Goal: Task Accomplishment & Management: Manage account settings

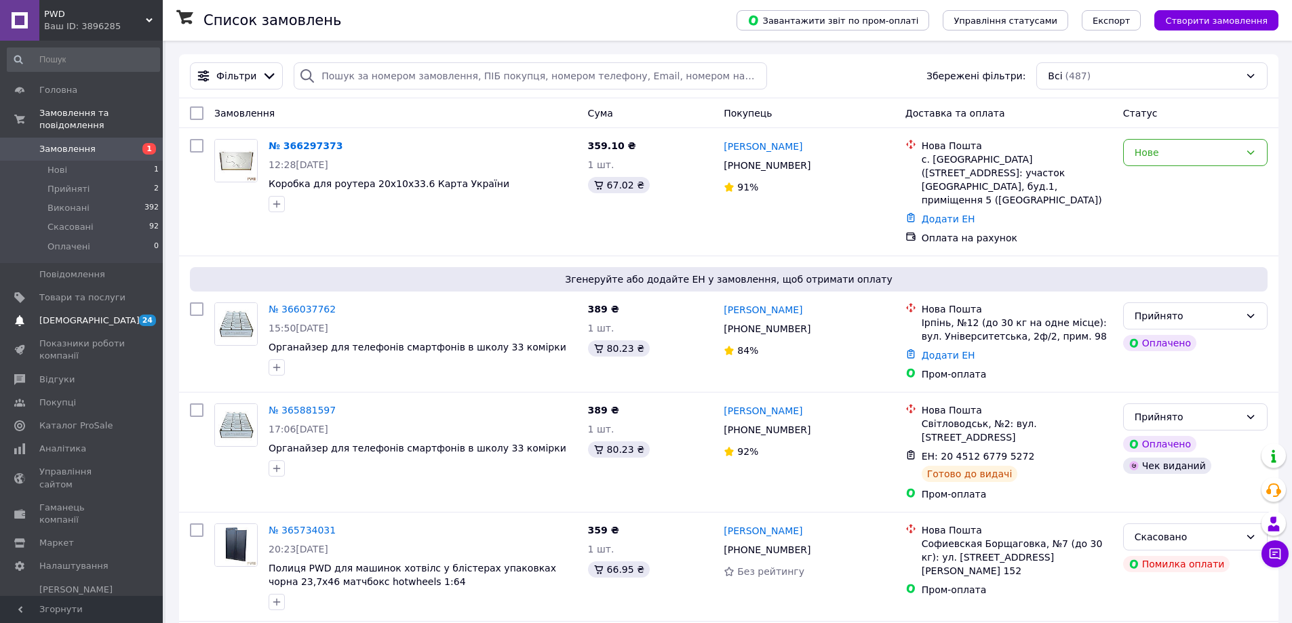
click at [99, 315] on span "[DEMOGRAPHIC_DATA]" at bounding box center [82, 321] width 86 height 12
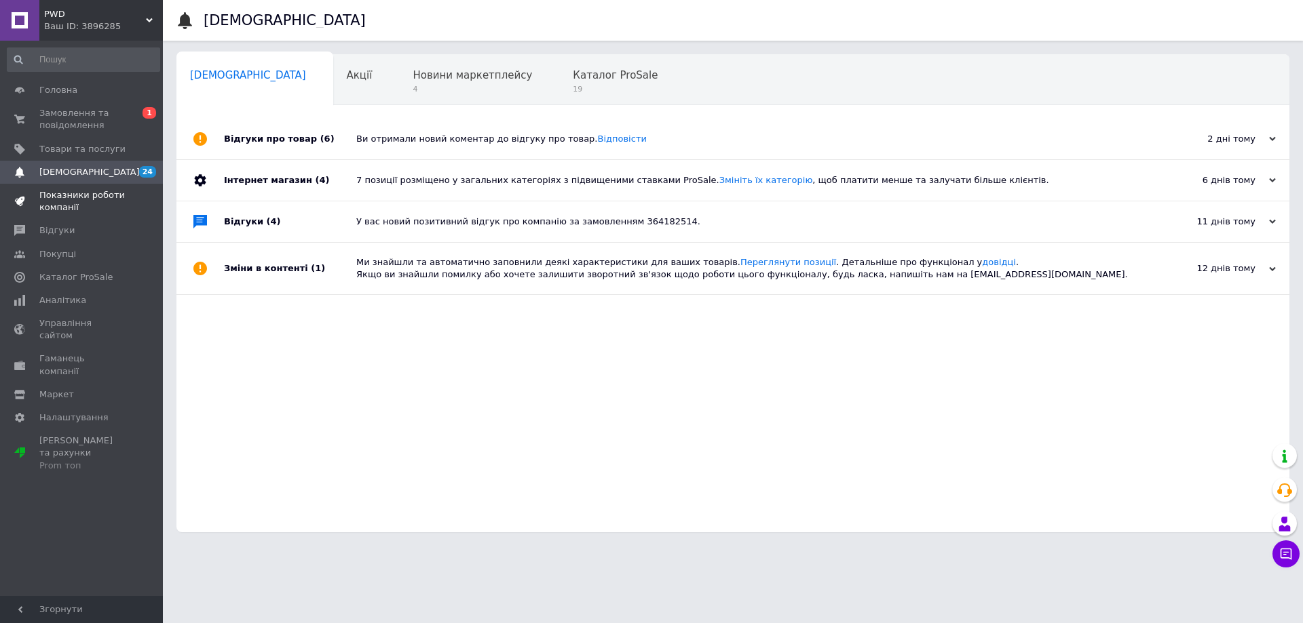
click at [55, 201] on span "Показники роботи компанії" at bounding box center [82, 201] width 86 height 24
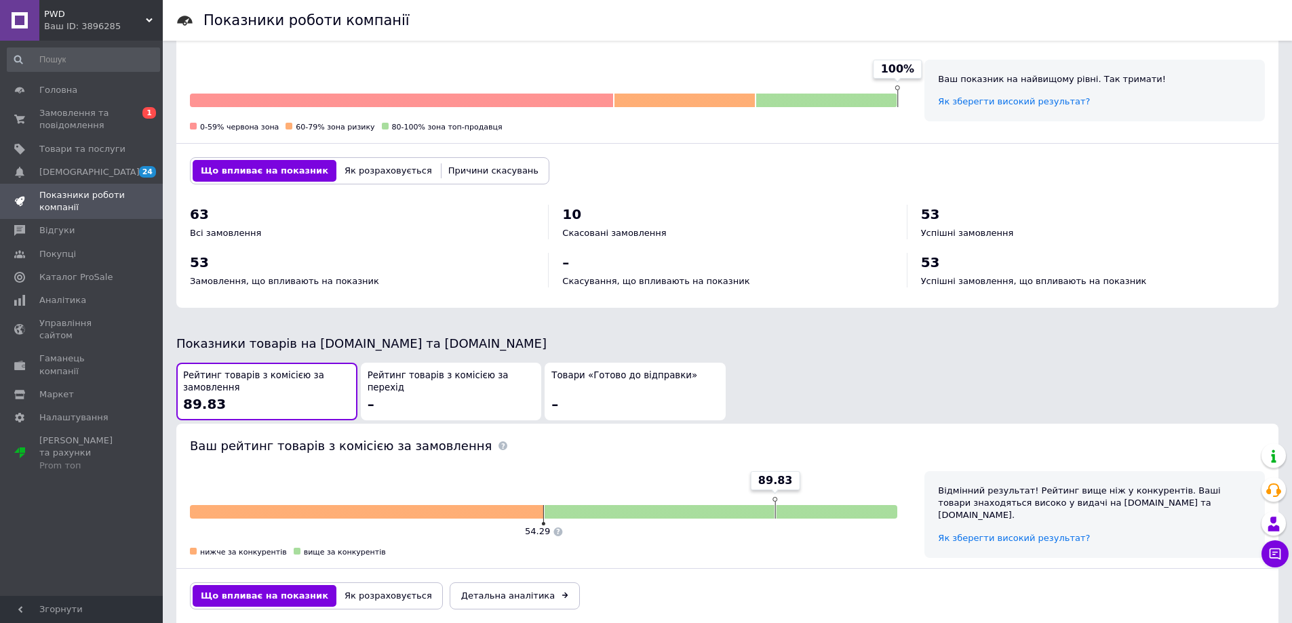
scroll to position [566, 0]
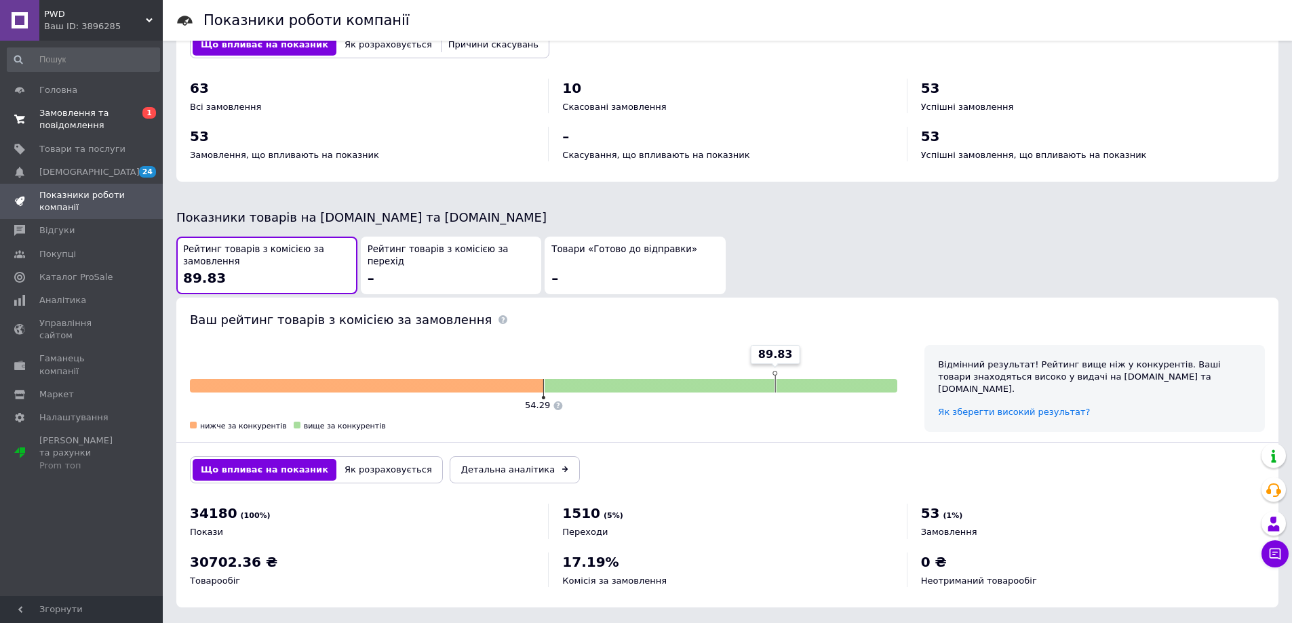
click at [87, 125] on span "Замовлення та повідомлення" at bounding box center [82, 119] width 86 height 24
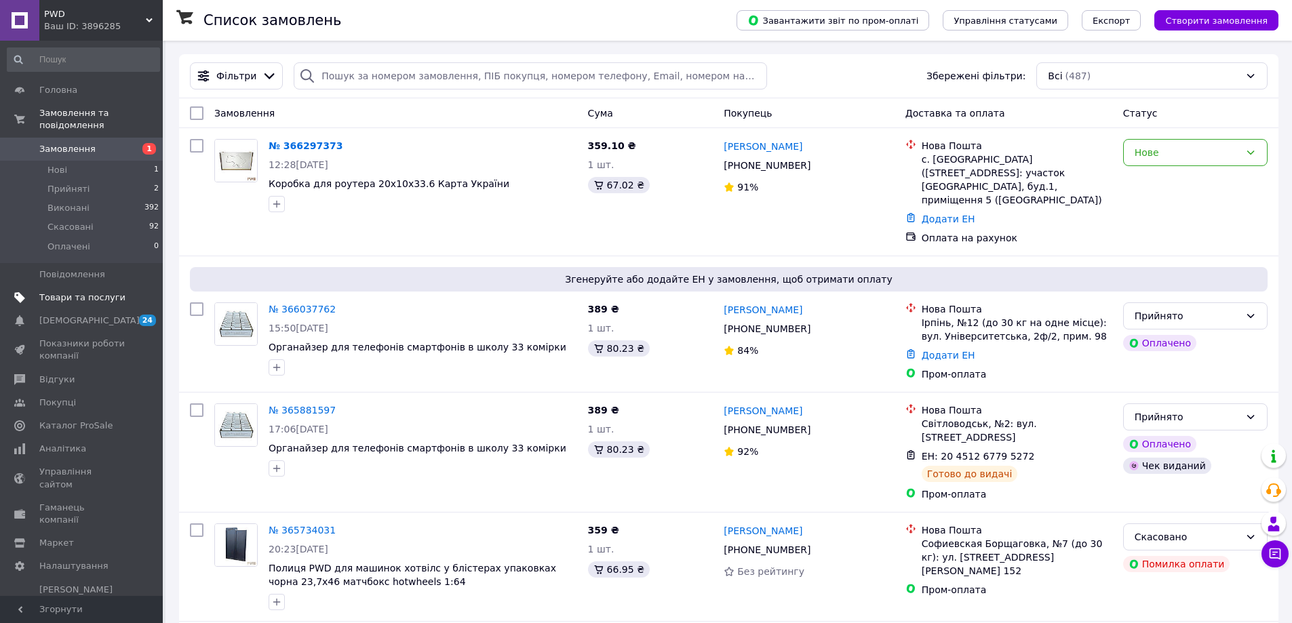
click at [85, 292] on span "Товари та послуги" at bounding box center [82, 298] width 86 height 12
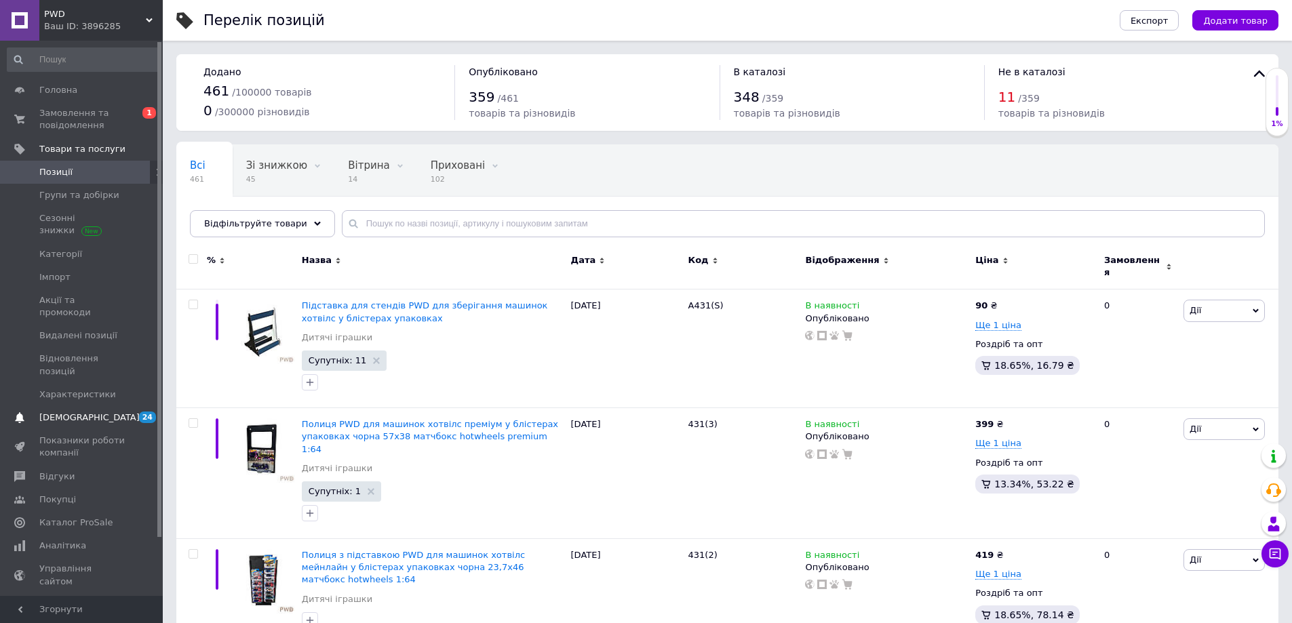
click at [79, 406] on link "[DEMOGRAPHIC_DATA] 24 0" at bounding box center [83, 417] width 167 height 23
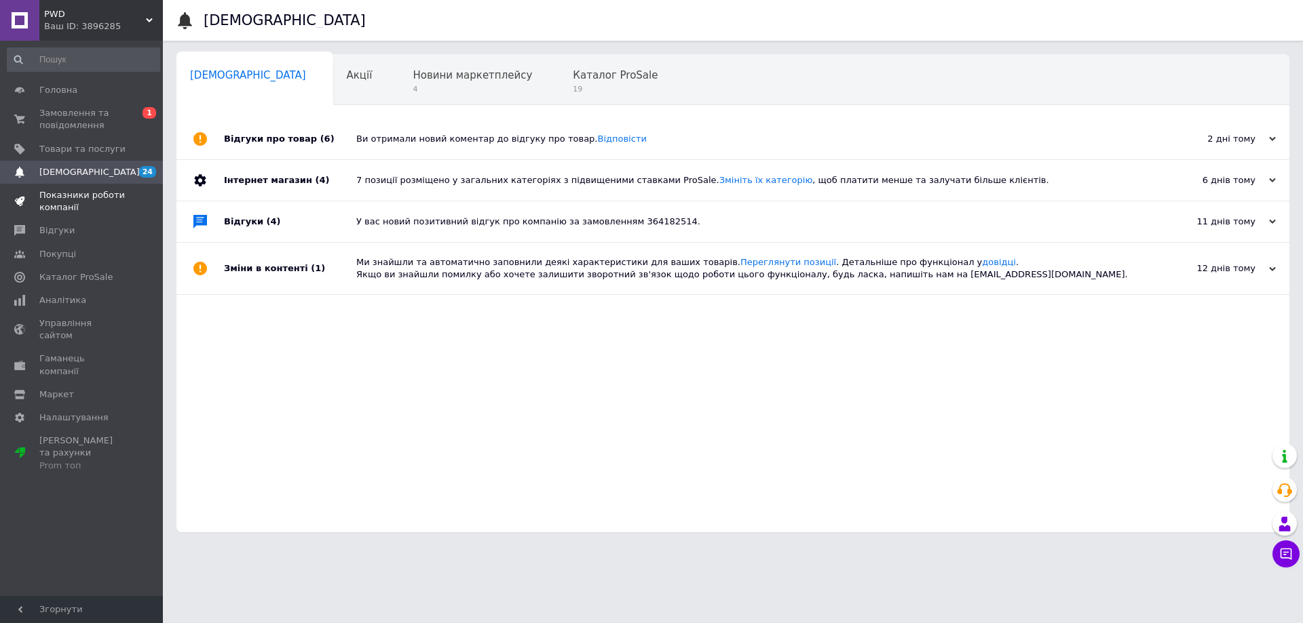
click at [90, 197] on span "Показники роботи компанії" at bounding box center [82, 201] width 86 height 24
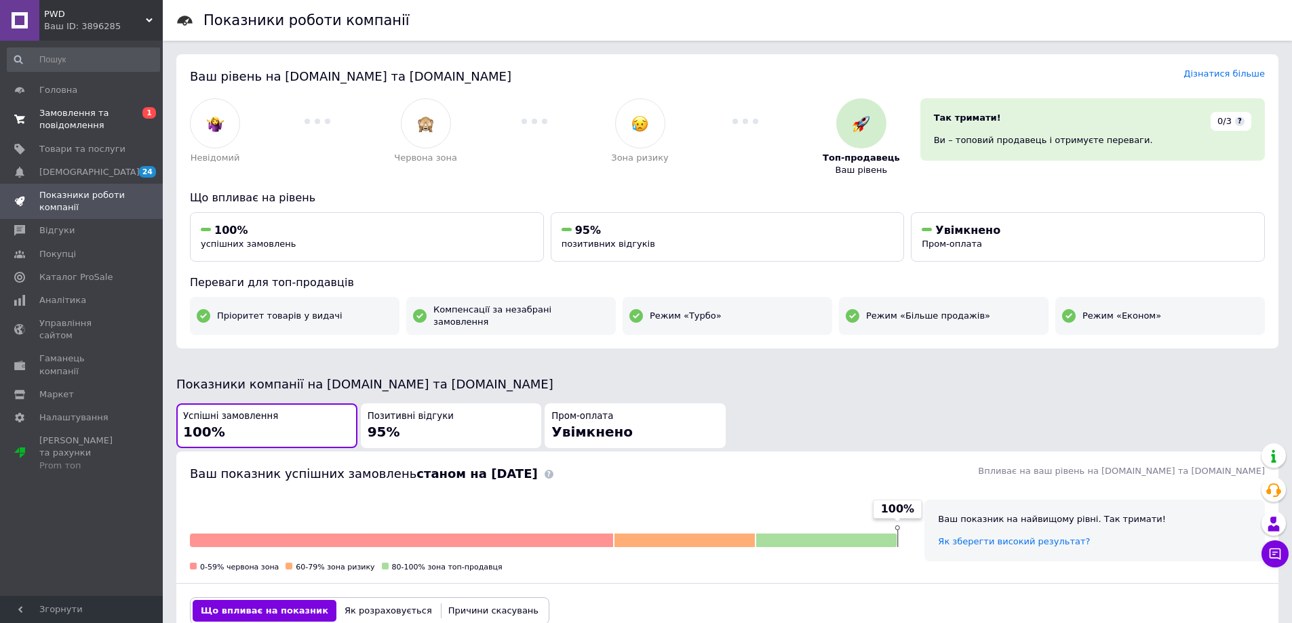
click at [67, 110] on span "Замовлення та повідомлення" at bounding box center [82, 119] width 86 height 24
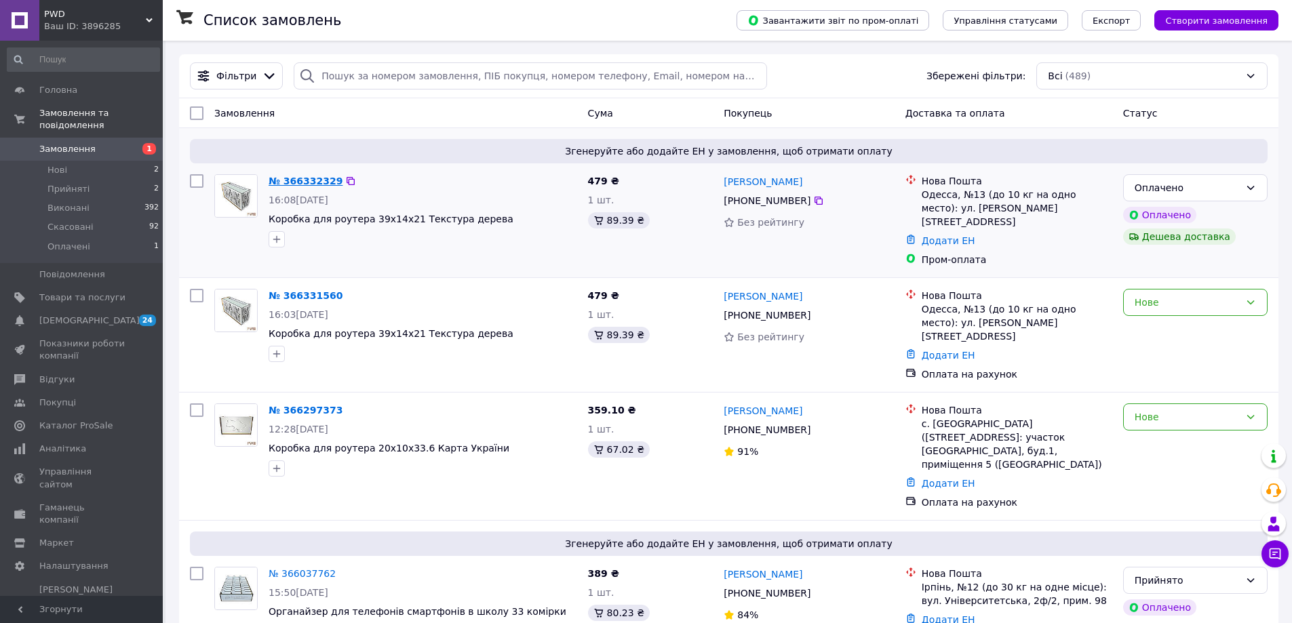
click at [287, 181] on link "№ 366332329" at bounding box center [306, 181] width 74 height 11
click at [339, 181] on icon at bounding box center [344, 181] width 11 height 11
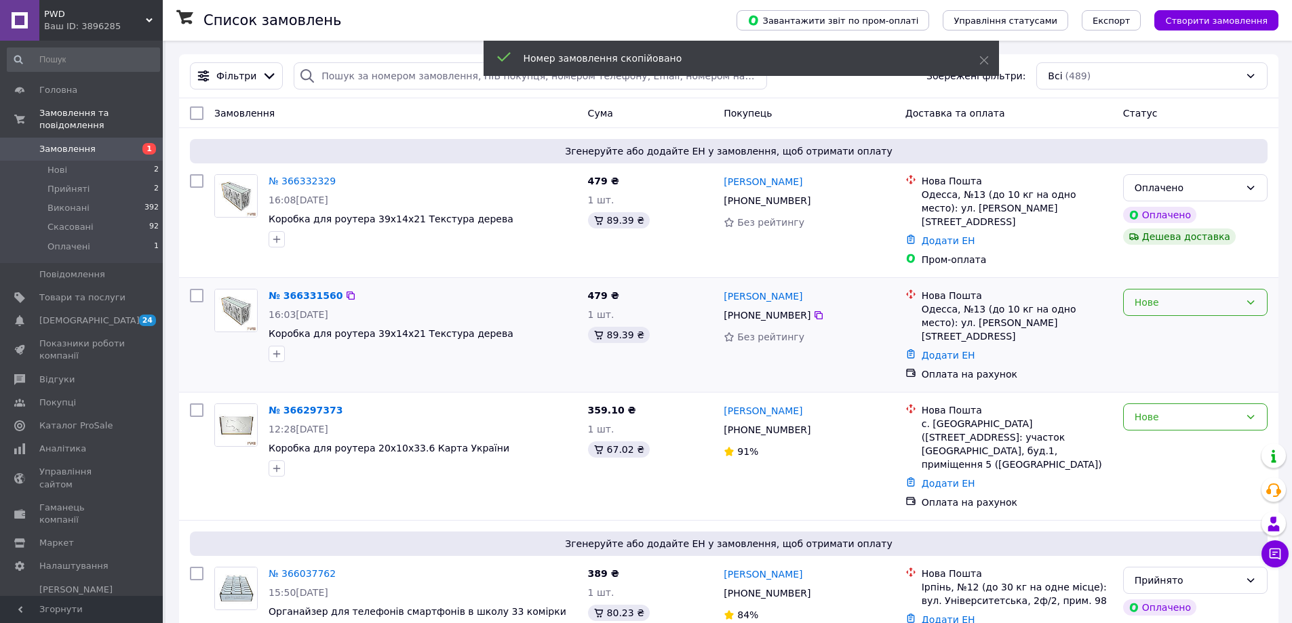
click at [1142, 295] on div "Нове" at bounding box center [1187, 302] width 105 height 15
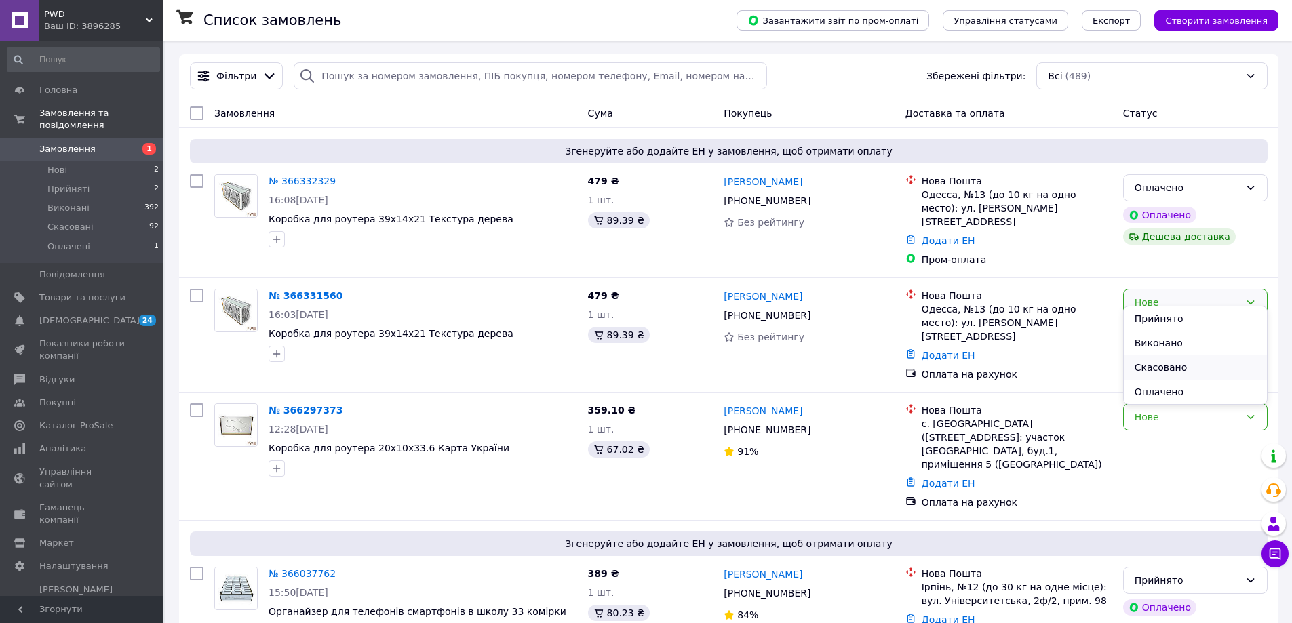
click at [1166, 368] on li "Скасовано" at bounding box center [1195, 368] width 143 height 24
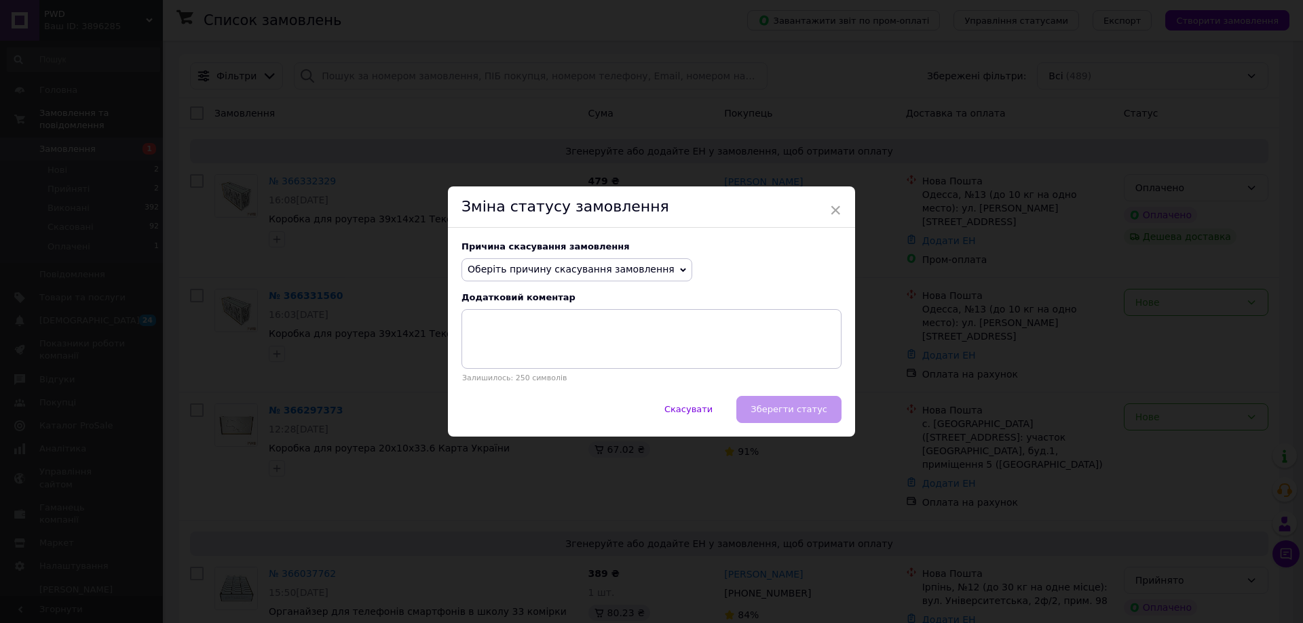
click at [524, 269] on span "Оберіть причину скасування замовлення" at bounding box center [570, 269] width 207 height 11
click at [510, 372] on li "Замовлення-дублікат" at bounding box center [576, 372] width 229 height 19
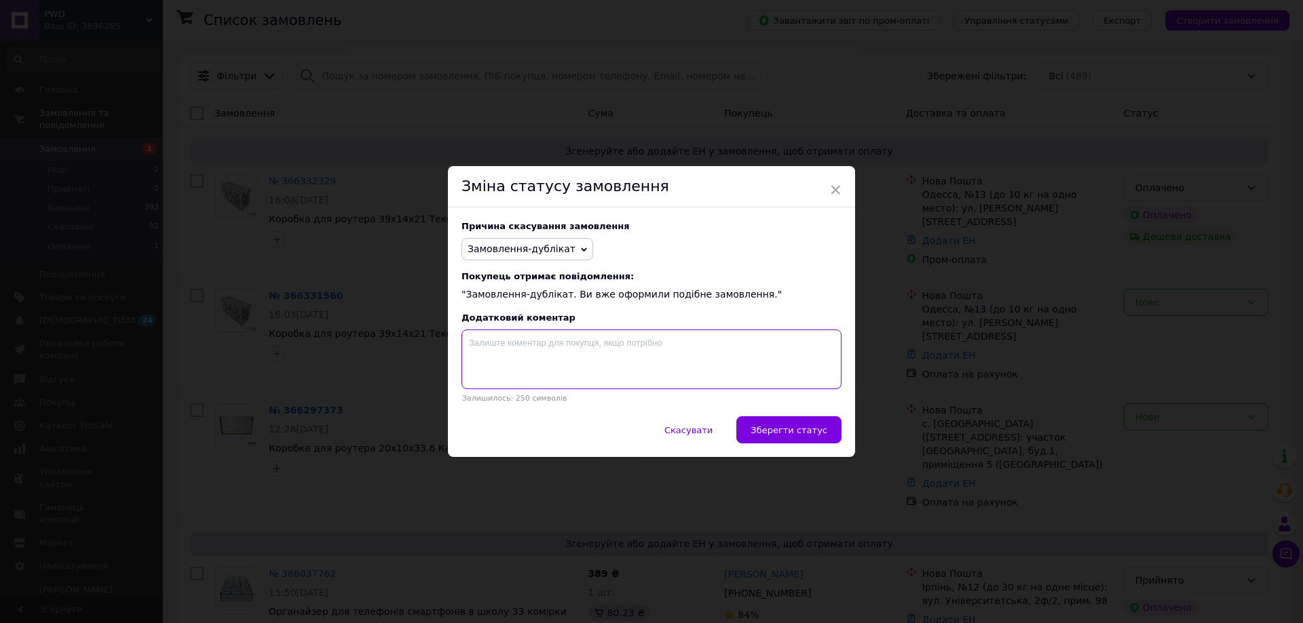
click at [511, 345] on textarea at bounding box center [651, 360] width 380 height 60
paste textarea "366332329"
click at [467, 349] on textarea "366332329" at bounding box center [651, 360] width 380 height 60
drag, startPoint x: 555, startPoint y: 296, endPoint x: 446, endPoint y: 296, distance: 108.5
click at [448, 296] on div "Причина скасування замовлення Замовлення-дублікат Немає в наявності Немає різно…" at bounding box center [651, 312] width 407 height 209
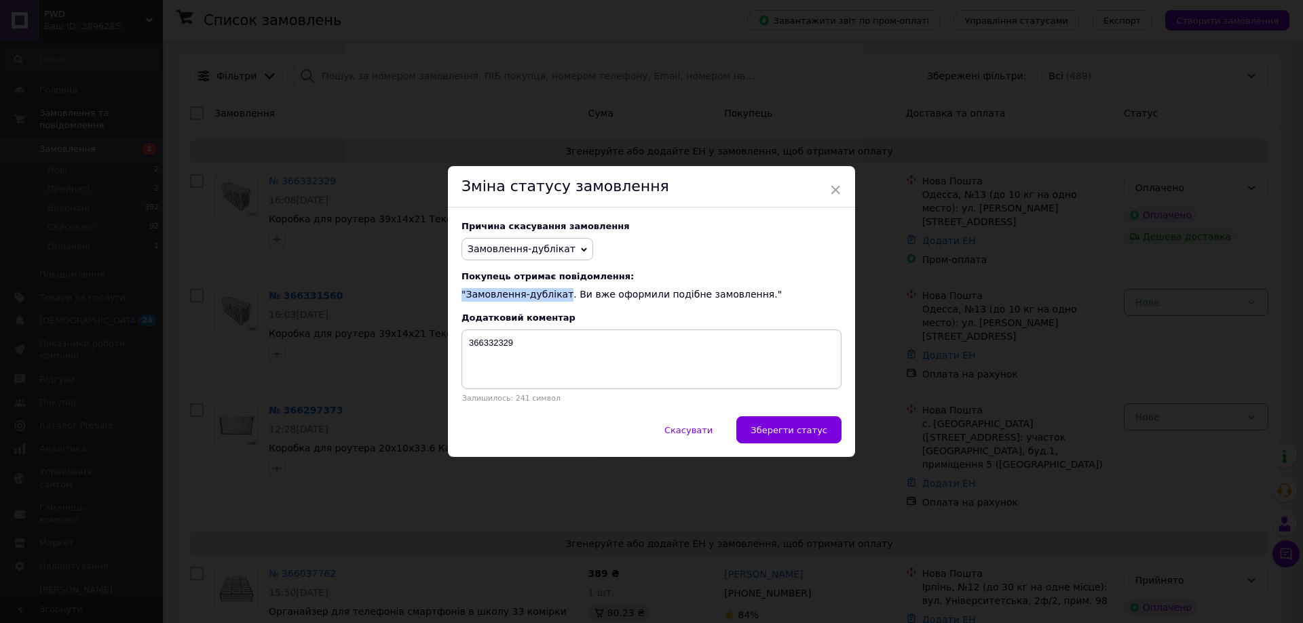
copy div ""Замовлення-дублікат"
click at [465, 348] on textarea "366332329" at bounding box center [651, 360] width 380 height 60
paste textarea ""Замовлення-дублікат"
click at [472, 343] on textarea ""Замовлення-дублікат366332329" at bounding box center [651, 360] width 380 height 60
click at [556, 345] on textarea "Замовлення-дублікат366332329" at bounding box center [651, 360] width 380 height 60
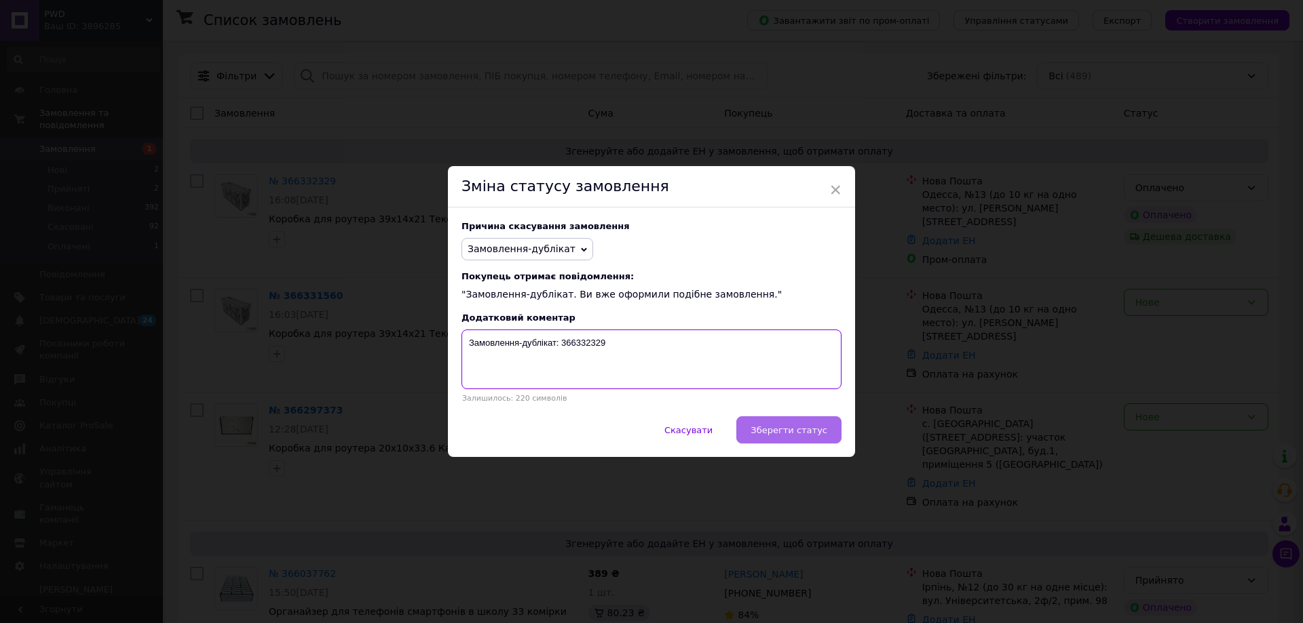
type textarea "Замовлення-дублікат: 366332329"
click at [809, 436] on span "Зберегти статус" at bounding box center [788, 430] width 77 height 10
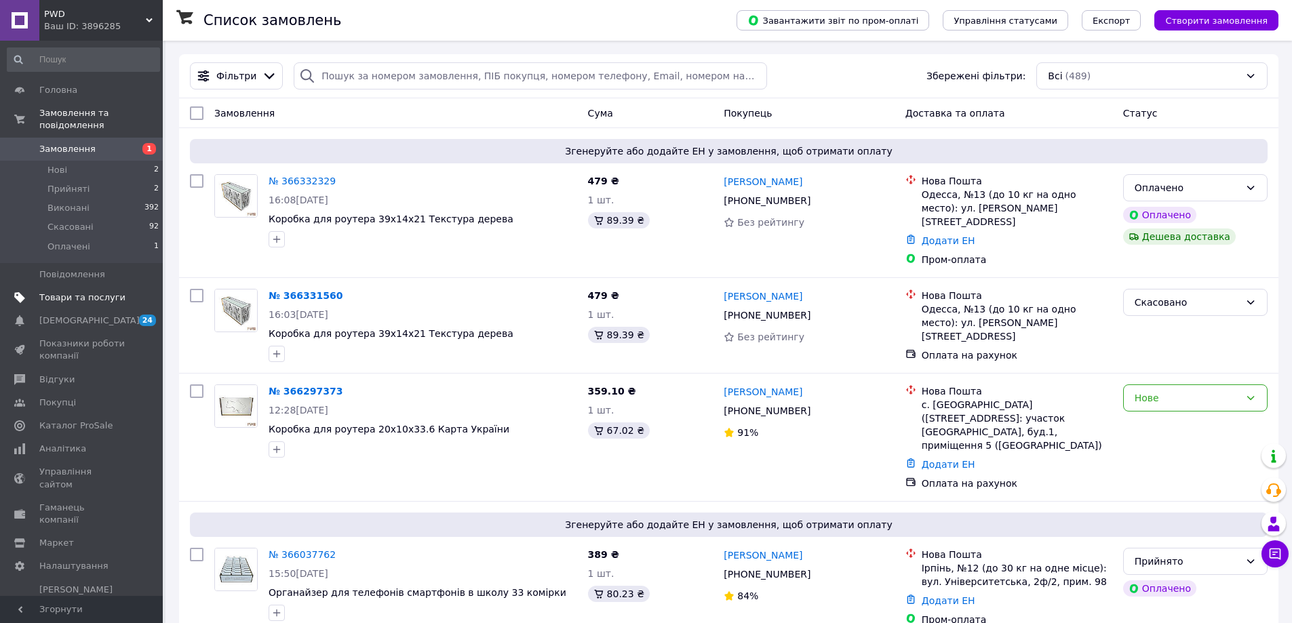
click at [83, 293] on link "Товари та послуги" at bounding box center [83, 297] width 167 height 23
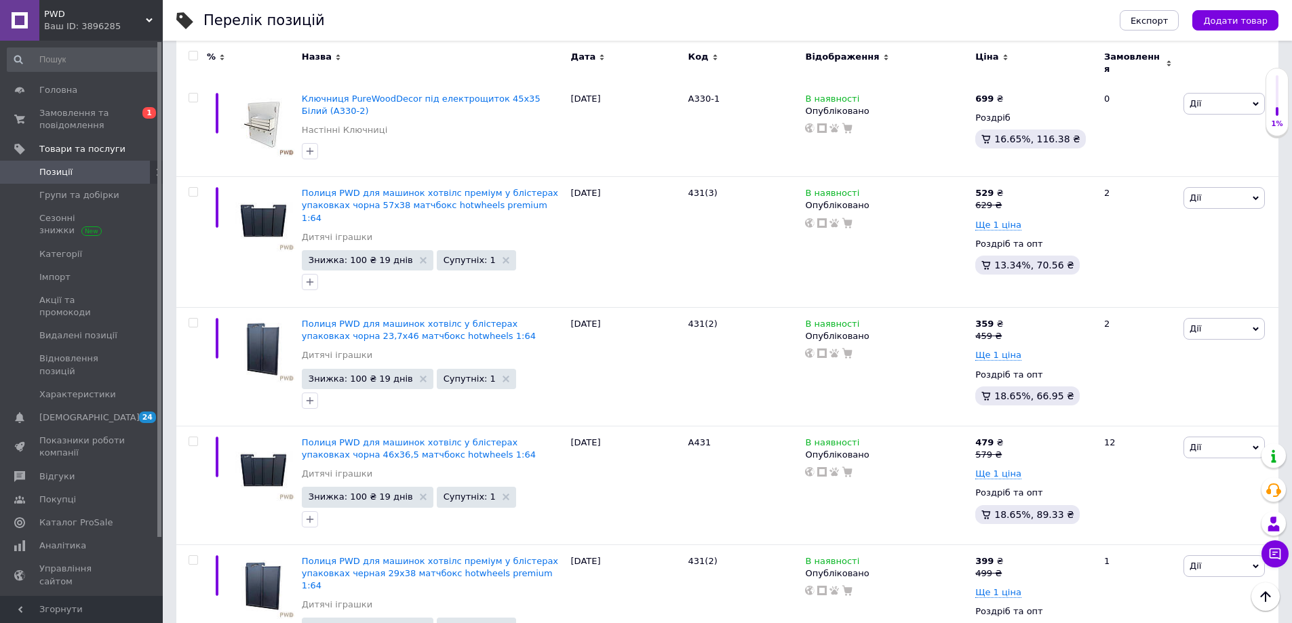
scroll to position [1425, 0]
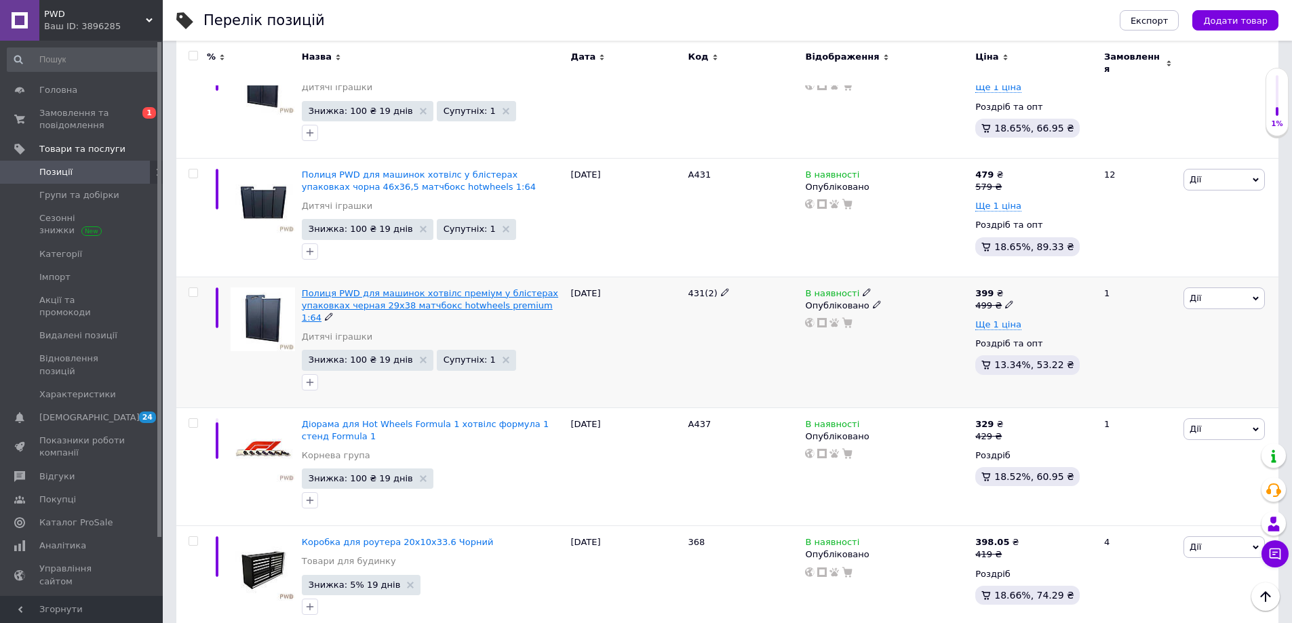
drag, startPoint x: 409, startPoint y: 242, endPoint x: 403, endPoint y: 250, distance: 10.2
click at [403, 288] on span "Полиця PWD для машинок хотвілс преміум у блістерах упаковках черная 29х38 матчб…" at bounding box center [430, 305] width 256 height 35
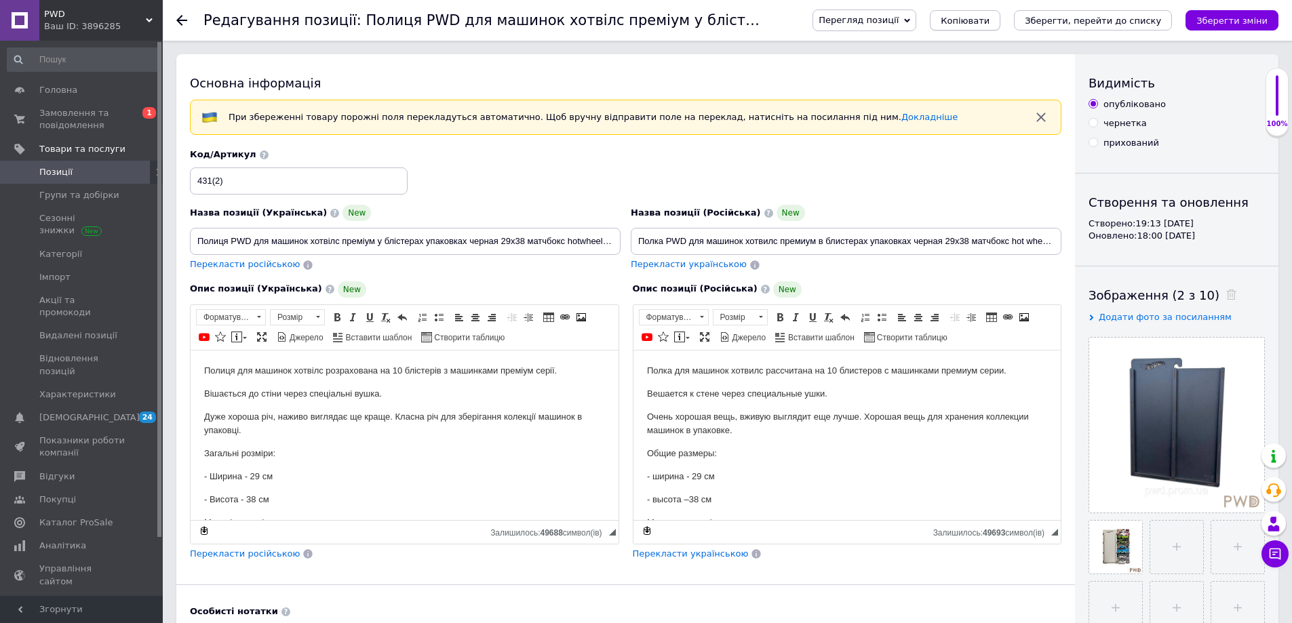
click at [990, 23] on span "Копіювати" at bounding box center [965, 21] width 49 height 10
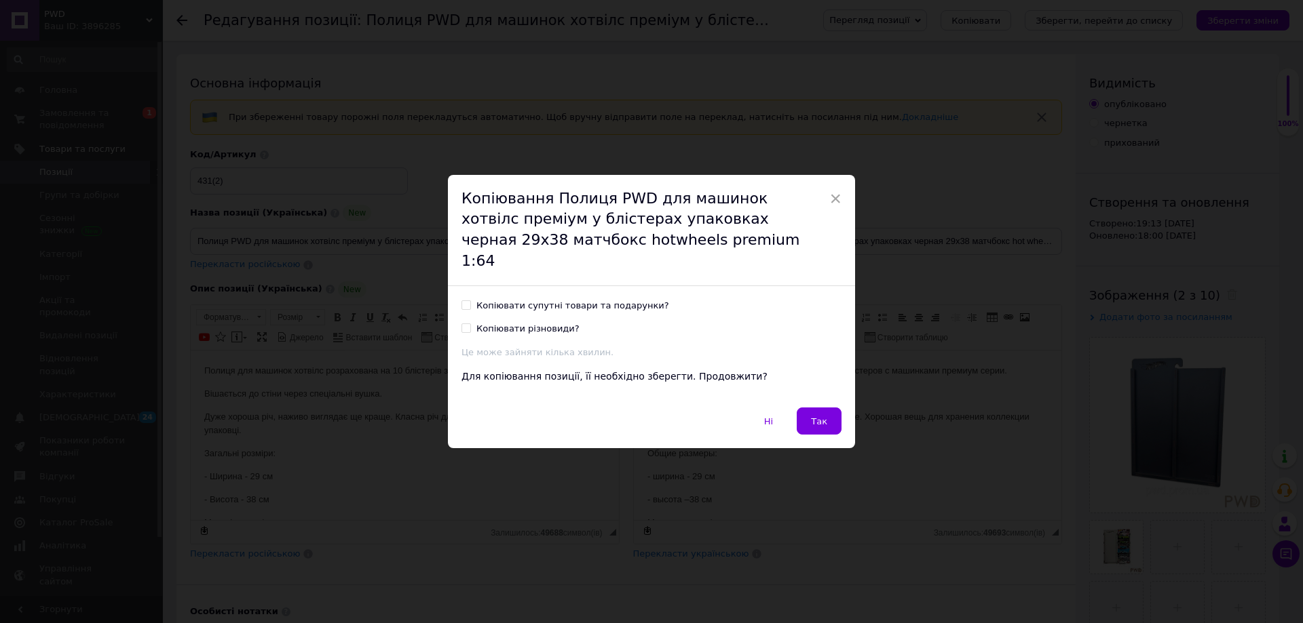
click at [562, 300] on div "Копіювати супутні товари та подарунки?" at bounding box center [572, 306] width 193 height 12
click at [470, 301] on input "Копіювати супутні товари та подарунки?" at bounding box center [465, 305] width 9 height 9
checkbox input "true"
click at [545, 311] on div "Копіювати супутні товари та подарунки? Копіювати різновиди? Це може зайняти кіл…" at bounding box center [651, 330] width 380 height 60
click at [501, 323] on div "Копіювати різновиди?" at bounding box center [527, 329] width 103 height 12
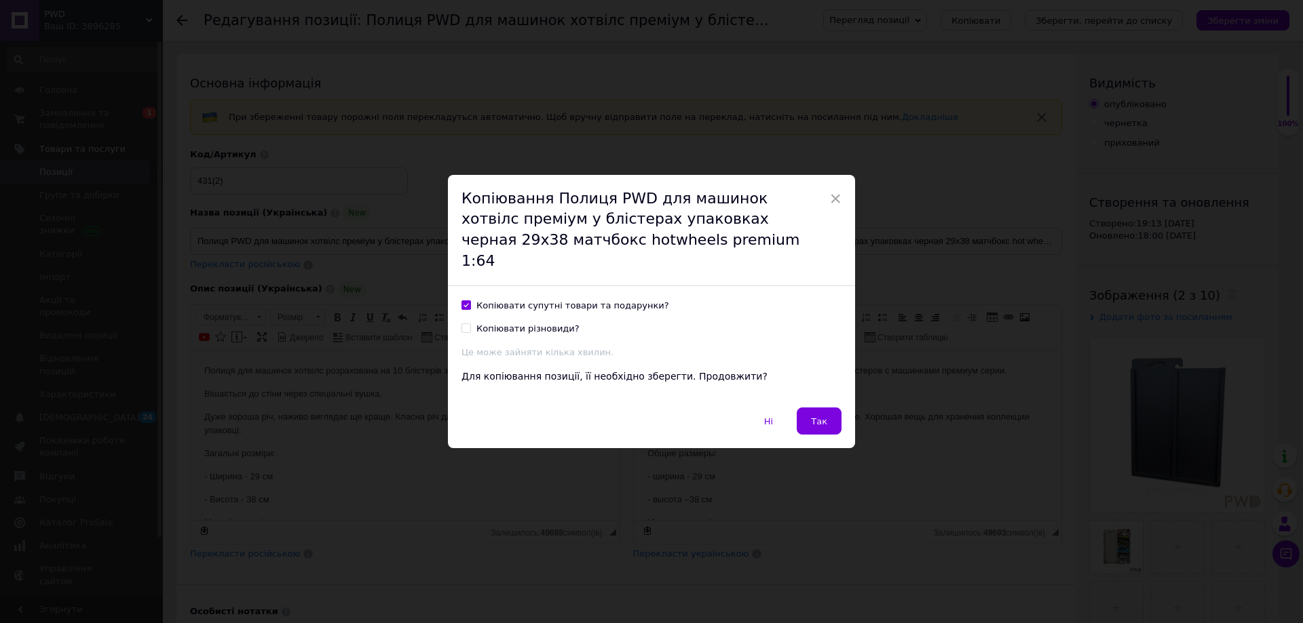
click at [470, 324] on input "Копіювати різновиди?" at bounding box center [465, 328] width 9 height 9
checkbox input "true"
click at [830, 410] on button "Так" at bounding box center [818, 421] width 45 height 27
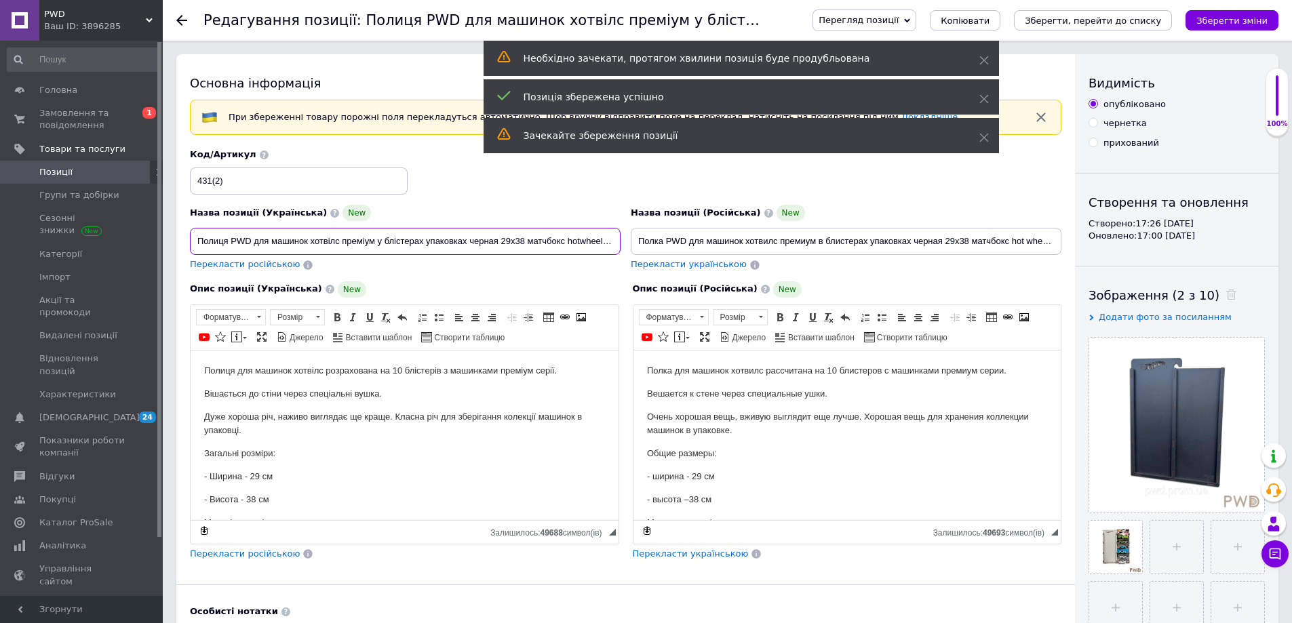
click at [288, 250] on input "Полиця PWD для машинок хотвілс преміум у блістерах упаковках черная 29х38 матчб…" at bounding box center [405, 241] width 431 height 27
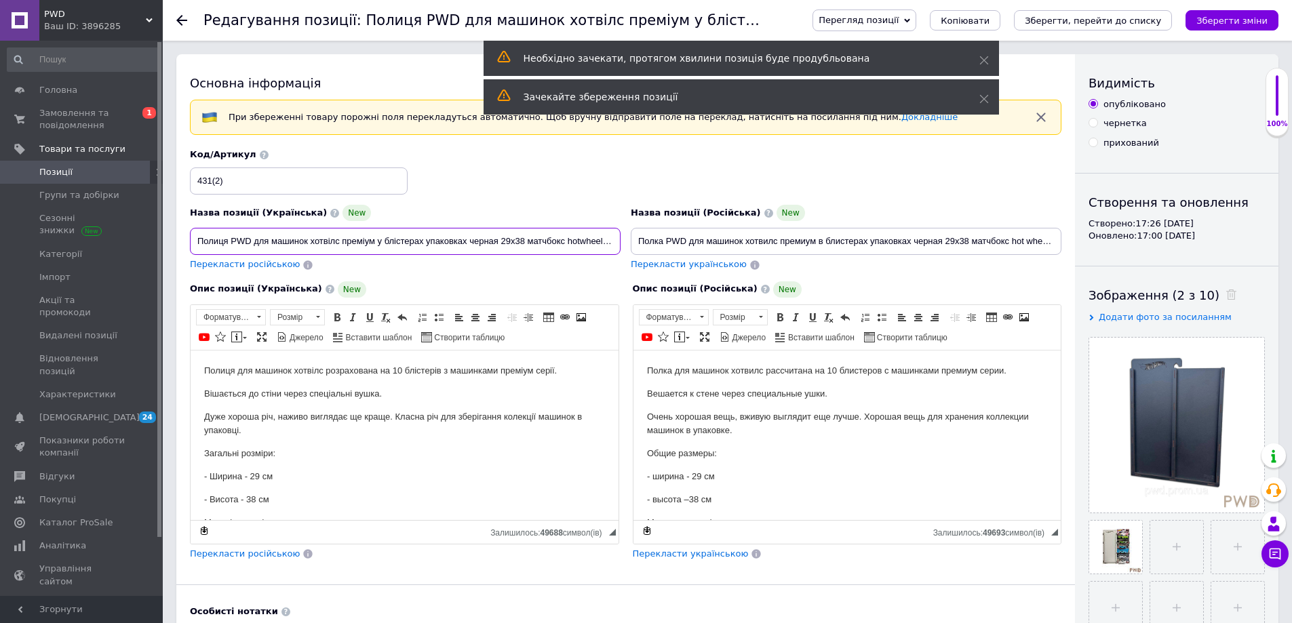
click at [228, 244] on input "Полиця PWD для машинок хотвілс преміум у блістерах упаковках черная 29х38 матчб…" at bounding box center [405, 241] width 431 height 27
type input "Полиця стенд PWD для машинок хотвілс преміум у блістерах упаковках черная 29х38…"
click at [666, 243] on input "Полка PWD для машинок хотвилс премиум в блистерах упаковках черная 29х38 матчбо…" at bounding box center [846, 241] width 431 height 27
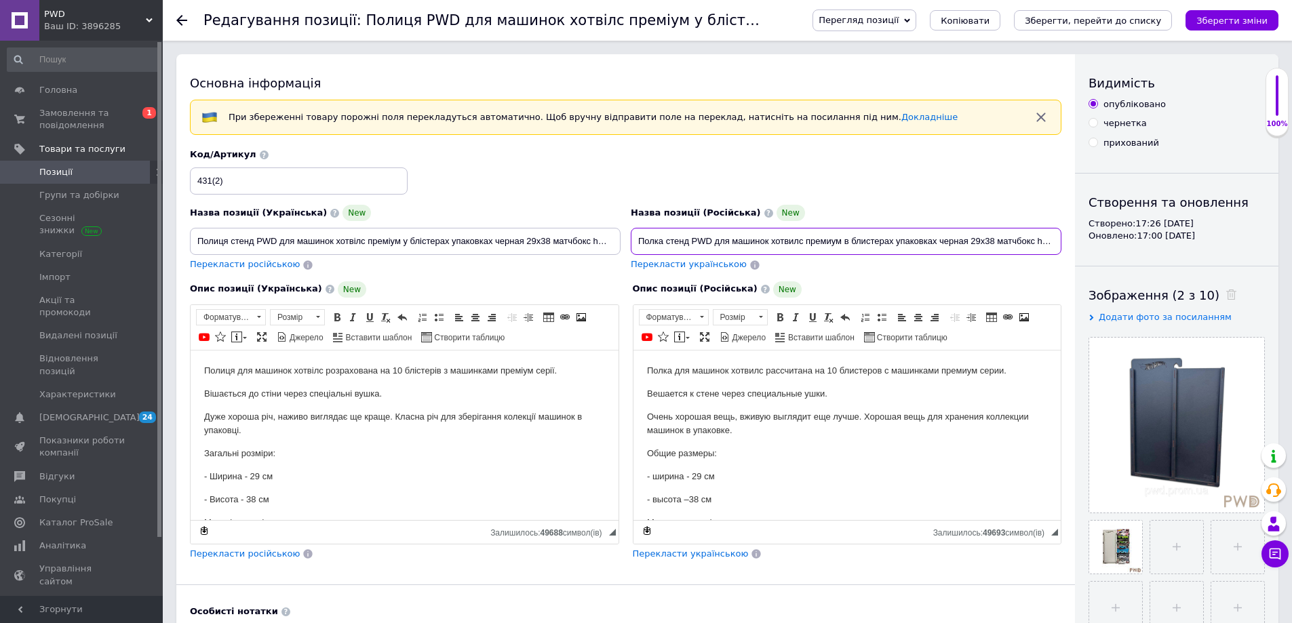
drag, startPoint x: 769, startPoint y: 246, endPoint x: 761, endPoint y: 247, distance: 8.3
click at [761, 247] on input "Полка стенд PWD для машинок хотвилс премиум в блистерах упаковках черная 29х38 …" at bounding box center [846, 241] width 431 height 27
type input "Полка стенд PWD для машинки хотвилс премиум в блистерах упаковках черная 29х38 …"
drag, startPoint x: 333, startPoint y: 244, endPoint x: 324, endPoint y: 244, distance: 8.8
click at [324, 244] on input "Полиця стенд PWD для машинок хотвілс преміум у блістерах упаковках черная 29х38…" at bounding box center [405, 241] width 431 height 27
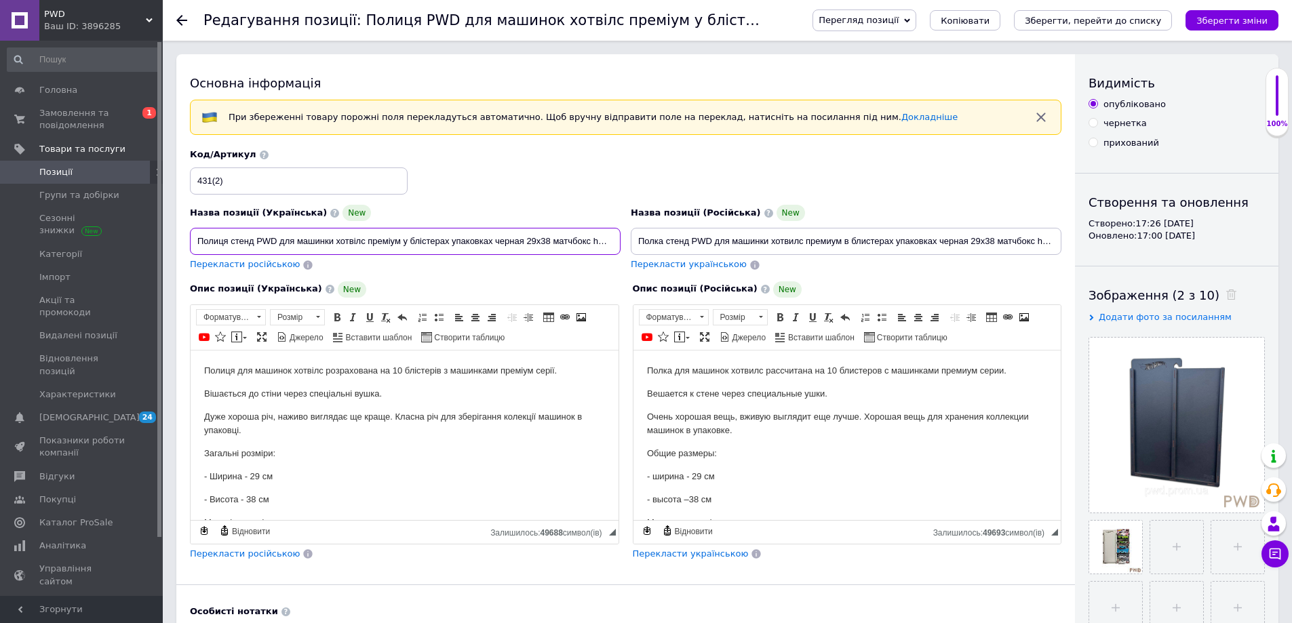
type input "Полиця стенд PWD для машинки хотвілс преміум у блістерах упаковках черная 29х38…"
drag, startPoint x: 893, startPoint y: 243, endPoint x: 883, endPoint y: 245, distance: 10.4
click at [883, 245] on input "Полка стенд PWD для машинки хотвилс премиум в блистерах упаковках черная 29х38 …" at bounding box center [846, 241] width 431 height 27
drag, startPoint x: 931, startPoint y: 245, endPoint x: 1086, endPoint y: 245, distance: 154.7
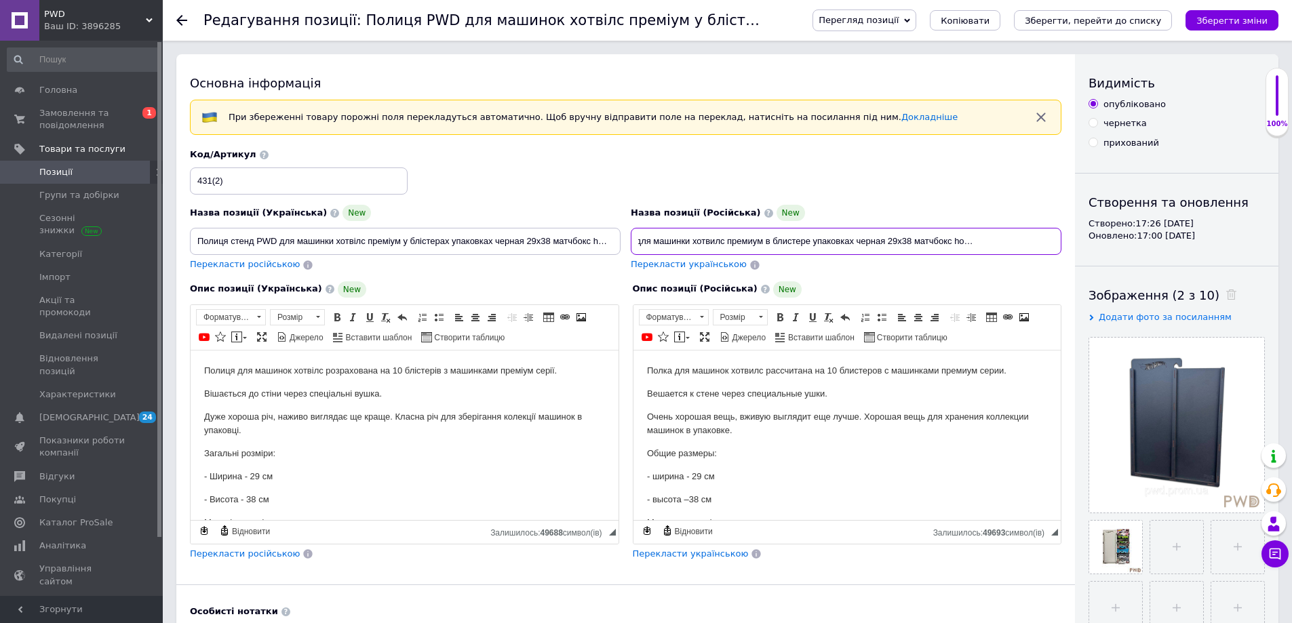
click at [1086, 245] on div "Основна інформація При збереженні товару порожні поля перекладуться автоматично…" at bounding box center [727, 454] width 1102 height 801
click at [1016, 235] on input "Полка стенд PWD для машинки хотвилс премиум в блистере упаковках черная 29х38 м…" at bounding box center [846, 241] width 431 height 27
type input "Полка стенд PWD для машинки хотвилс премиум в блистере упаковках черная 29х38 м…"
click at [448, 243] on input "Полиця стенд PWD для машинки хотвілс преміум у блістерах упаковках черная 29х38…" at bounding box center [405, 241] width 431 height 27
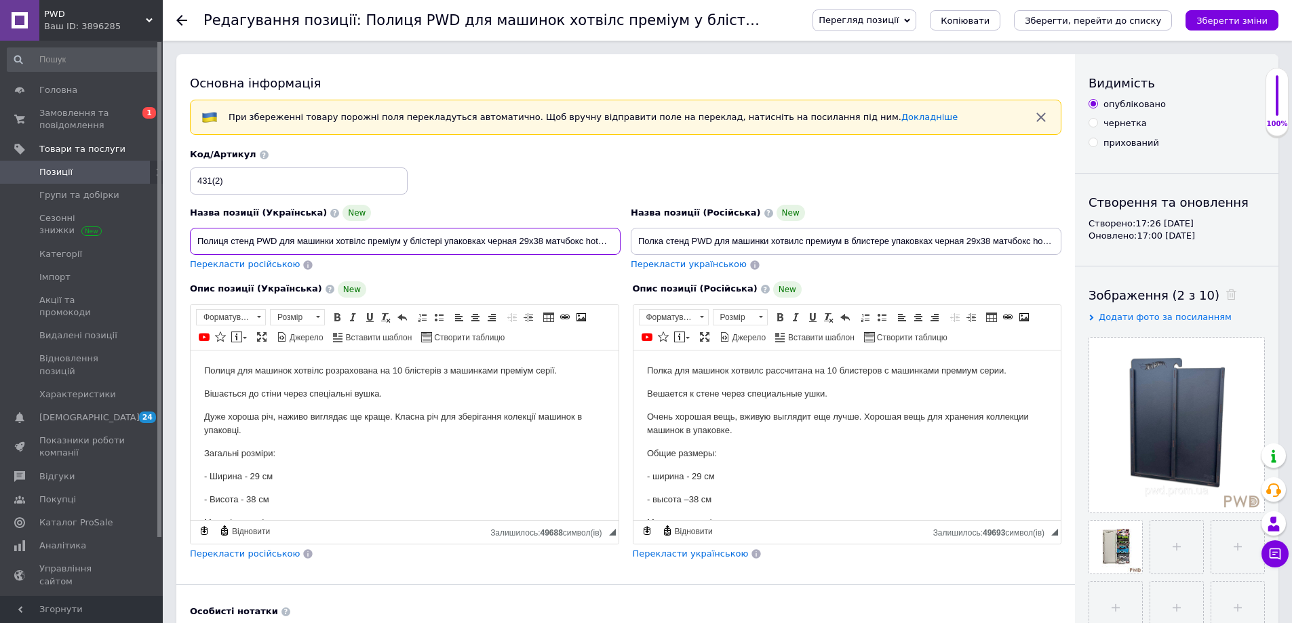
drag, startPoint x: 484, startPoint y: 243, endPoint x: 472, endPoint y: 246, distance: 11.8
click at [472, 246] on input "Полиця стенд PWD для машинки хотвілс преміум у блістері упаковках черная 29х38 …" at bounding box center [405, 241] width 431 height 27
type input "Полиця стенд PWD для машинки хотвілс преміум у блістері упаковці черная 29х38 м…"
drag, startPoint x: 932, startPoint y: 243, endPoint x: 923, endPoint y: 244, distance: 8.8
click at [923, 244] on input "Полка стенд PWD для машинки хотвилс премиум в блистере упаковках черная 29х38 м…" at bounding box center [846, 241] width 431 height 27
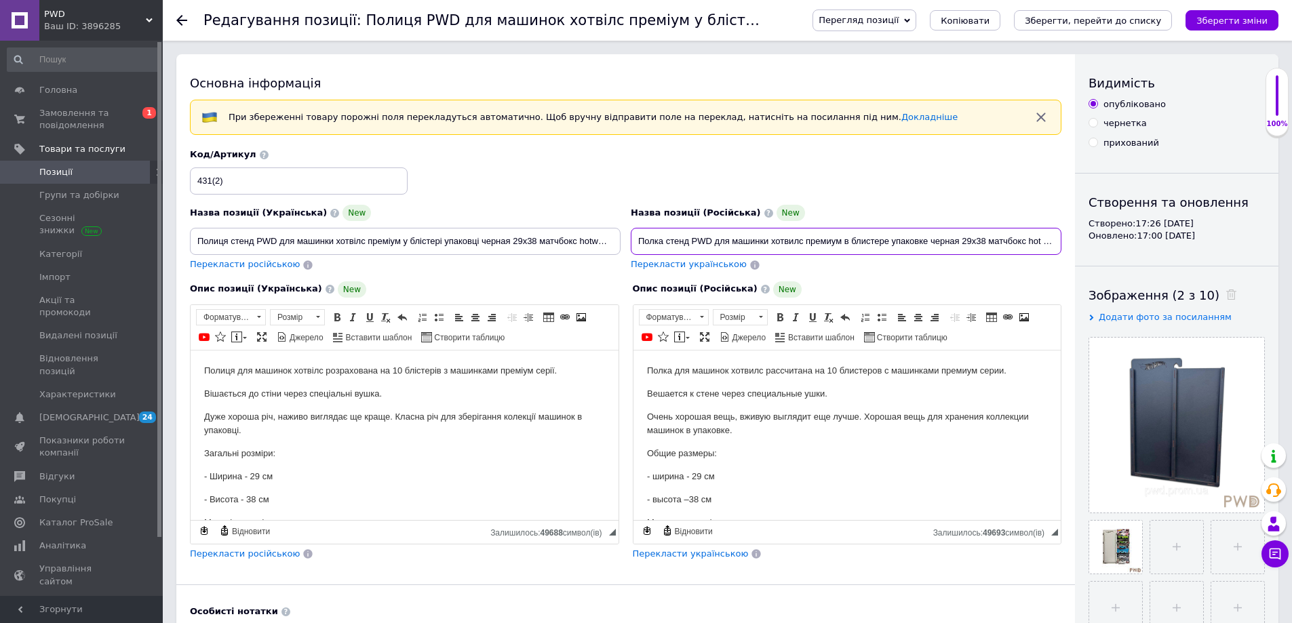
type input "Полка стенд PWD для машинки хотвилс премиум в блистере упаковке черная 29х38 ма…"
click at [400, 374] on p "Полиця для машинок хотвілс розрахована на 10 блістерів з машинками преміум сері…" at bounding box center [404, 371] width 401 height 14
drag, startPoint x: 307, startPoint y: 723, endPoint x: 203, endPoint y: 372, distance: 365.8
click at [203, 372] on html "Полиця для машинок хотвілс розрахована на 10 блістерів з машинками преміум сері…" at bounding box center [405, 458] width 428 height 216
click at [220, 366] on p "Полиця для машинок хотвілс розрахована на 10 блістерів з машинками преміум сері…" at bounding box center [404, 371] width 401 height 14
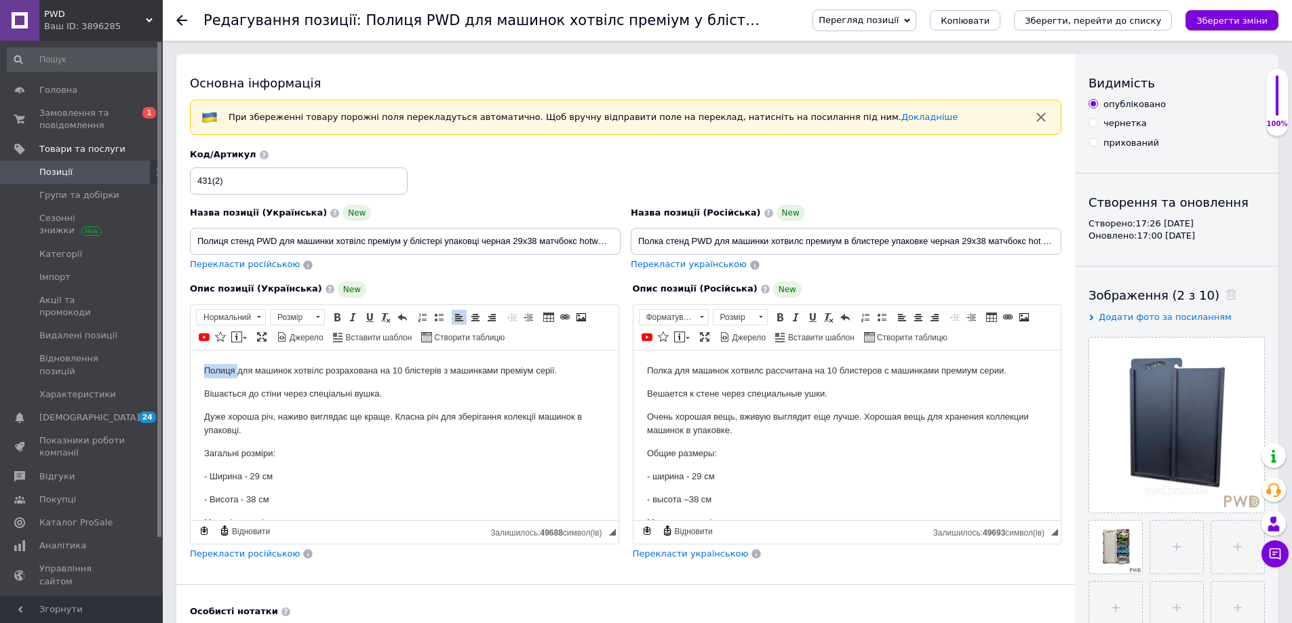
drag, startPoint x: 237, startPoint y: 369, endPoint x: 190, endPoint y: 372, distance: 46.9
click at [191, 372] on html "Полиця для машинок хотвілс розрахована на 10 блістерів з машинками преміум сері…" at bounding box center [405, 458] width 428 height 216
drag, startPoint x: 286, startPoint y: 369, endPoint x: 275, endPoint y: 368, distance: 10.2
click at [275, 368] on p "Стенд для машинок хотвілс розрахована на 10 блістерів з машинками преміум серії." at bounding box center [404, 371] width 401 height 14
drag, startPoint x: 320, startPoint y: 373, endPoint x: 440, endPoint y: 372, distance: 120.1
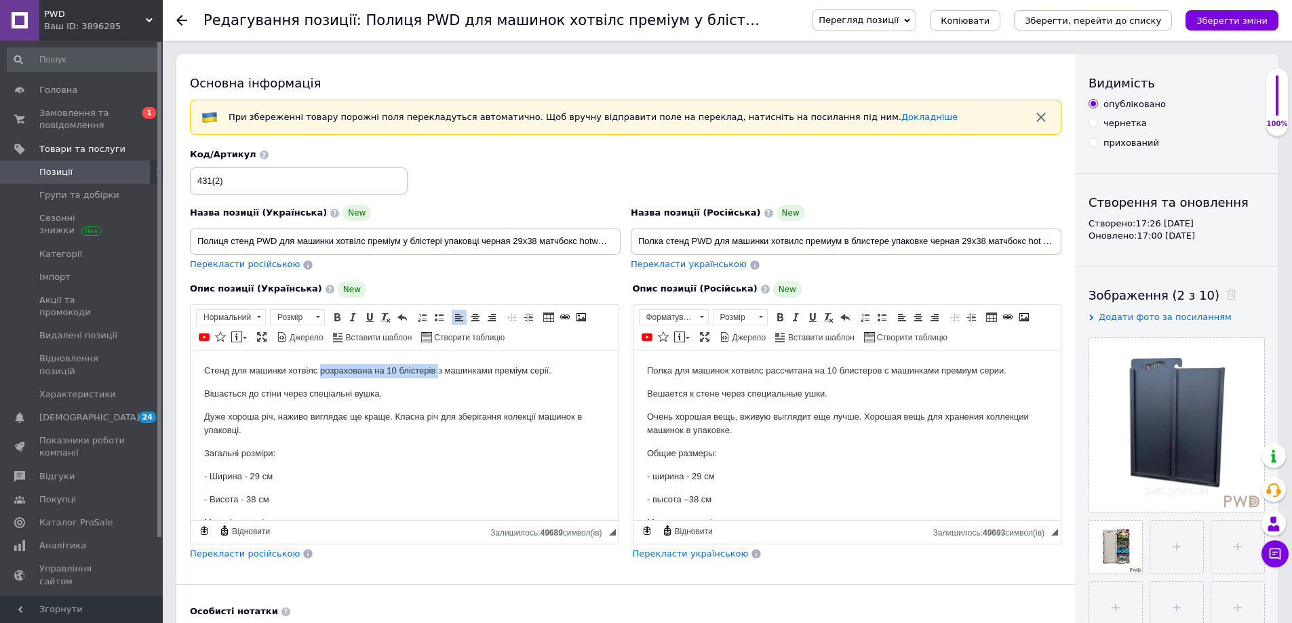
click at [440, 372] on p "Стенд для машинки хотвілс розрахована на 10 блістерів з машинками преміум серії." at bounding box center [404, 371] width 401 height 14
drag, startPoint x: 415, startPoint y: 371, endPoint x: 360, endPoint y: 371, distance: 55.0
click at [360, 371] on p "Стенд для машинки хотвілс у блістері з машинками преміум серії." at bounding box center [404, 371] width 401 height 14
click at [393, 370] on p "Стенд для машинки хотвілс у блістері преміум серії." at bounding box center [404, 371] width 401 height 14
drag, startPoint x: 356, startPoint y: 373, endPoint x: 159, endPoint y: 373, distance: 196.1
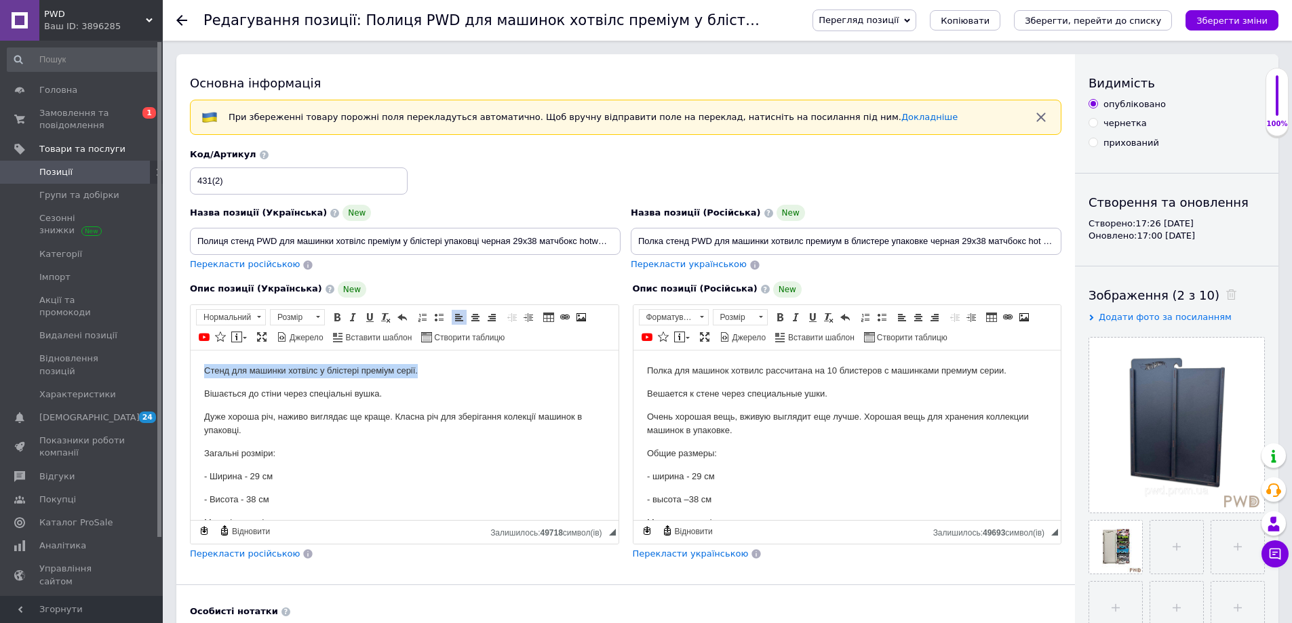
click at [191, 373] on html "Стенд для машинки хотвілс у блістері преміум серії. Вішається до стіни через сп…" at bounding box center [405, 458] width 428 height 216
copy p "Стенд для машинки хотвілс у блістері преміум серії."
drag, startPoint x: 675, startPoint y: 368, endPoint x: 647, endPoint y: 370, distance: 28.6
click at [674, 368] on p "Полка для машинок хотвилс рассчитана на 10 блистеров с машинками премиум серии." at bounding box center [847, 371] width 401 height 14
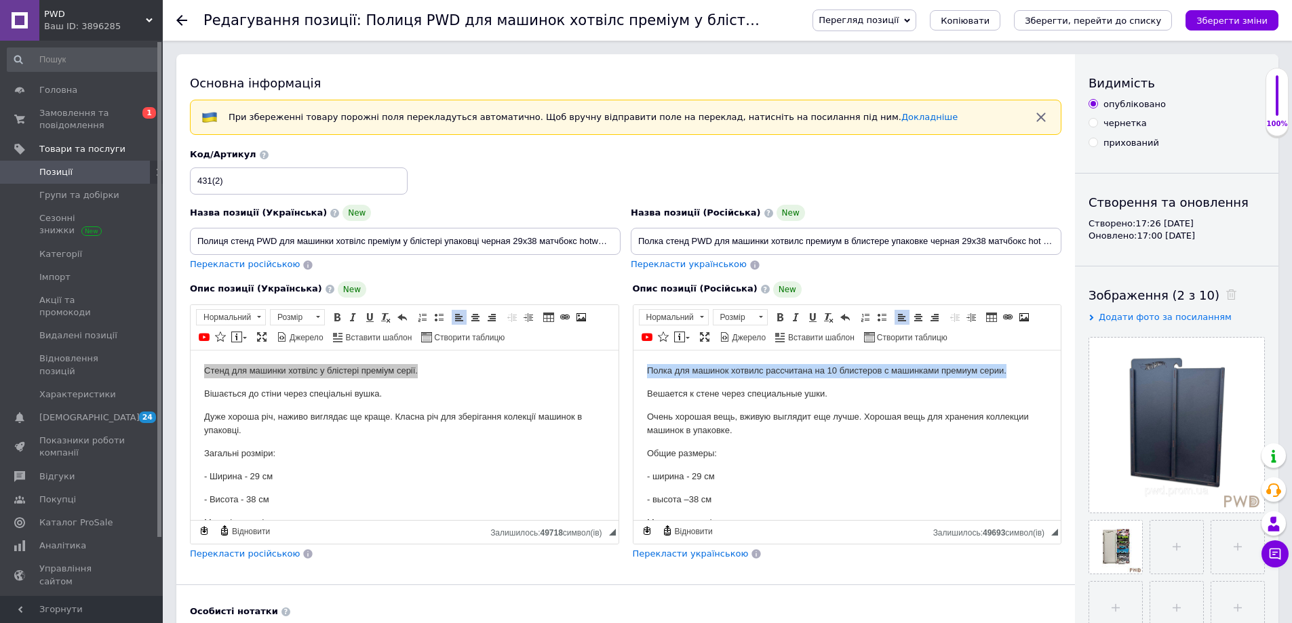
drag, startPoint x: 642, startPoint y: 370, endPoint x: 1116, endPoint y: 368, distance: 473.6
click at [1061, 368] on html "Полка для машинок хотвилс рассчитана на 10 блистеров с машинками премиум серии.…" at bounding box center [847, 458] width 428 height 216
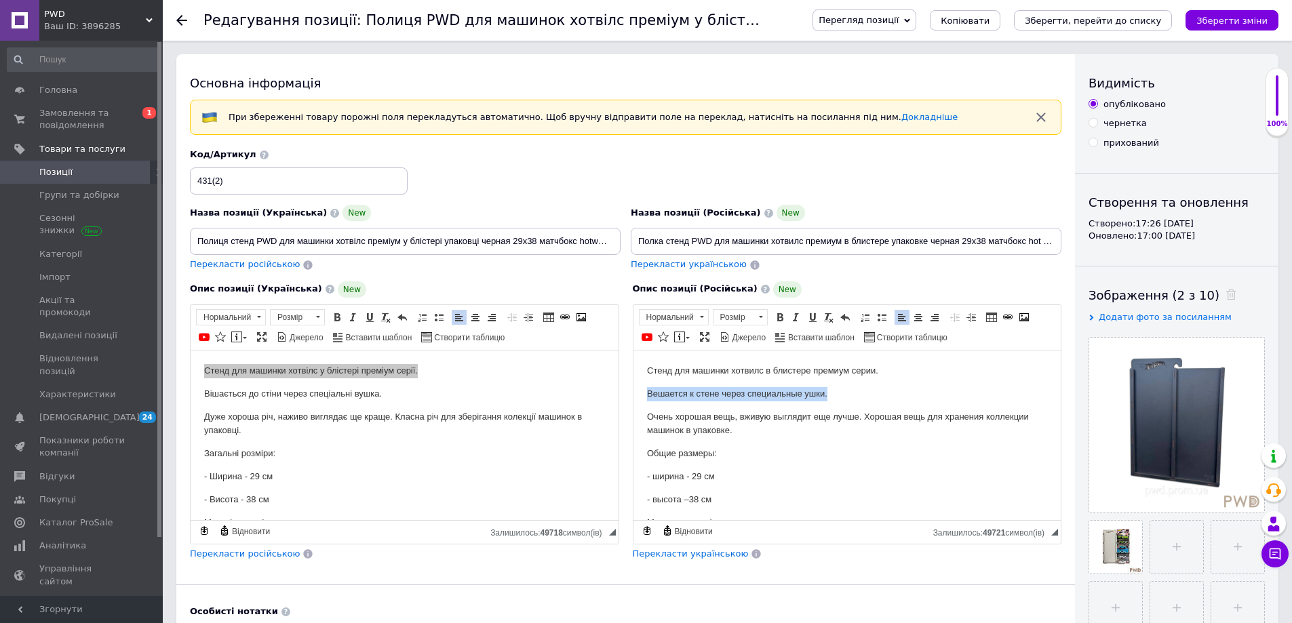
drag, startPoint x: 860, startPoint y: 394, endPoint x: 616, endPoint y: 398, distance: 244.3
click at [633, 398] on html "Стенд для машинки хотвилс в блистере премиум серии. Вешается к стене через спец…" at bounding box center [847, 458] width 428 height 216
click at [583, 397] on p "Вішається до стіни через спеціальні вушка." at bounding box center [404, 394] width 401 height 14
drag, startPoint x: 811, startPoint y: 394, endPoint x: 833, endPoint y: 393, distance: 22.4
click at [812, 394] on p "Вешается к стене через специальные ушки." at bounding box center [847, 394] width 401 height 14
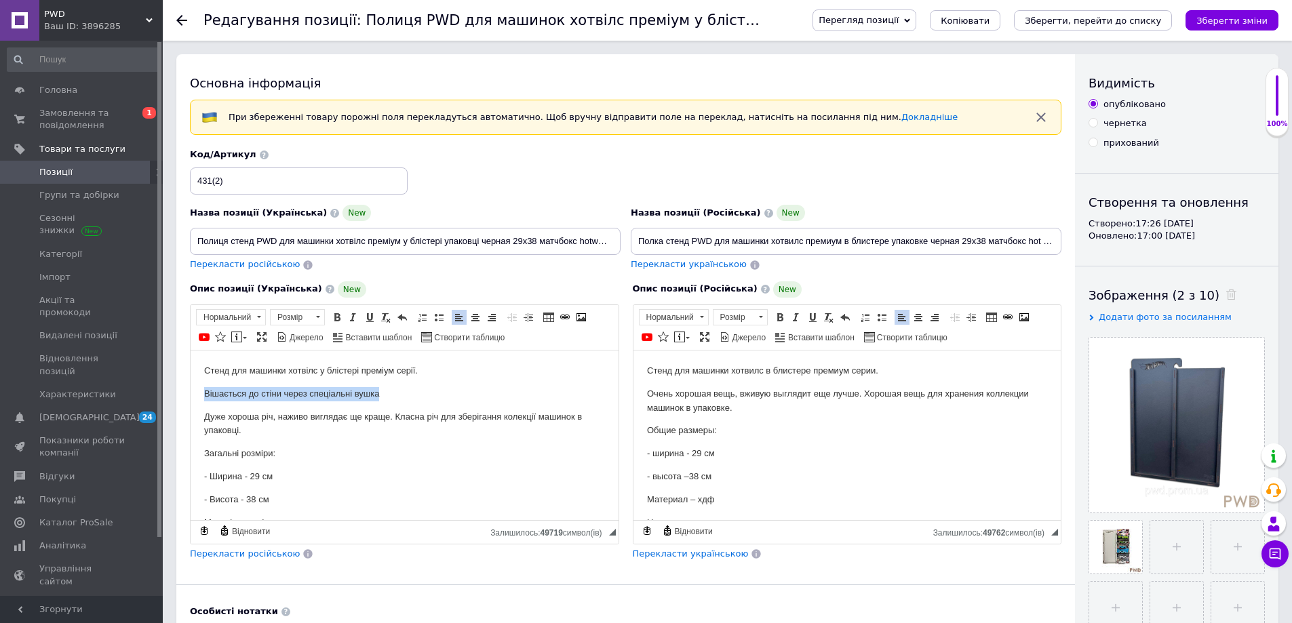
drag, startPoint x: 392, startPoint y: 389, endPoint x: 164, endPoint y: 391, distance: 228.6
click at [191, 391] on html "Стенд для машинки хотвілс у блістері преміум серії. Вішається до стіни через сп…" at bounding box center [405, 458] width 428 height 216
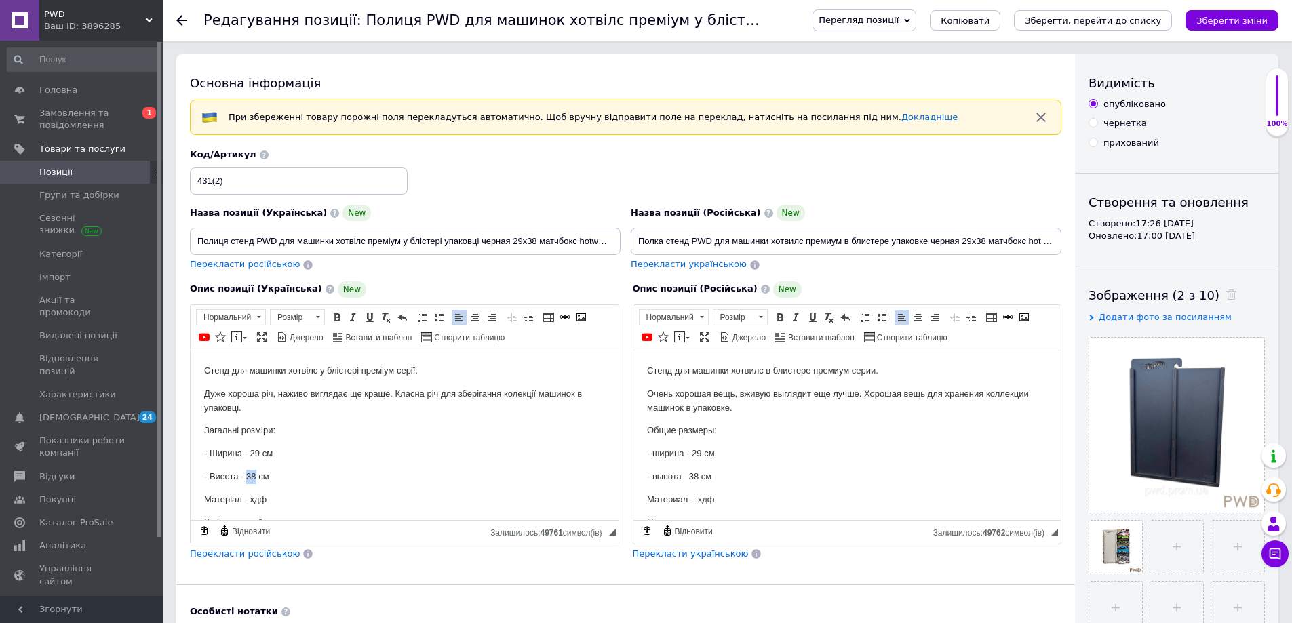
drag, startPoint x: 254, startPoint y: 476, endPoint x: 248, endPoint y: 475, distance: 6.8
click at [248, 475] on p "- Висота - 38 см" at bounding box center [404, 476] width 401 height 14
drag, startPoint x: 698, startPoint y: 473, endPoint x: 691, endPoint y: 474, distance: 7.6
click at [691, 474] on p "- высота –38 см" at bounding box center [847, 476] width 401 height 14
click at [696, 476] on p "- высота –38 см" at bounding box center [847, 476] width 401 height 14
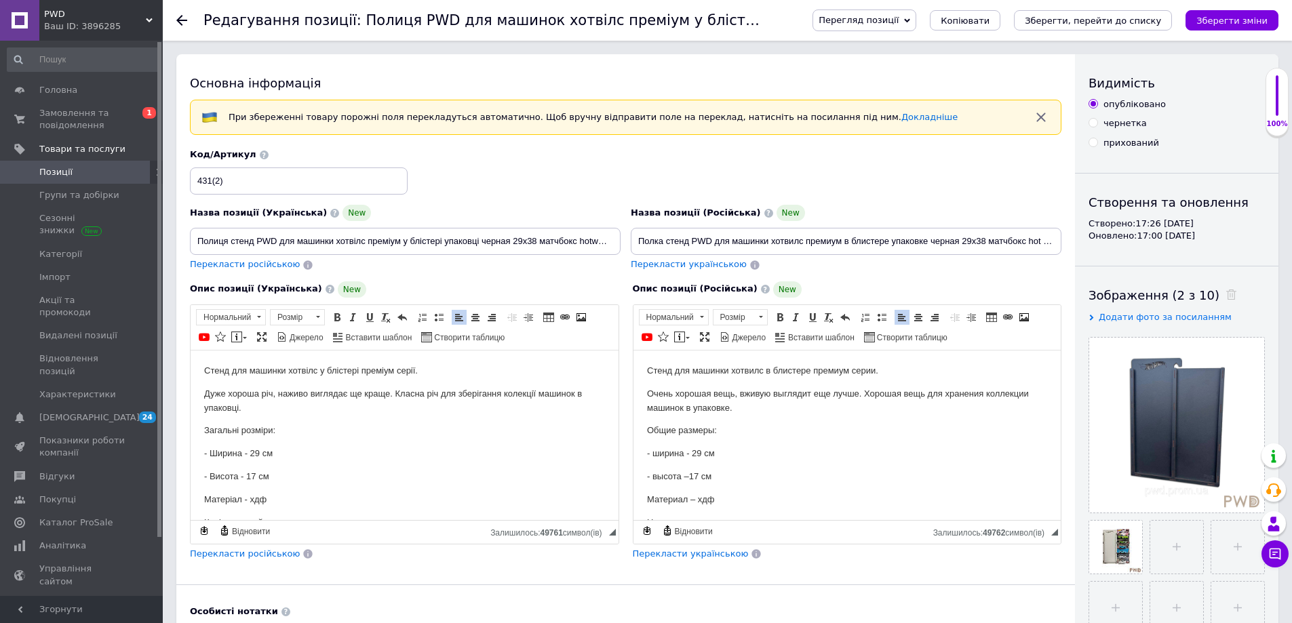
click at [258, 456] on p "- Ширина - 29 см" at bounding box center [404, 453] width 401 height 14
click at [700, 453] on p "- ширина - 29 см" at bounding box center [847, 453] width 401 height 14
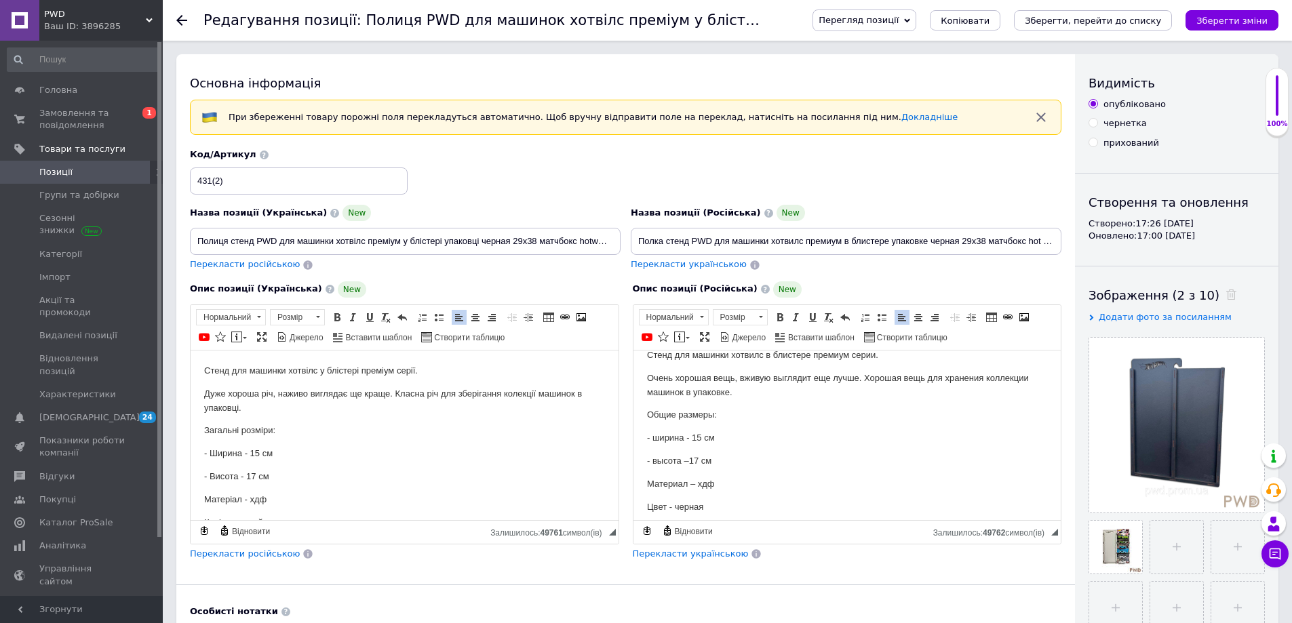
scroll to position [23, 0]
click at [716, 450] on p "- высота –17 см" at bounding box center [847, 453] width 401 height 14
drag, startPoint x: 703, startPoint y: 475, endPoint x: 681, endPoint y: 474, distance: 21.7
click at [681, 474] on p "- длина - 7,3" at bounding box center [847, 476] width 401 height 14
click at [698, 475] on p "- длина - 7,3" at bounding box center [847, 476] width 401 height 14
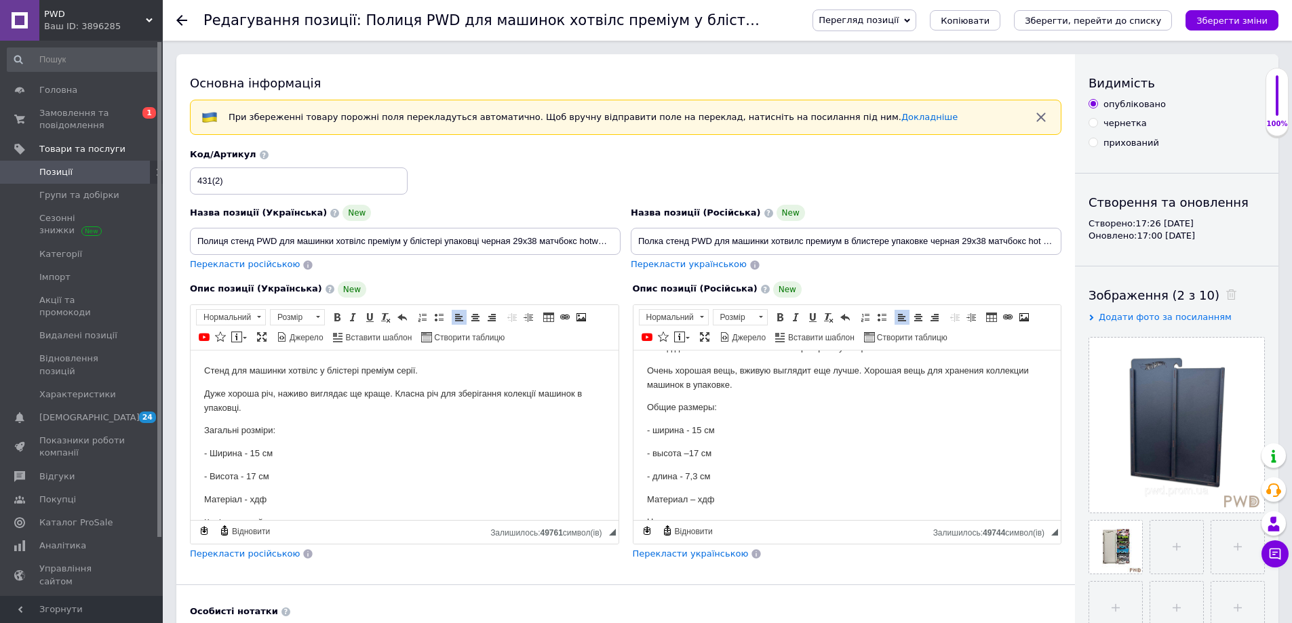
click at [280, 477] on p "- Висота - 17 см" at bounding box center [404, 476] width 401 height 14
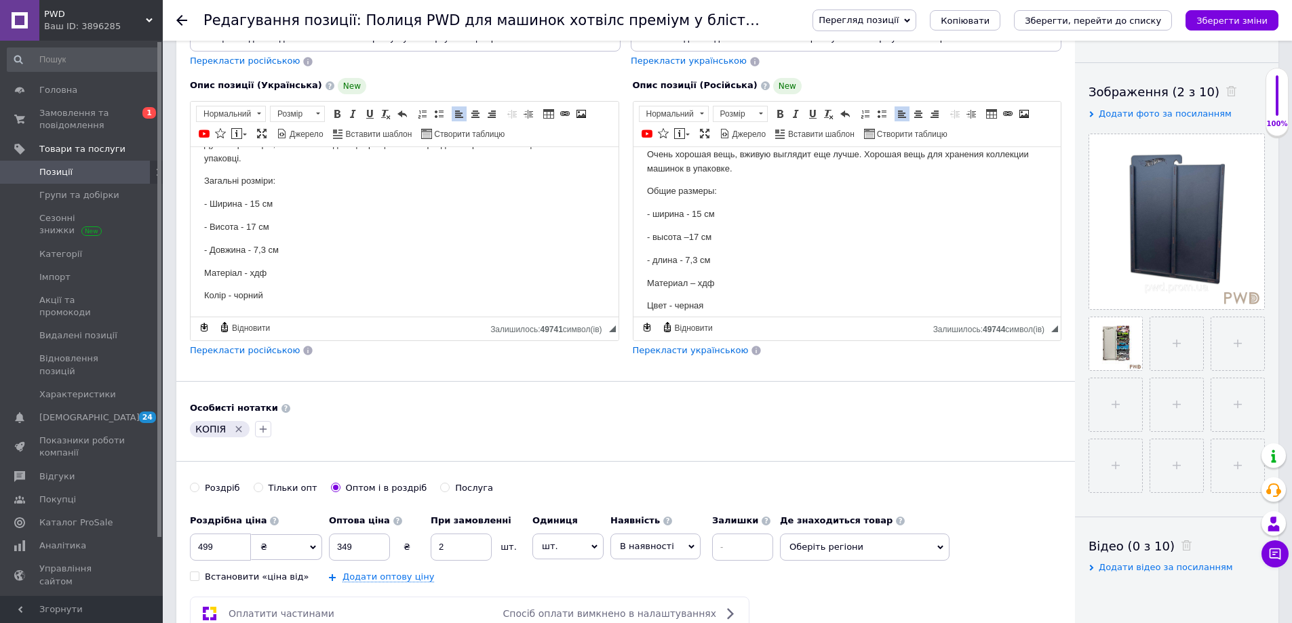
scroll to position [46, 0]
click at [236, 427] on icon "Видалити мітку" at bounding box center [239, 429] width 6 height 6
drag, startPoint x: 224, startPoint y: 545, endPoint x: 149, endPoint y: 554, distance: 75.1
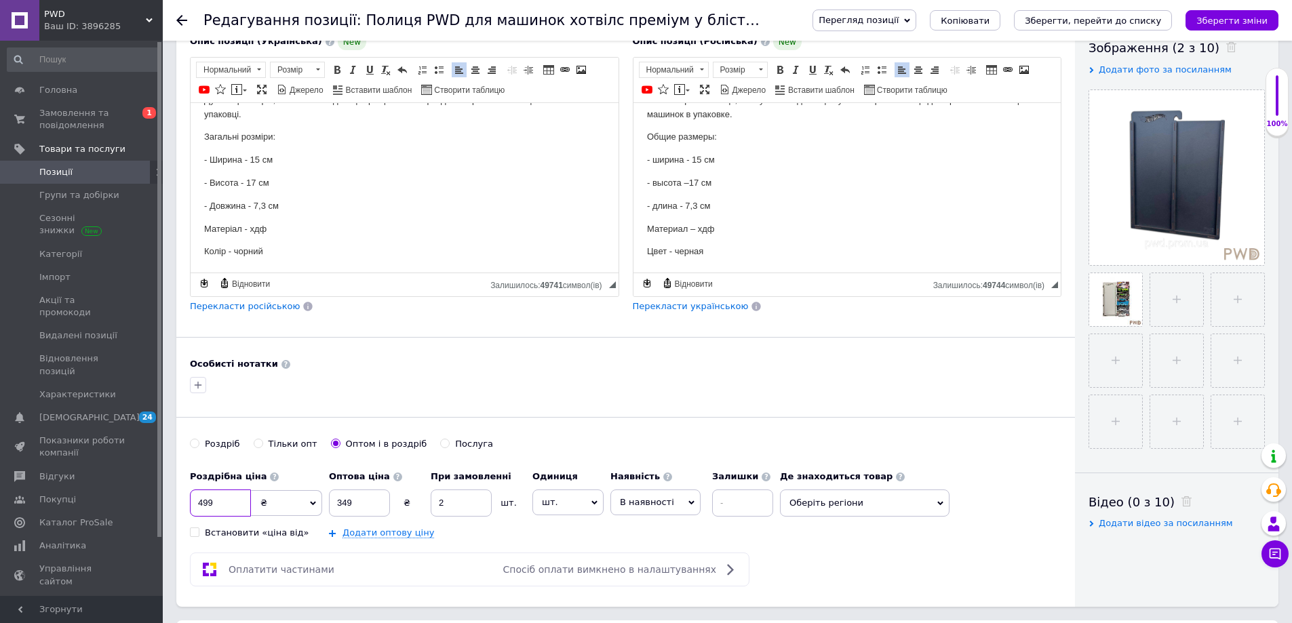
scroll to position [271, 0]
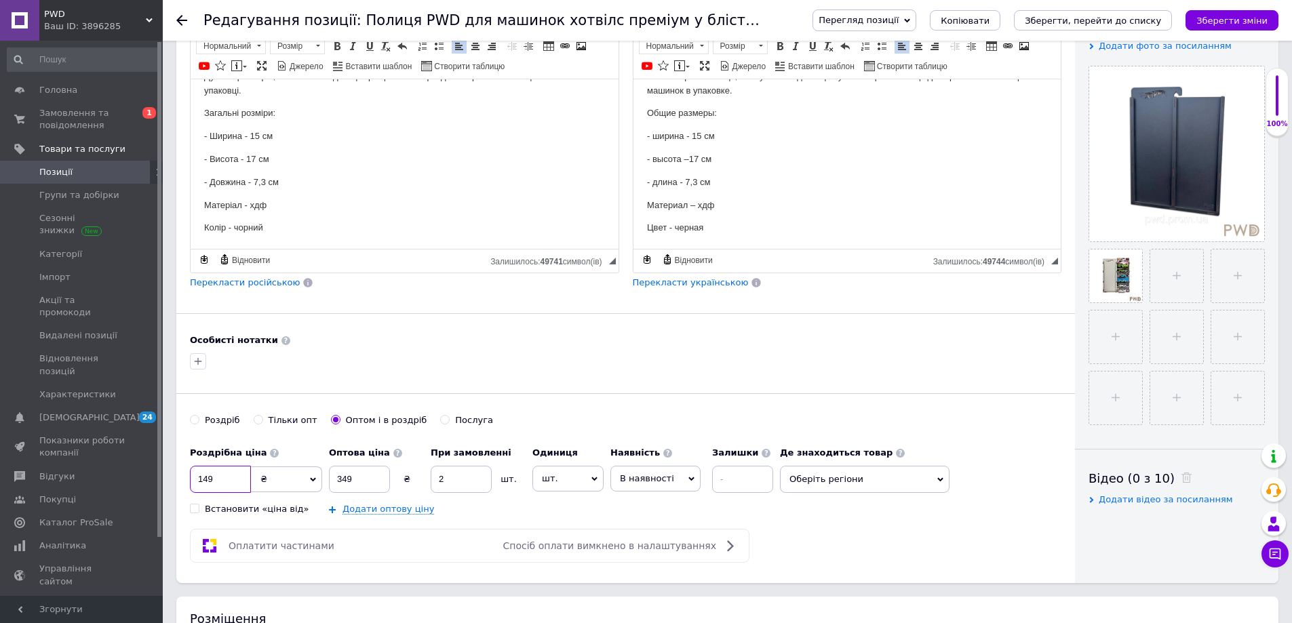
type input "149"
click at [467, 473] on input "2" at bounding box center [461, 479] width 61 height 27
drag, startPoint x: 368, startPoint y: 476, endPoint x: 331, endPoint y: 476, distance: 37.3
click at [331, 476] on input "349" at bounding box center [359, 479] width 61 height 27
type input "129"
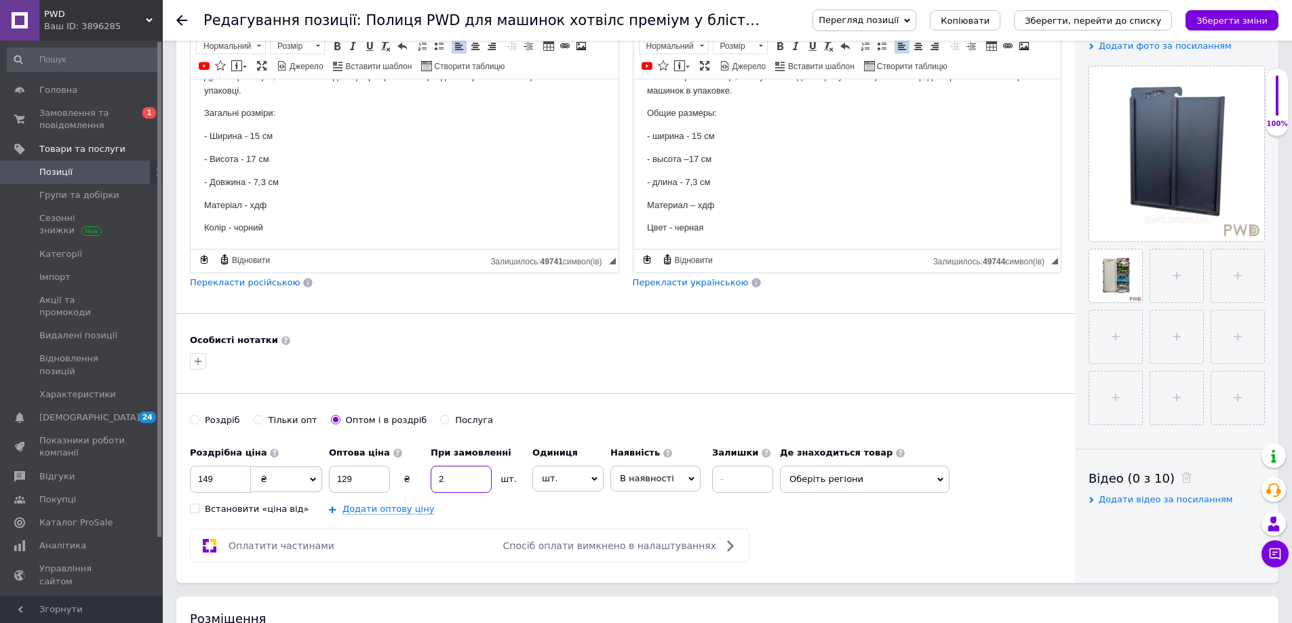
click at [475, 486] on input "2" at bounding box center [461, 479] width 61 height 27
type input "3"
type input "4"
type input "3"
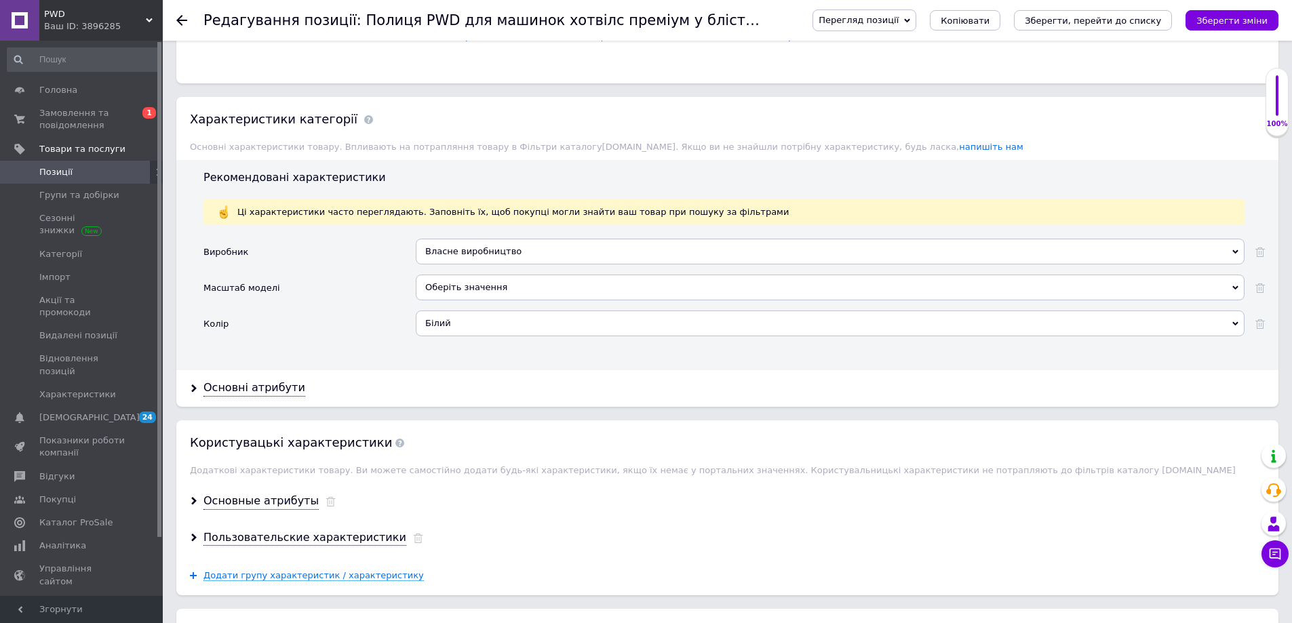
scroll to position [1085, 0]
click at [448, 311] on div "Оберіть значення" at bounding box center [830, 293] width 829 height 36
click at [448, 323] on div "Білий" at bounding box center [830, 324] width 829 height 26
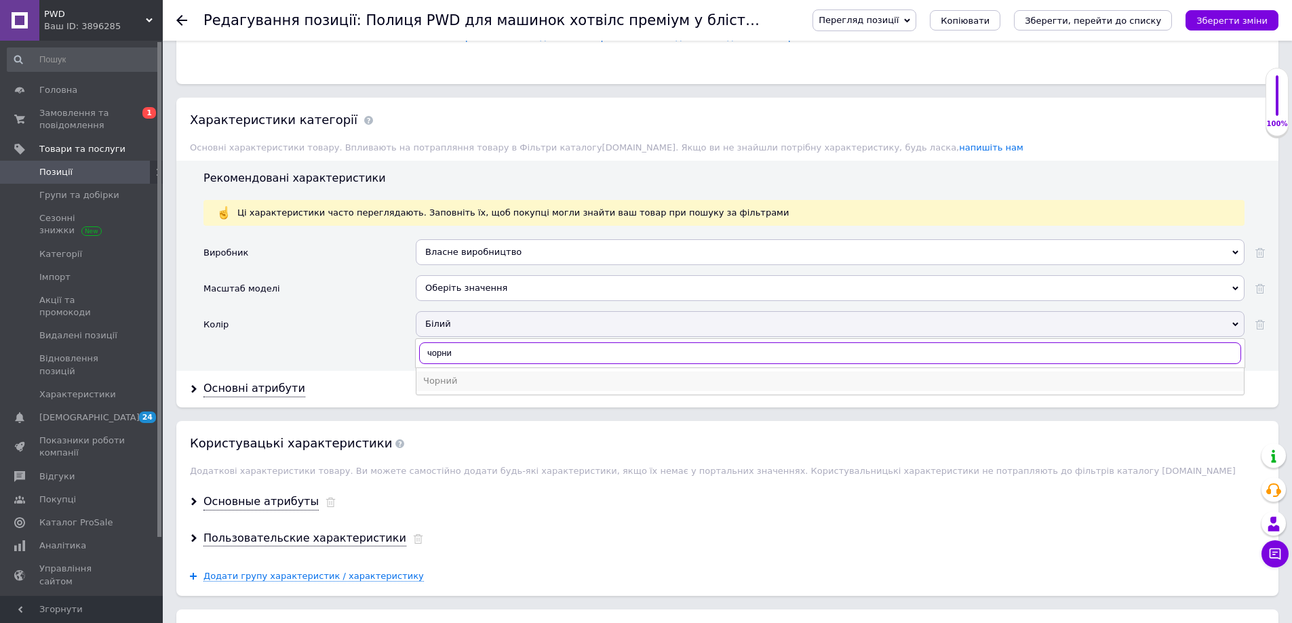
type input "чорни"
click at [475, 382] on div "Чорний" at bounding box center [830, 381] width 814 height 12
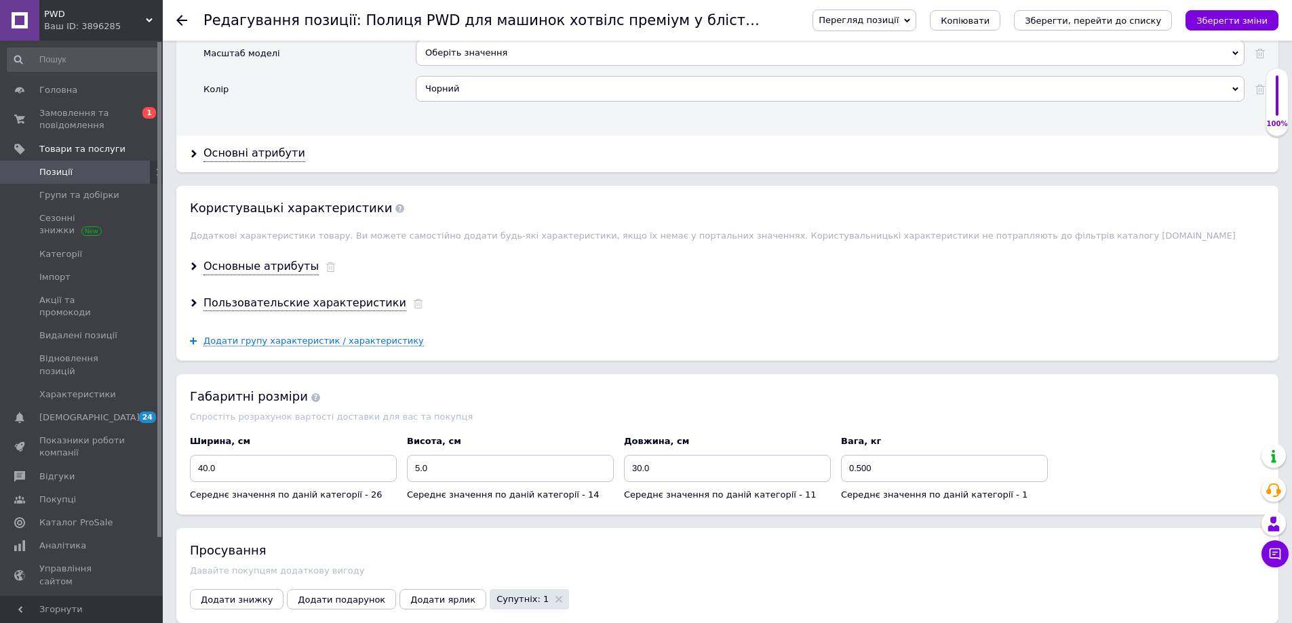
scroll to position [1221, 0]
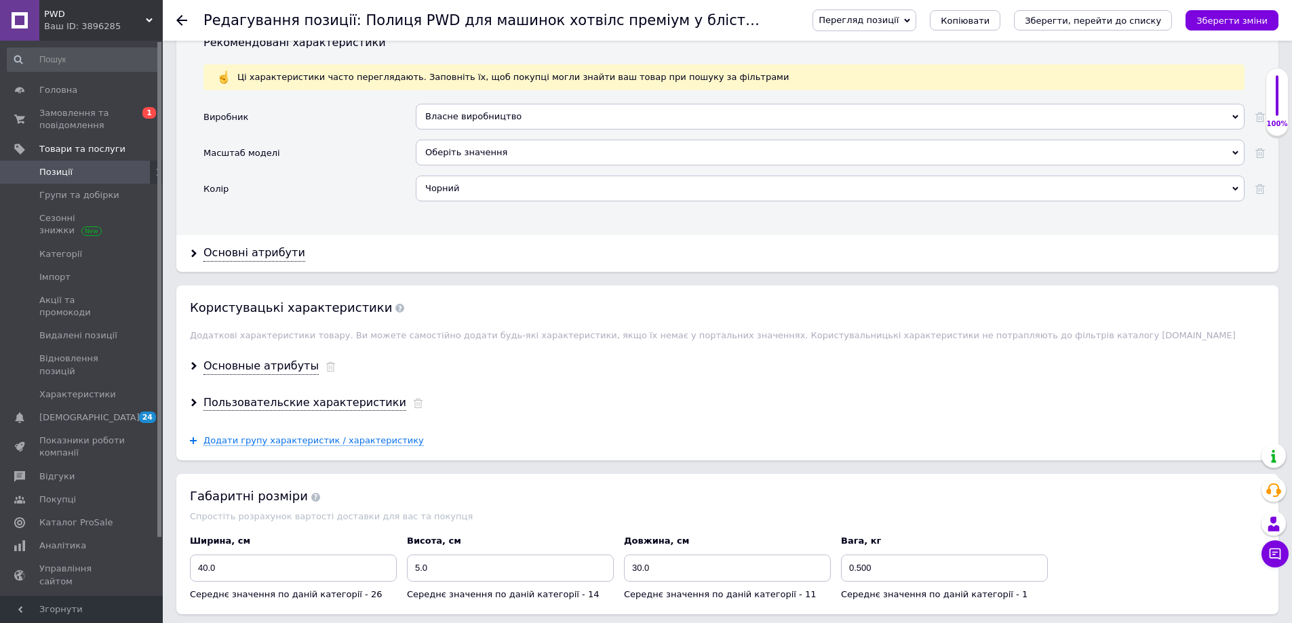
click at [522, 151] on div "Оберіть значення" at bounding box center [830, 153] width 829 height 26
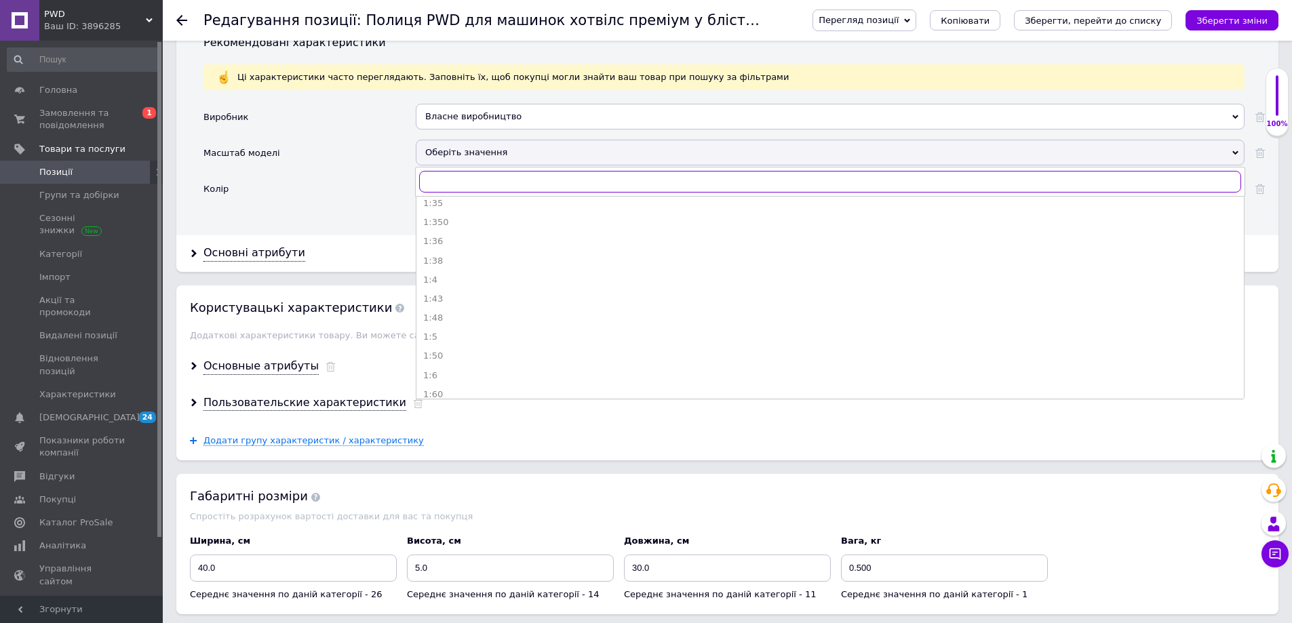
scroll to position [475, 0]
click at [389, 199] on div "Колір" at bounding box center [310, 194] width 212 height 36
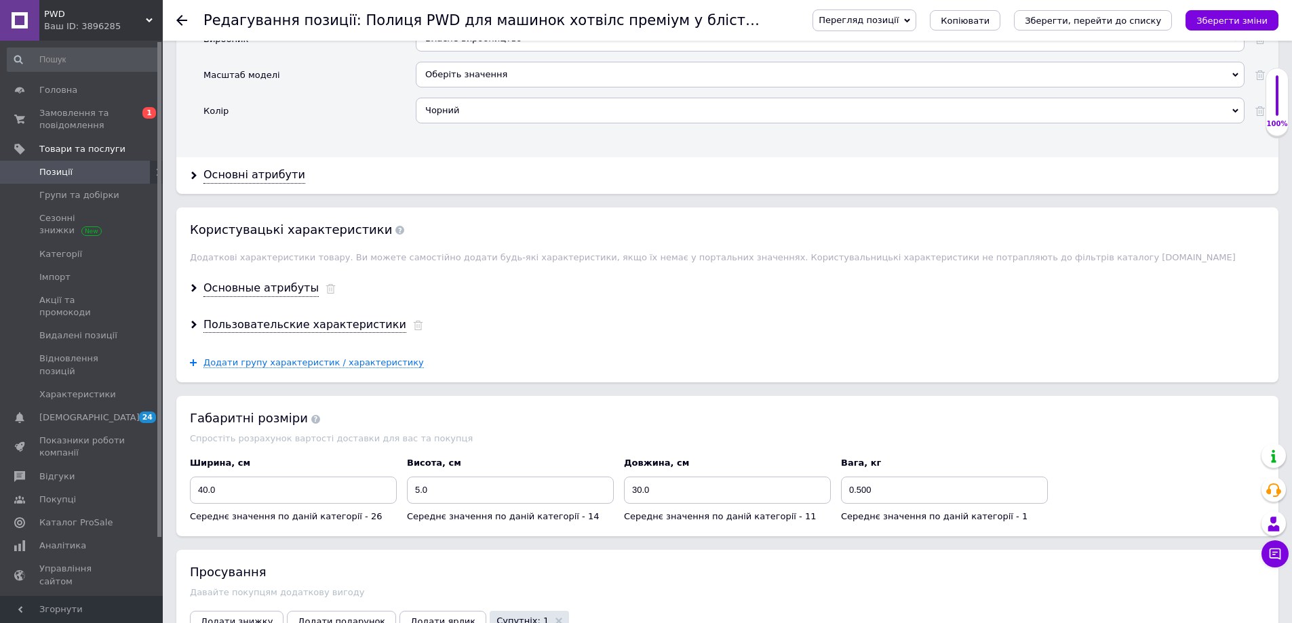
scroll to position [1425, 0]
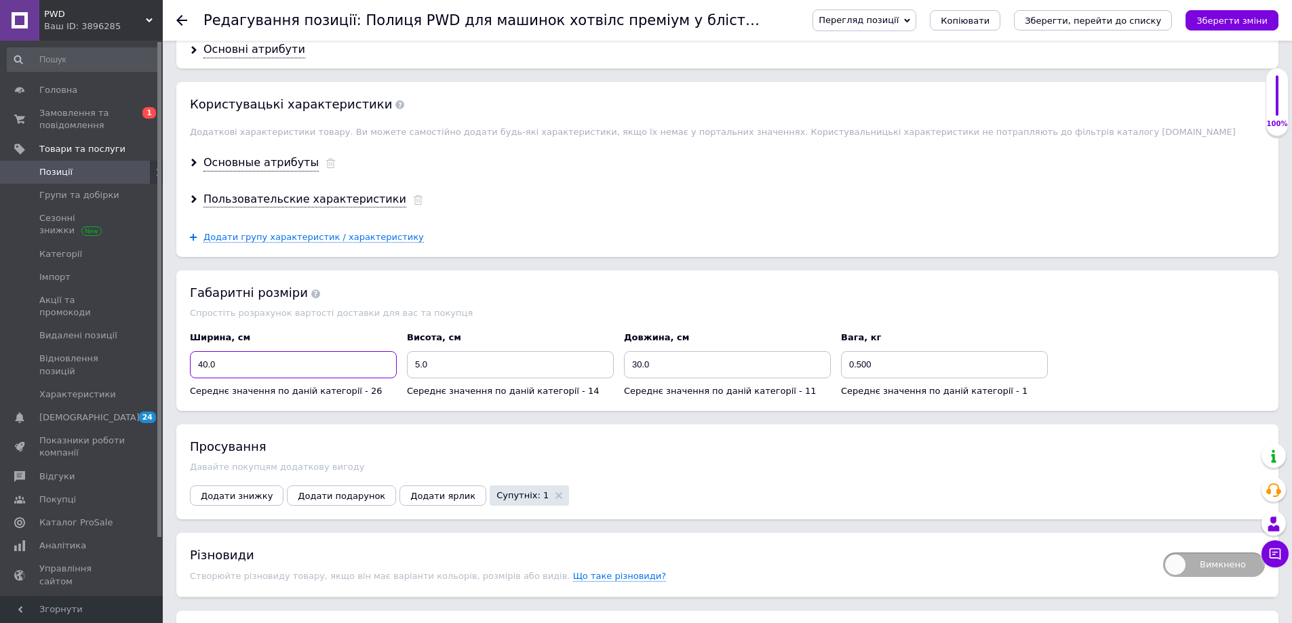
drag, startPoint x: 330, startPoint y: 370, endPoint x: 185, endPoint y: 365, distance: 145.3
click at [187, 366] on div "Ширина, см 40.0 Середнє значення по даній категорії - 26" at bounding box center [293, 364] width 217 height 75
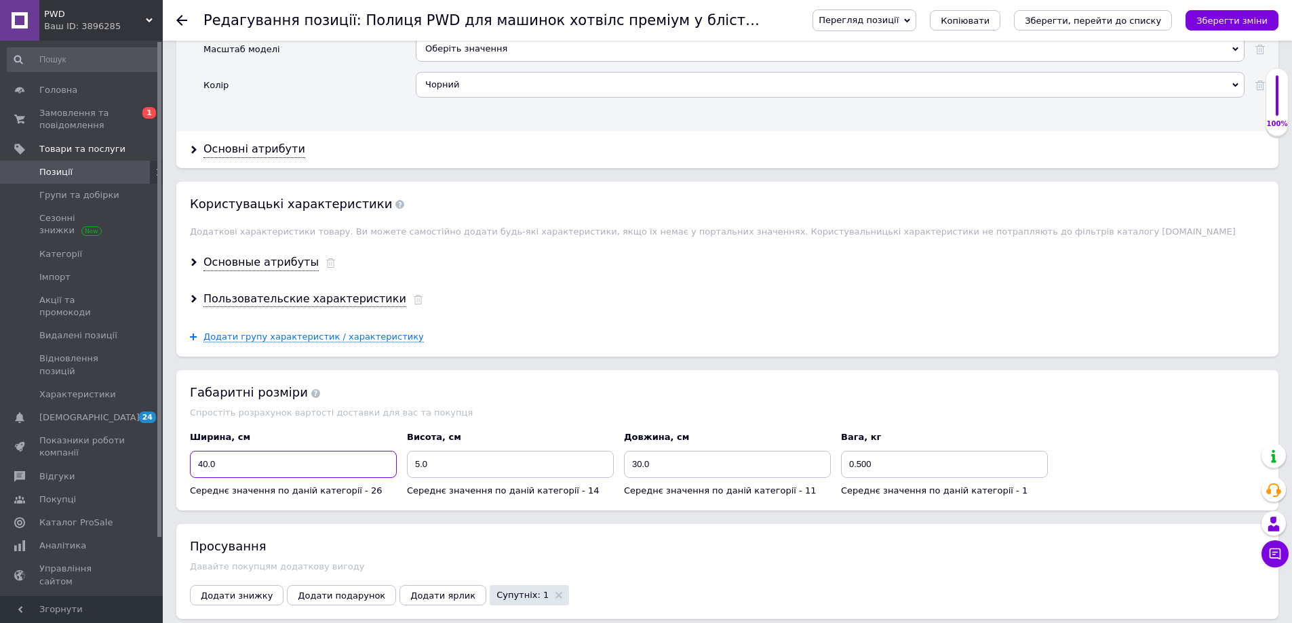
scroll to position [1493, 0]
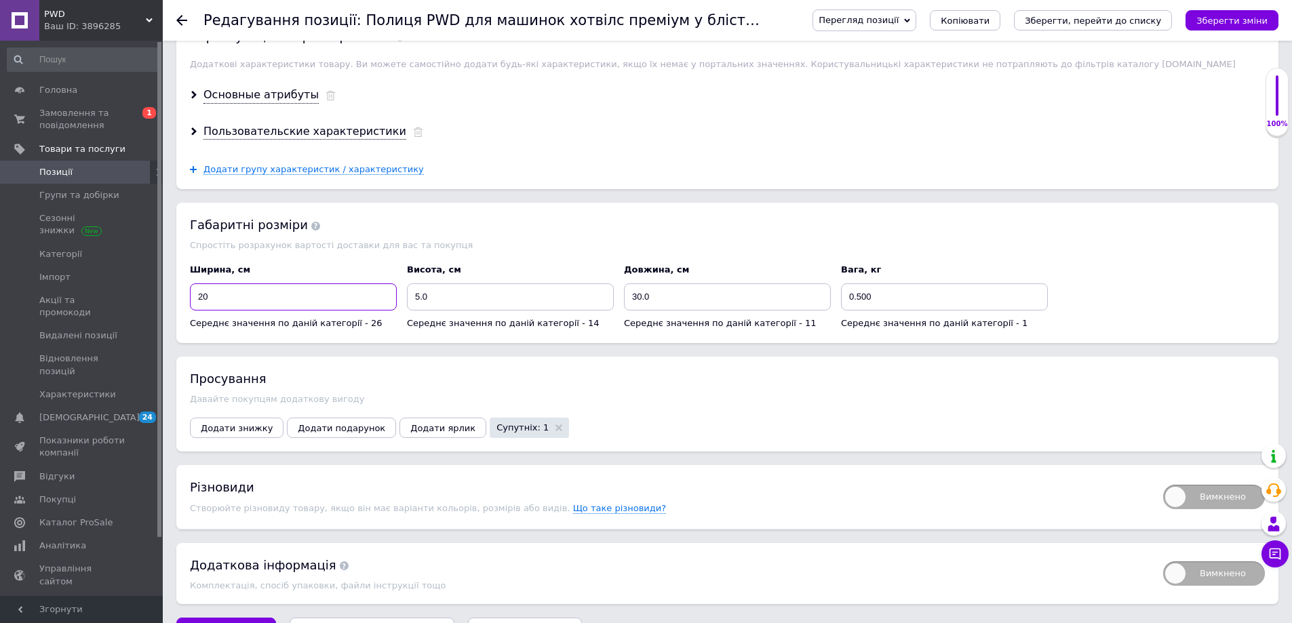
type input "20"
drag, startPoint x: 516, startPoint y: 300, endPoint x: 381, endPoint y: 299, distance: 135.0
click at [377, 299] on div "Ширина, см 20 Середнє значення по даній категорії - 26 Висота, см 5.0 Середнє з…" at bounding box center [727, 296] width 1085 height 75
drag, startPoint x: 664, startPoint y: 305, endPoint x: 577, endPoint y: 303, distance: 86.9
click at [577, 303] on div "Ширина, см 20 Середнє значення по даній категорії - 26 Висота, см 5.0 Середнє з…" at bounding box center [727, 296] width 1085 height 75
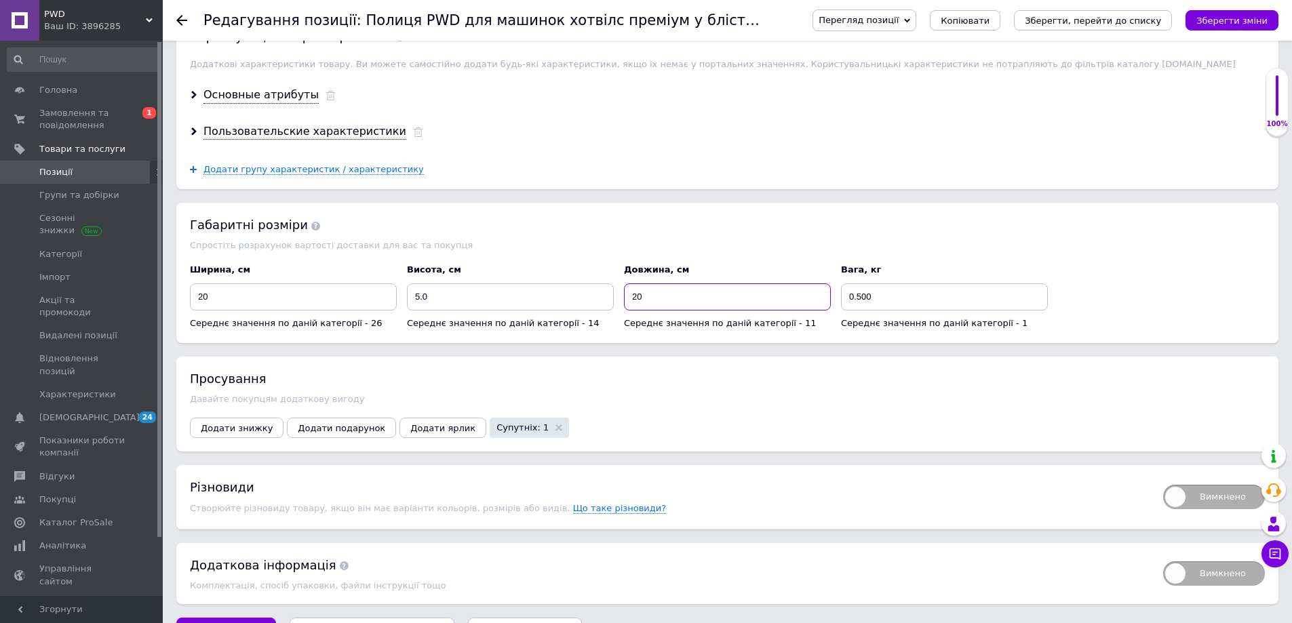
type input "20"
drag, startPoint x: 505, startPoint y: 304, endPoint x: 312, endPoint y: 304, distance: 193.4
click at [312, 304] on div "Ширина, см 20 Середнє значення по даній категорії - 26 Висота, см 5.0 Середнє з…" at bounding box center [727, 296] width 1085 height 75
drag, startPoint x: 970, startPoint y: 296, endPoint x: 832, endPoint y: 296, distance: 137.7
click at [832, 296] on div "Ширина, см 20 Середнє значення по даній категорії - 26 Висота, см 5.0 Середнє з…" at bounding box center [727, 296] width 1085 height 75
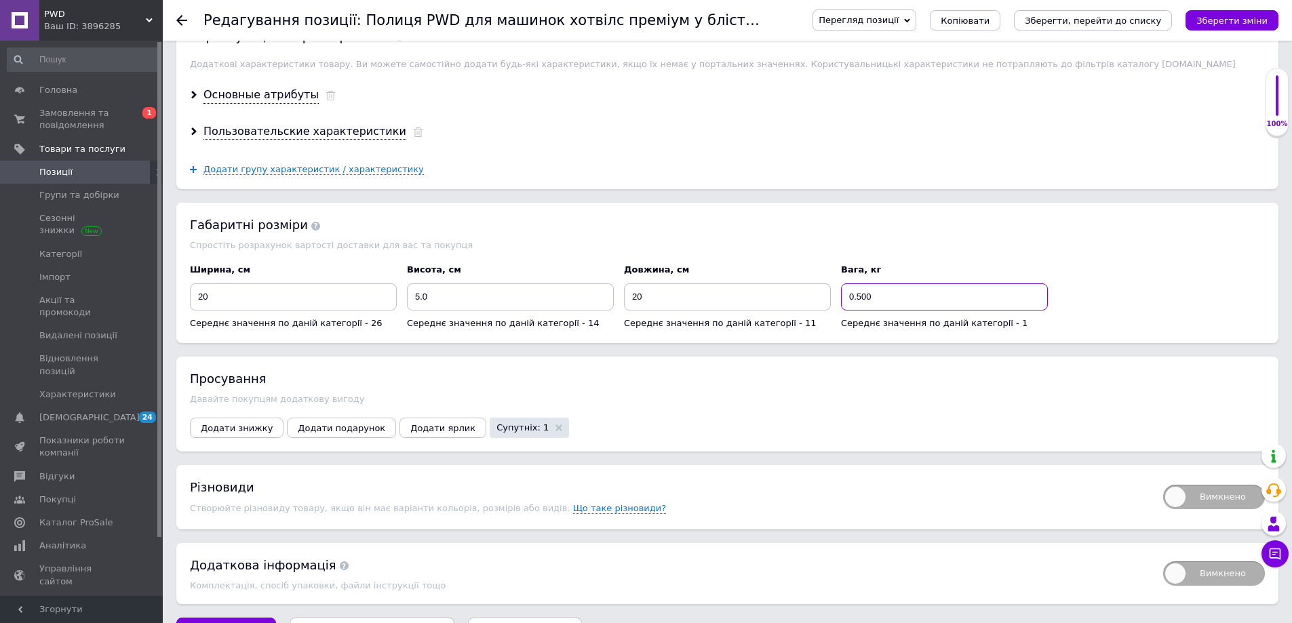
click at [885, 305] on input "0.500" at bounding box center [944, 297] width 207 height 27
drag, startPoint x: 892, startPoint y: 292, endPoint x: 858, endPoint y: 289, distance: 34.7
click at [858, 289] on input "0.500" at bounding box center [944, 297] width 207 height 27
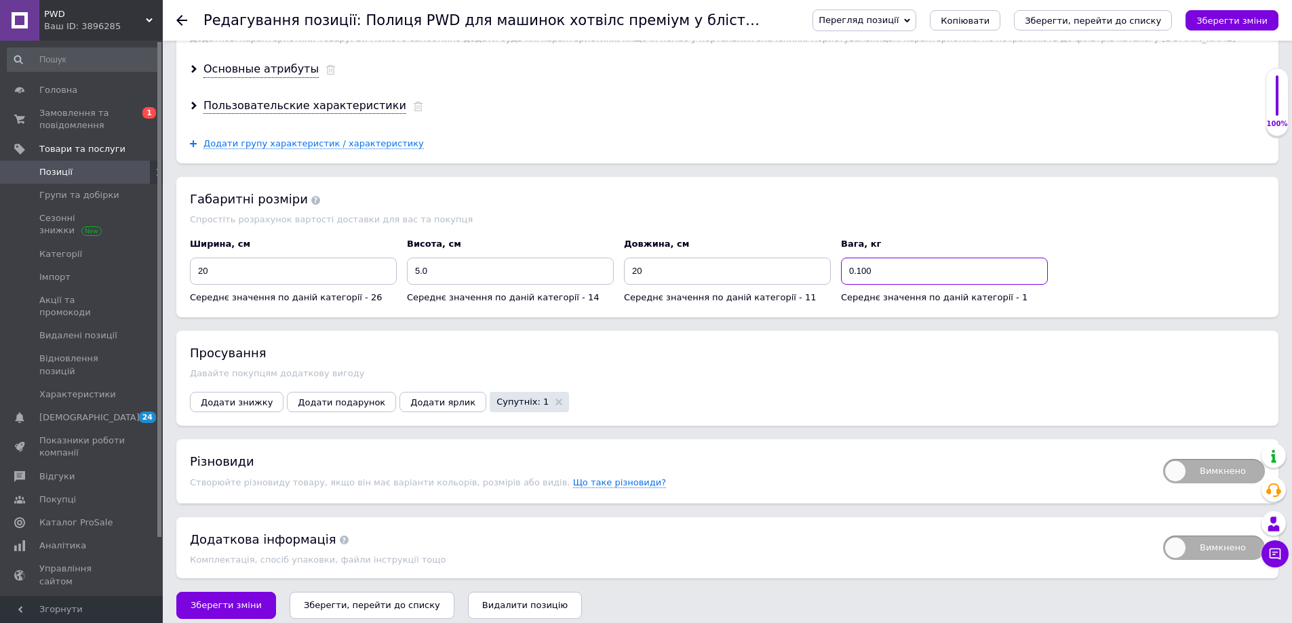
scroll to position [1532, 0]
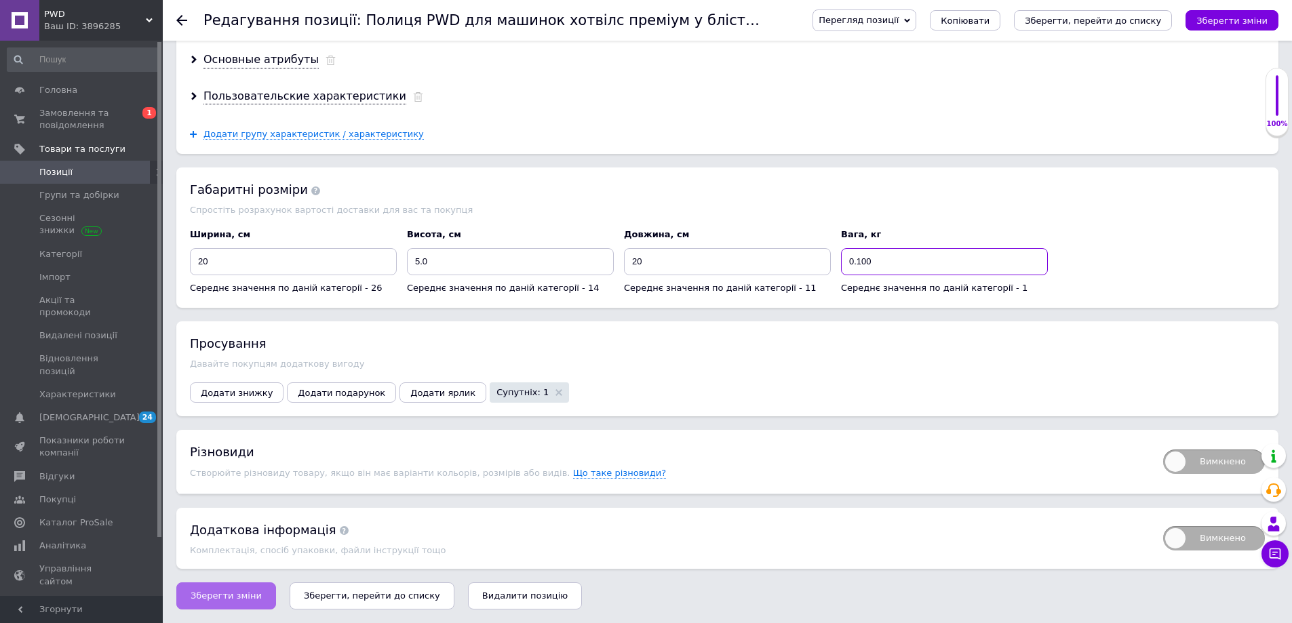
type input "0.100"
click at [239, 596] on span "Зберегти зміни" at bounding box center [226, 596] width 71 height 10
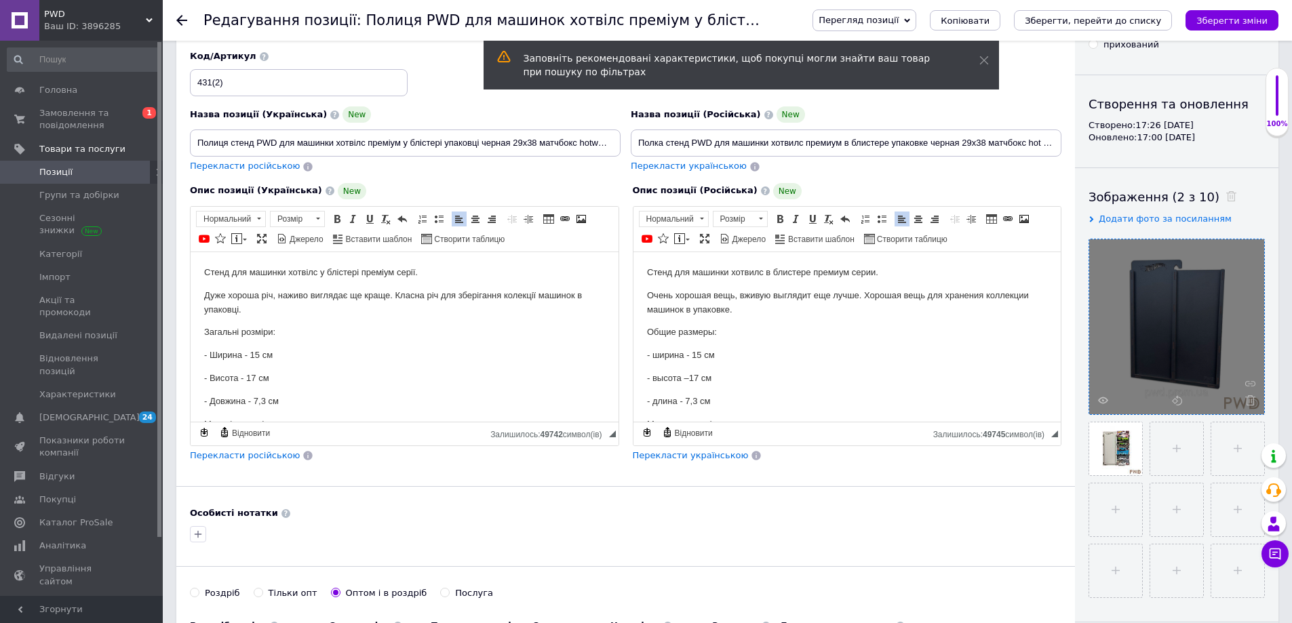
scroll to position [0, 0]
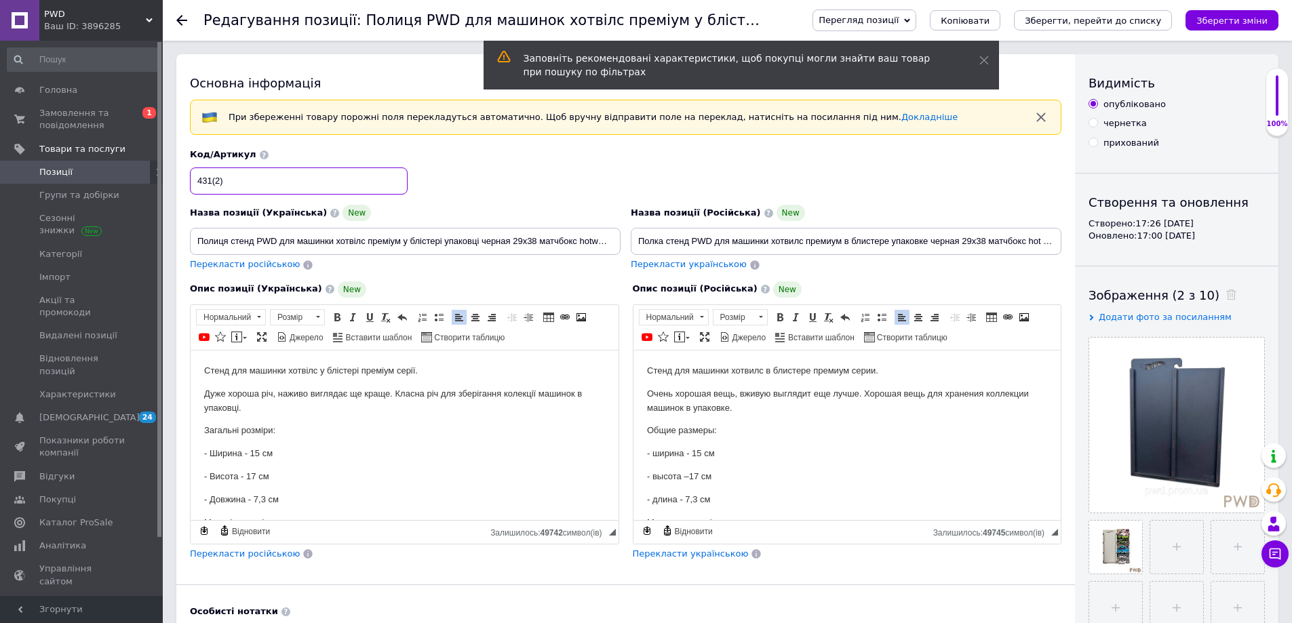
click at [220, 182] on input "431(2)" at bounding box center [299, 181] width 218 height 27
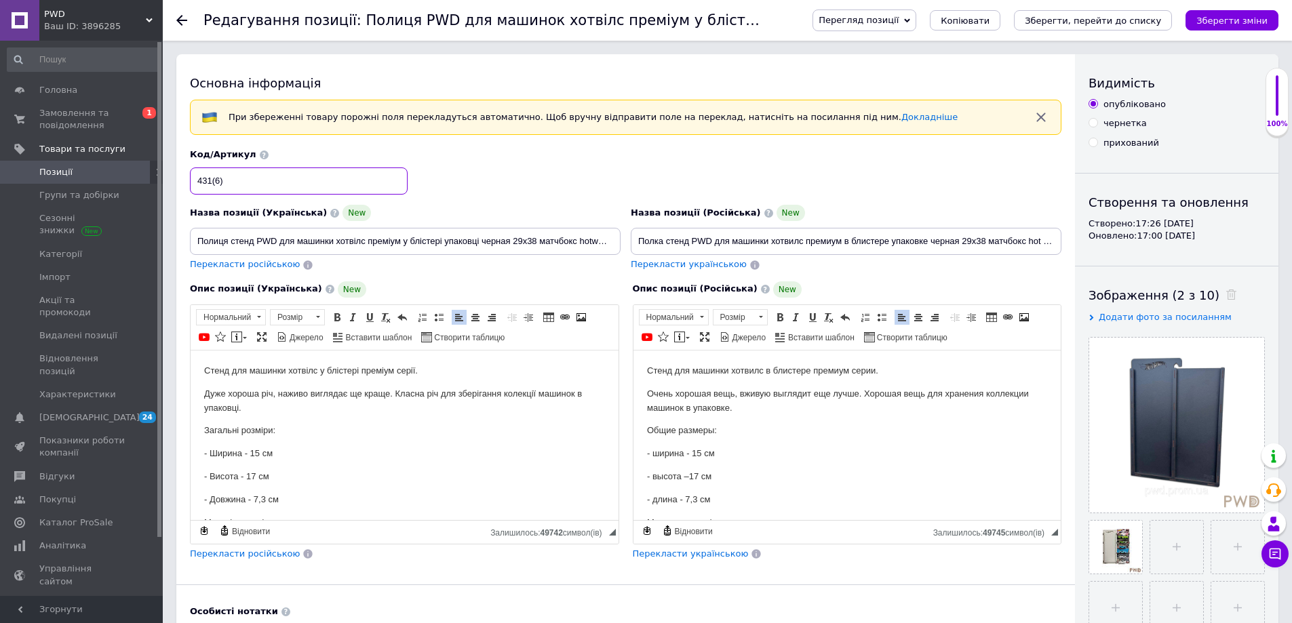
type input "431(6)"
drag, startPoint x: 537, startPoint y: 244, endPoint x: 514, endPoint y: 243, distance: 23.1
click at [514, 243] on input "Полиця стенд PWD для машинки хотвілс преміум у блістері упаковці черная 29х38 м…" at bounding box center [405, 241] width 431 height 27
click at [518, 244] on input "Полиця стенд PWD для машинки хотвілс преміум у блістері упаковці черная 29х38 м…" at bounding box center [405, 241] width 431 height 27
click at [521, 246] on input "Полиця стенд PWD для машинки хотвілс преміум у блістері упаковці черная 29х38 м…" at bounding box center [405, 241] width 431 height 27
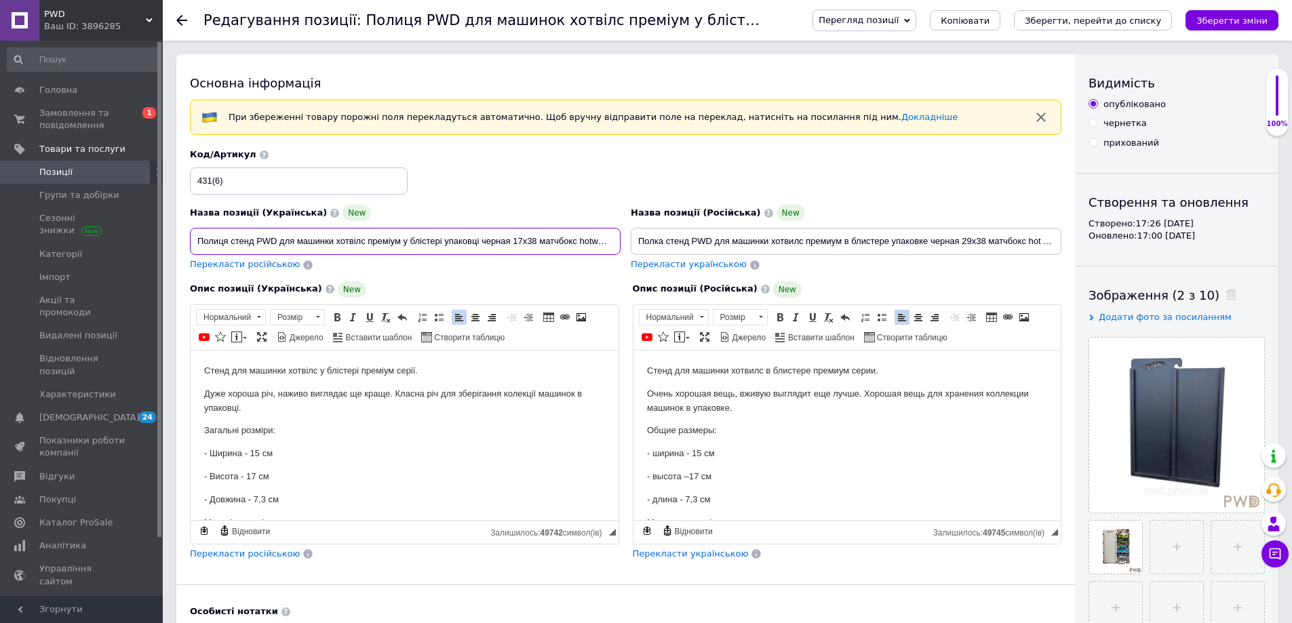
click at [535, 240] on input "Полиця стенд PWD для машинки хотвілс преміум у блістері упаковці черная 17х38 м…" at bounding box center [405, 241] width 431 height 27
drag, startPoint x: 537, startPoint y: 242, endPoint x: 516, endPoint y: 242, distance: 21.0
click at [516, 242] on input "Полиця стенд PWD для машинки хотвілс преміум у блістері упаковці черная 17х15 м…" at bounding box center [405, 241] width 431 height 27
click at [512, 244] on input "Полиця стенд PWD для машинки хотвілс преміум у блістері упаковці черная 17х15 м…" at bounding box center [405, 241] width 431 height 27
drag, startPoint x: 514, startPoint y: 244, endPoint x: 537, endPoint y: 241, distance: 23.3
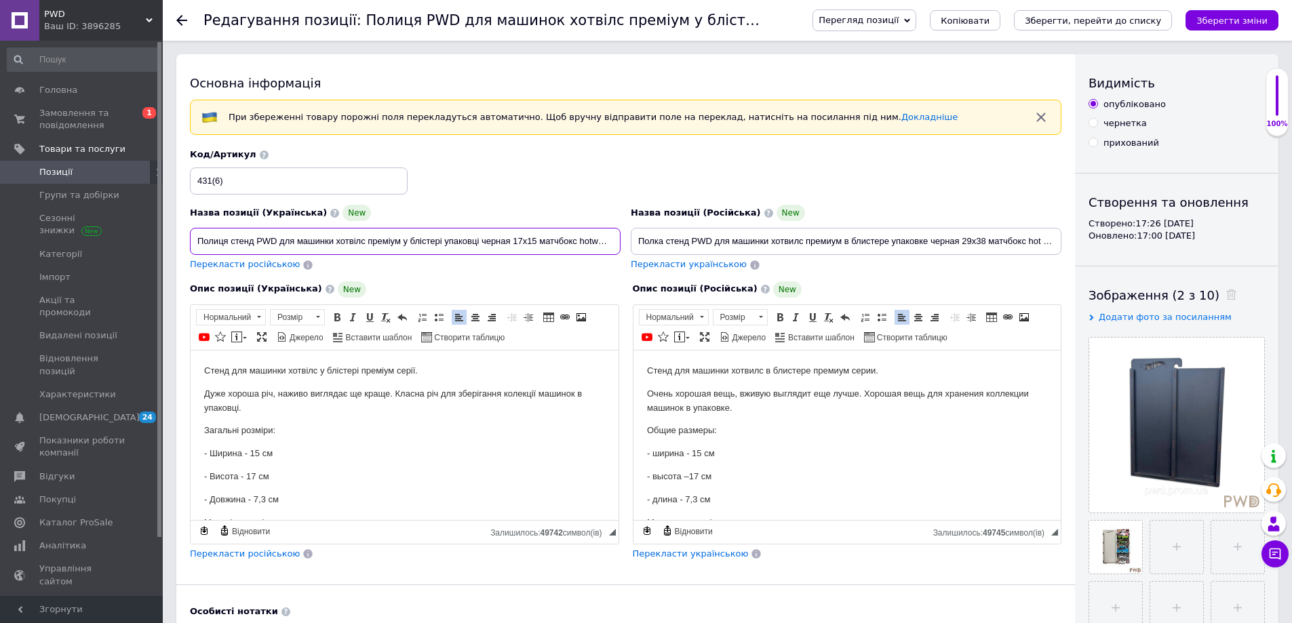
click at [537, 241] on input "Полиця стенд PWD для машинки хотвілс преміум у блістері упаковці черная 17х15 м…" at bounding box center [405, 241] width 431 height 27
type input "Полиця стенд PWD для машинки хотвілс преміум у блістері упаковці черная 17х15 м…"
drag, startPoint x: 963, startPoint y: 240, endPoint x: 986, endPoint y: 240, distance: 23.1
click at [986, 240] on input "Полка стенд PWD для машинки хотвилс премиум в блистере упаковке черная 29х38 ма…" at bounding box center [846, 241] width 431 height 27
paste input "17х15"
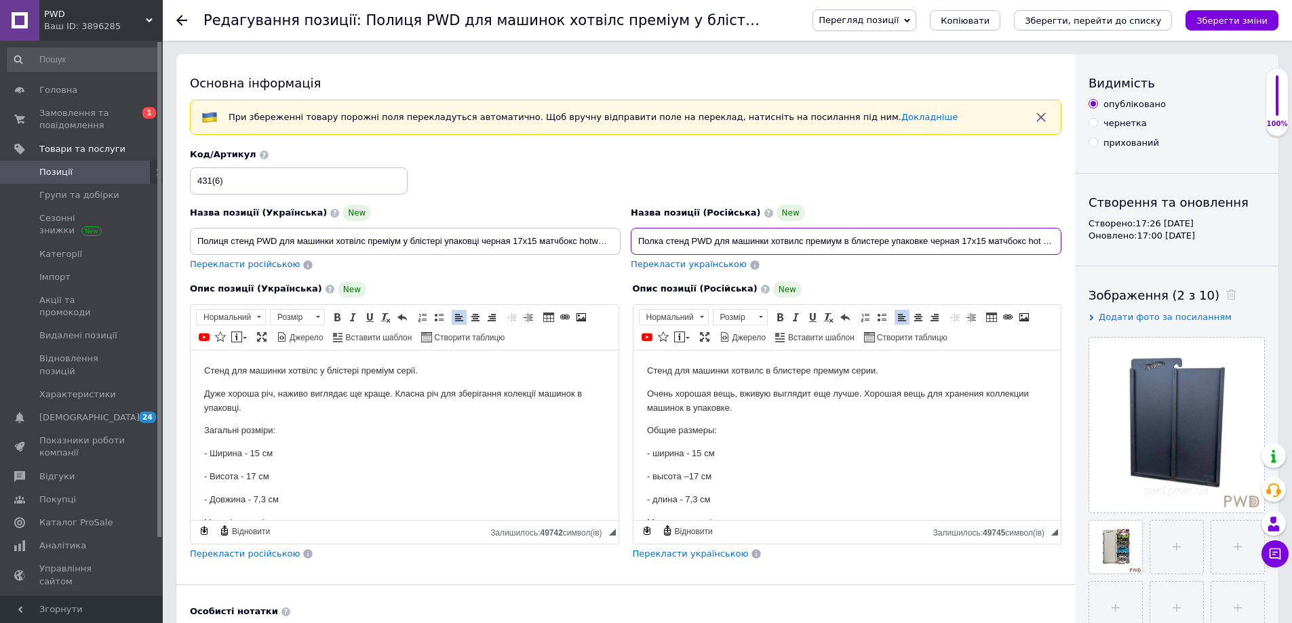
scroll to position [0, 75]
drag, startPoint x: 999, startPoint y: 240, endPoint x: 1075, endPoint y: 233, distance: 75.7
click at [1075, 233] on div "Основна інформація При збереженні товару порожні поля перекладуться автоматично…" at bounding box center [625, 454] width 899 height 801
click at [1050, 246] on input "Полка стенд PWD для машинки хотвилс премиум в блистере упаковке черная 17х15 ма…" at bounding box center [846, 241] width 431 height 27
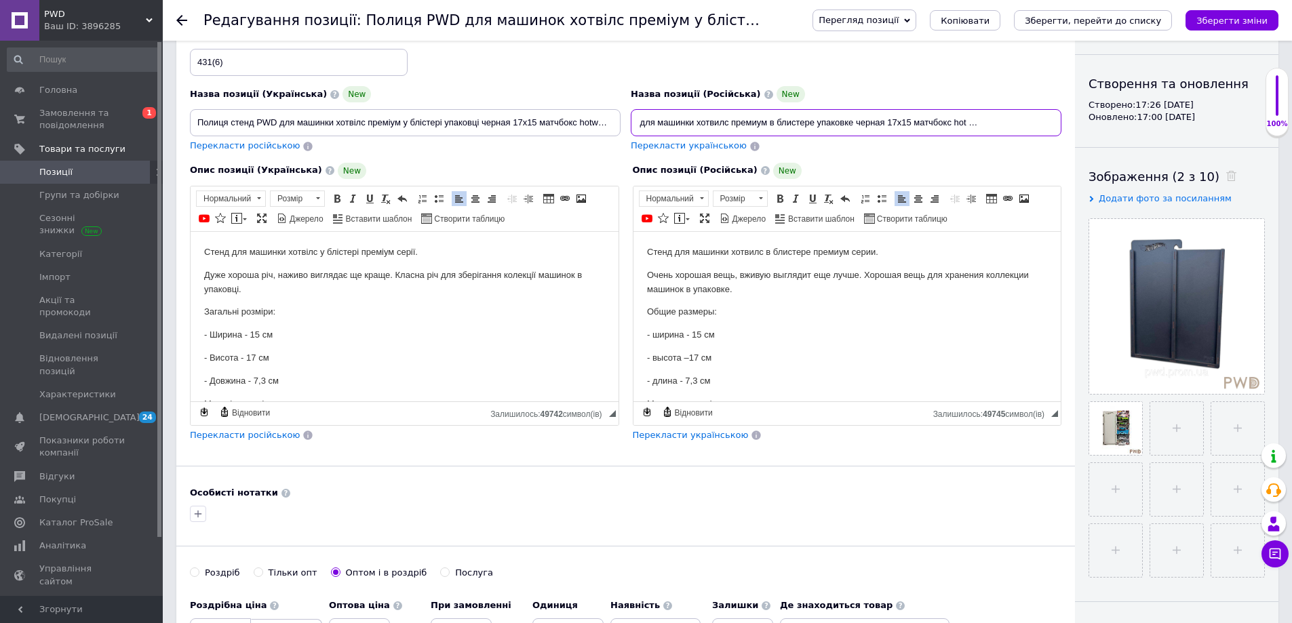
scroll to position [0, 0]
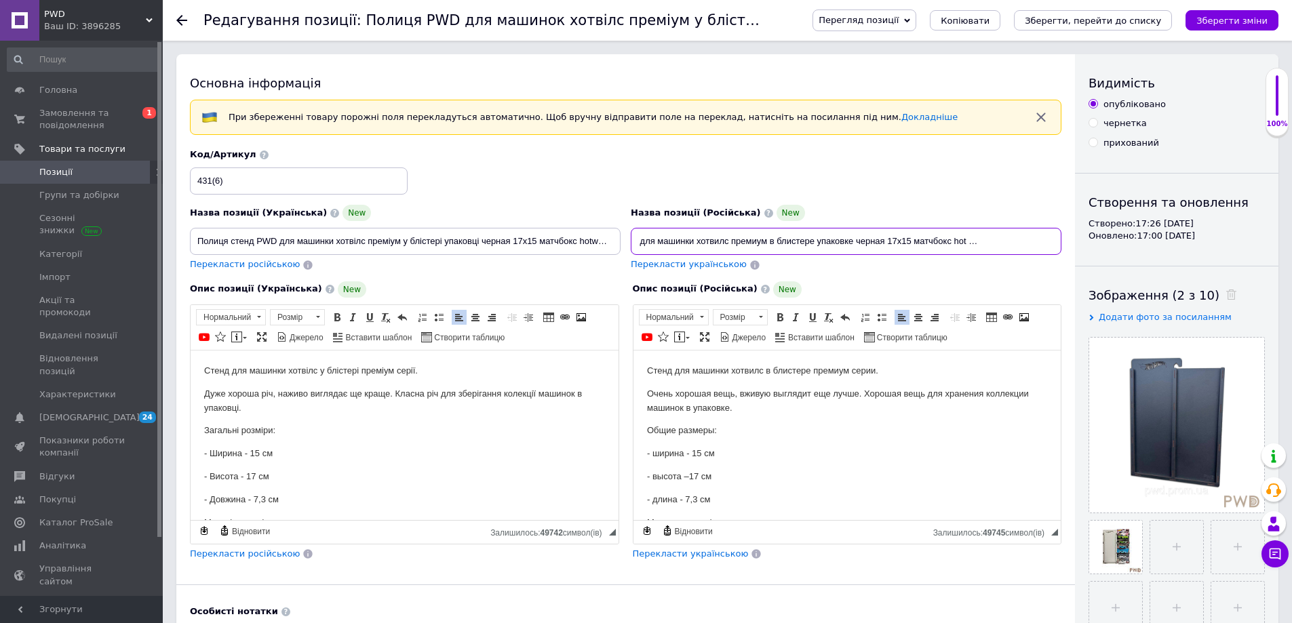
type input "Полка стенд PWD для машинки хотвилс премиум в блистере упаковке черная 17х15 ма…"
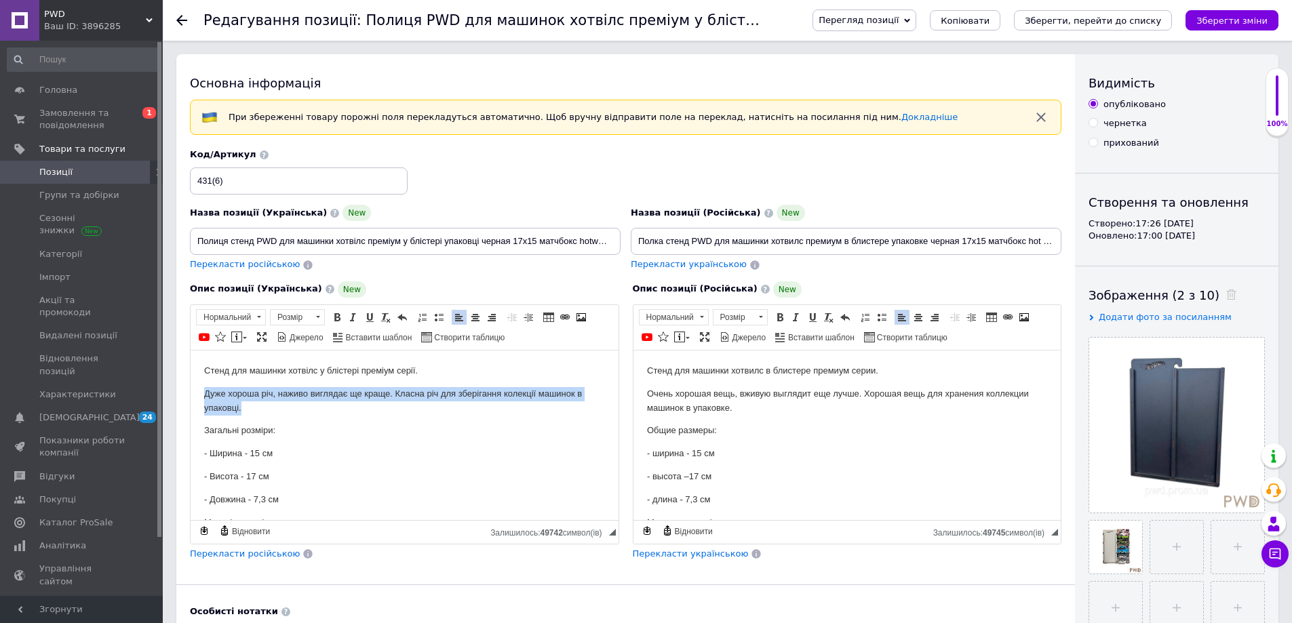
drag, startPoint x: 265, startPoint y: 406, endPoint x: 186, endPoint y: 393, distance: 80.3
click at [191, 393] on html "Стенд для машинки хотвілс у блістері преміум серії. Дуже хороша річ, наживо виг…" at bounding box center [405, 458] width 428 height 216
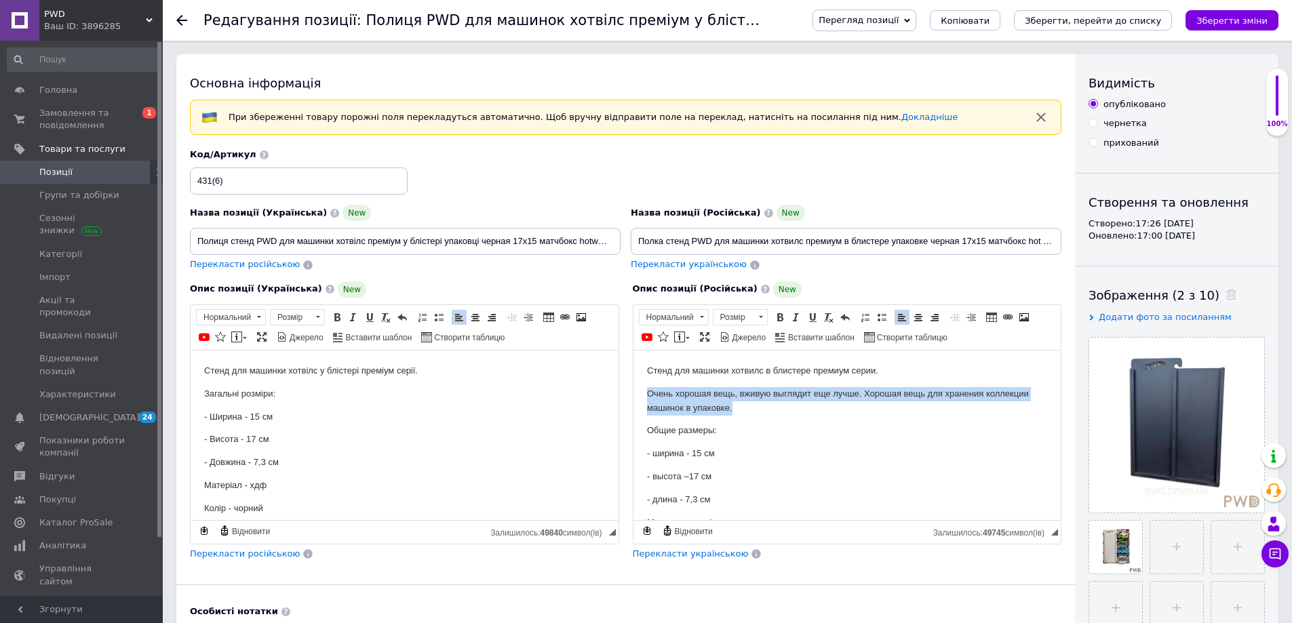
drag, startPoint x: 747, startPoint y: 405, endPoint x: 596, endPoint y: 394, distance: 151.7
click at [633, 394] on html "Стенд для машинки хотвилс в блистере премиум серии. Очень хорошая вещь, вживую …" at bounding box center [847, 458] width 428 height 216
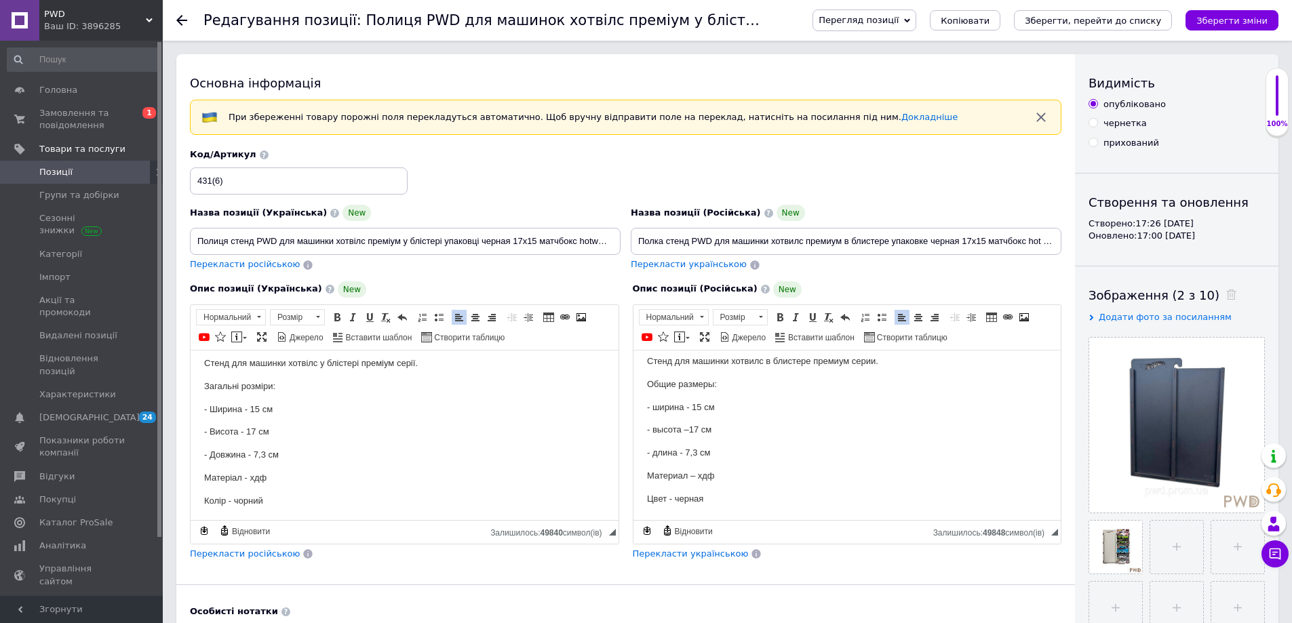
scroll to position [9, 0]
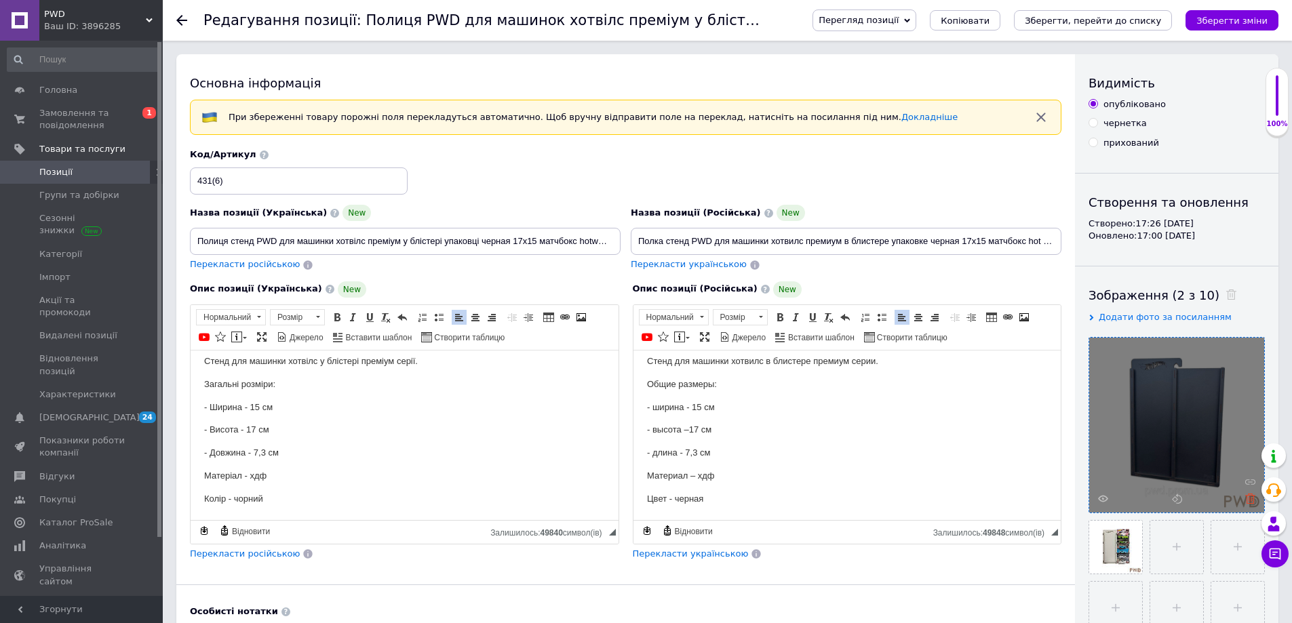
click at [1252, 497] on icon at bounding box center [1251, 499] width 10 height 10
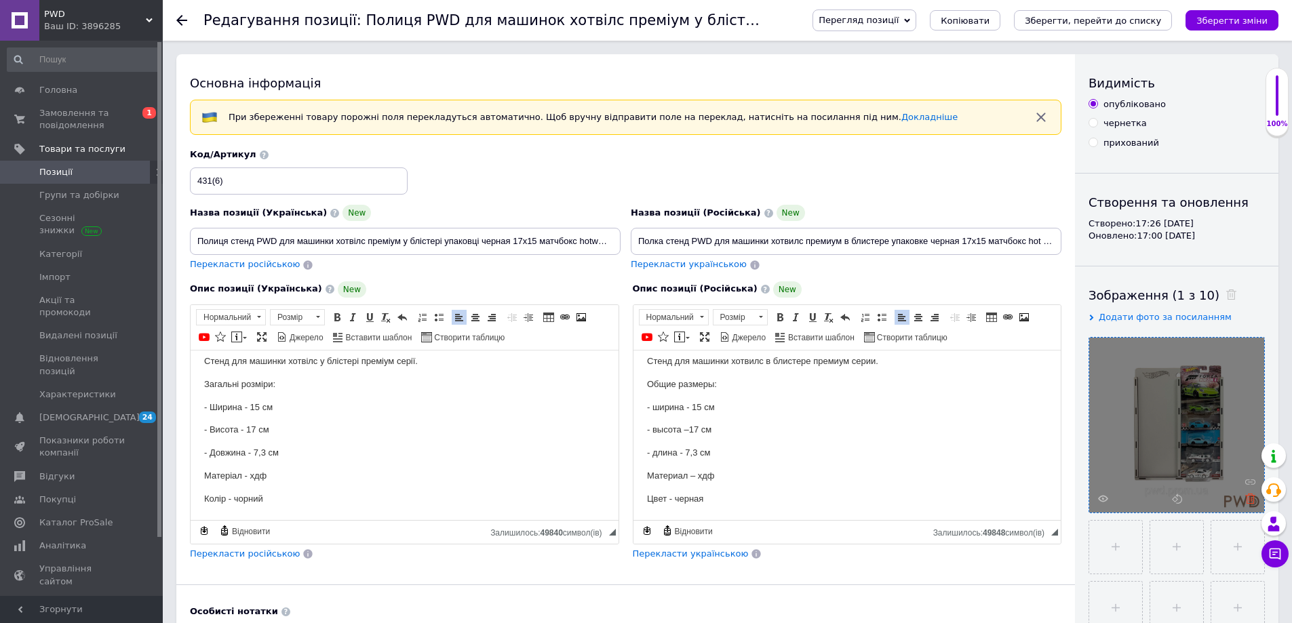
click at [1250, 496] on icon at bounding box center [1251, 499] width 10 height 10
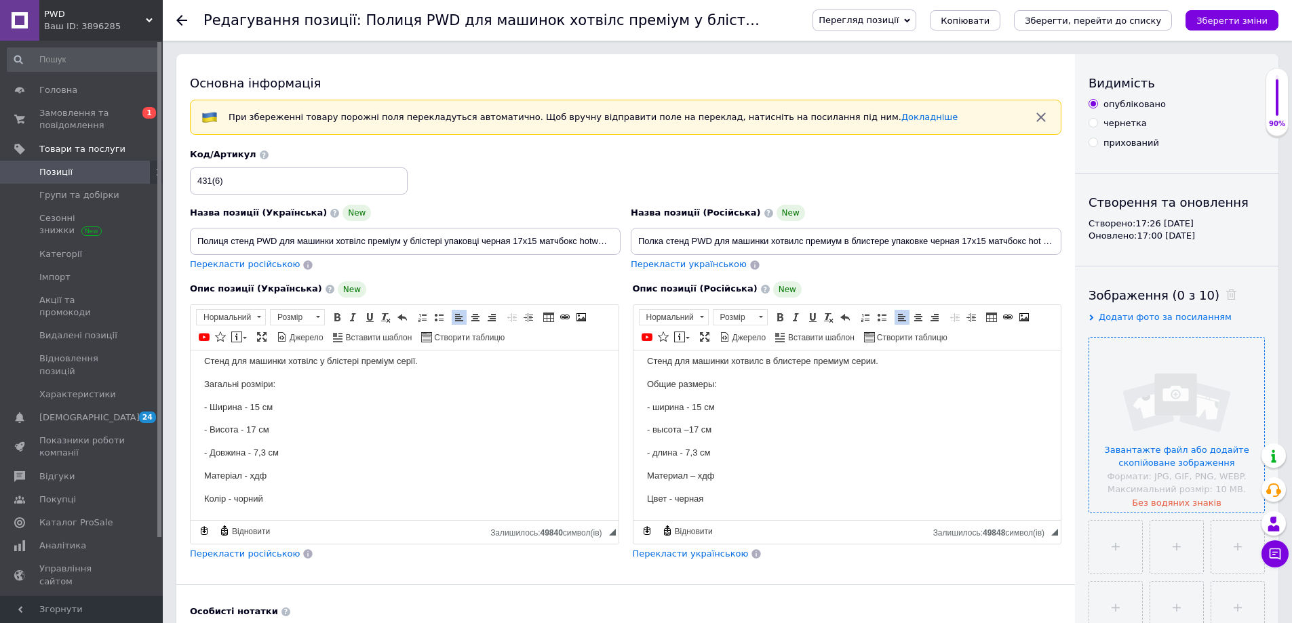
click at [1189, 457] on input "file" at bounding box center [1177, 425] width 175 height 175
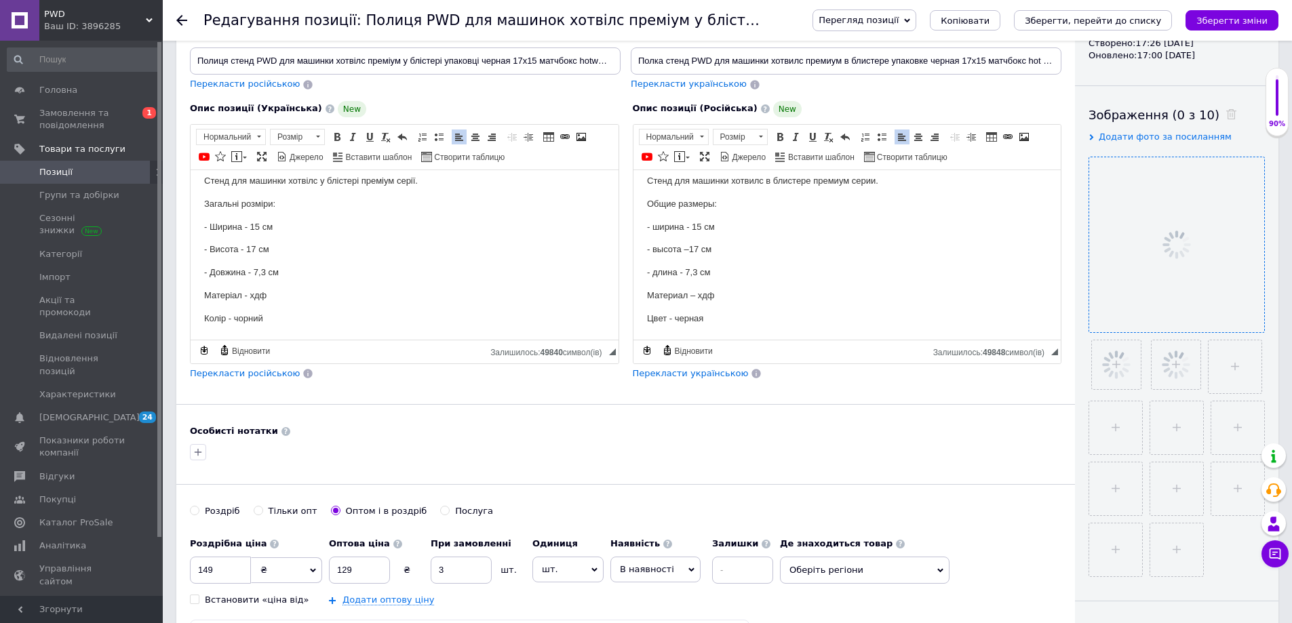
scroll to position [204, 0]
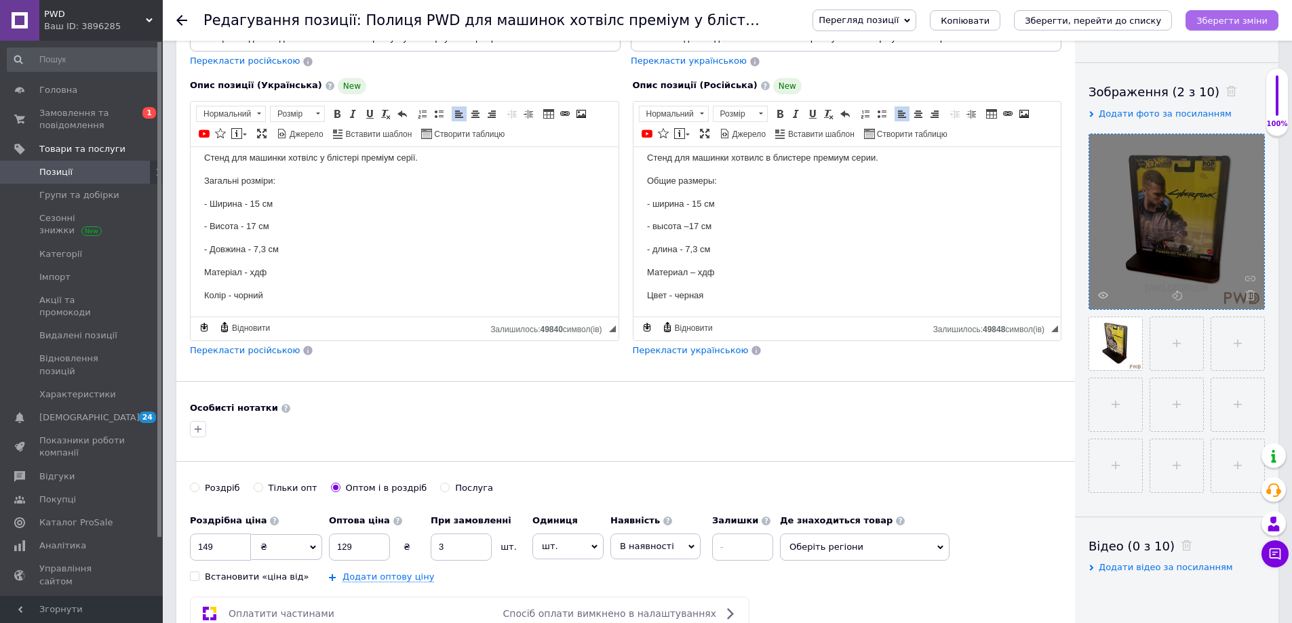
click at [1242, 22] on icon "Зберегти зміни" at bounding box center [1232, 21] width 71 height 10
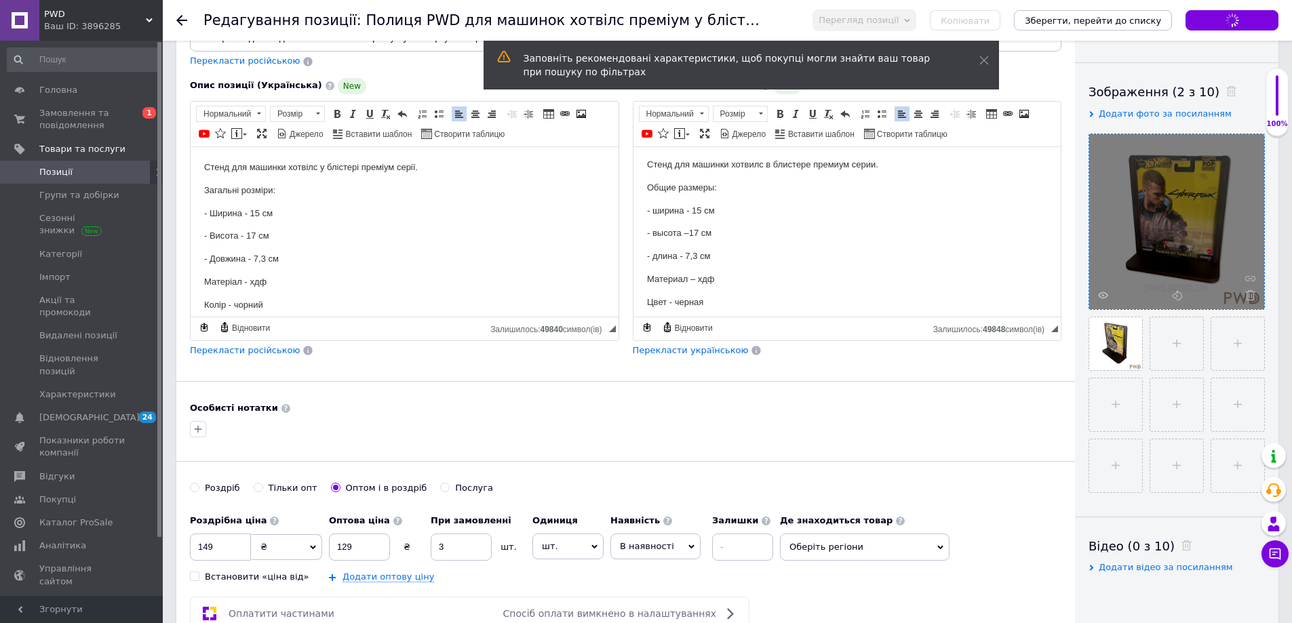
scroll to position [0, 0]
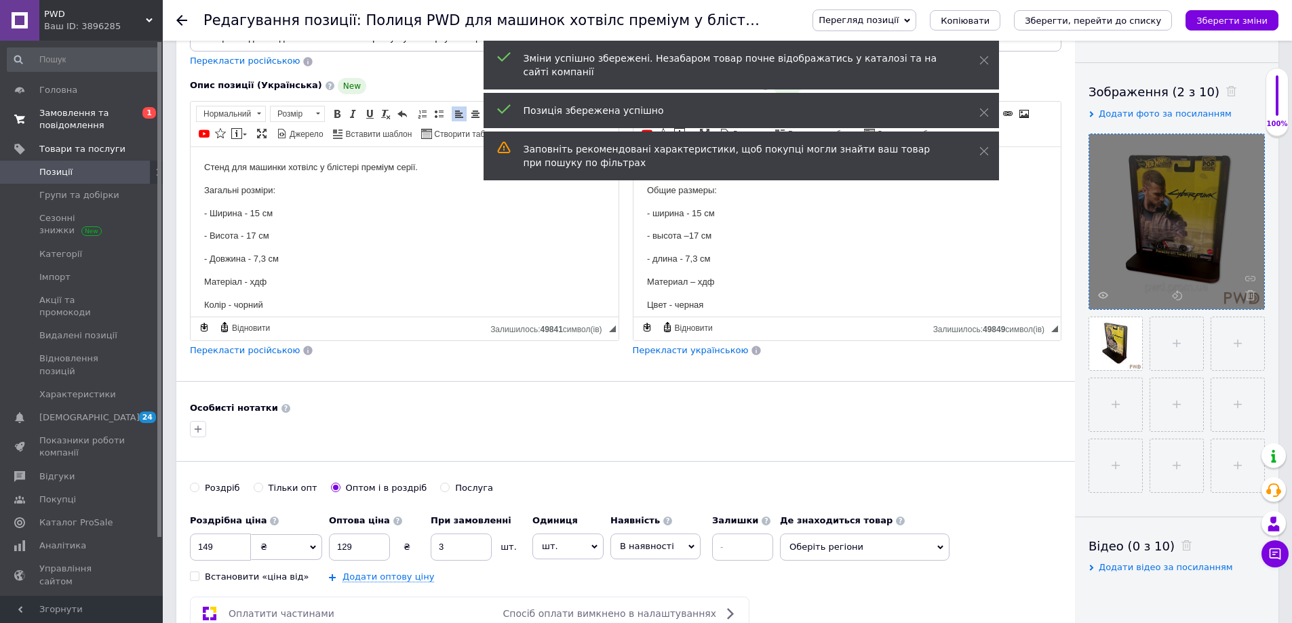
click at [79, 123] on span "Замовлення та повідомлення" at bounding box center [82, 119] width 86 height 24
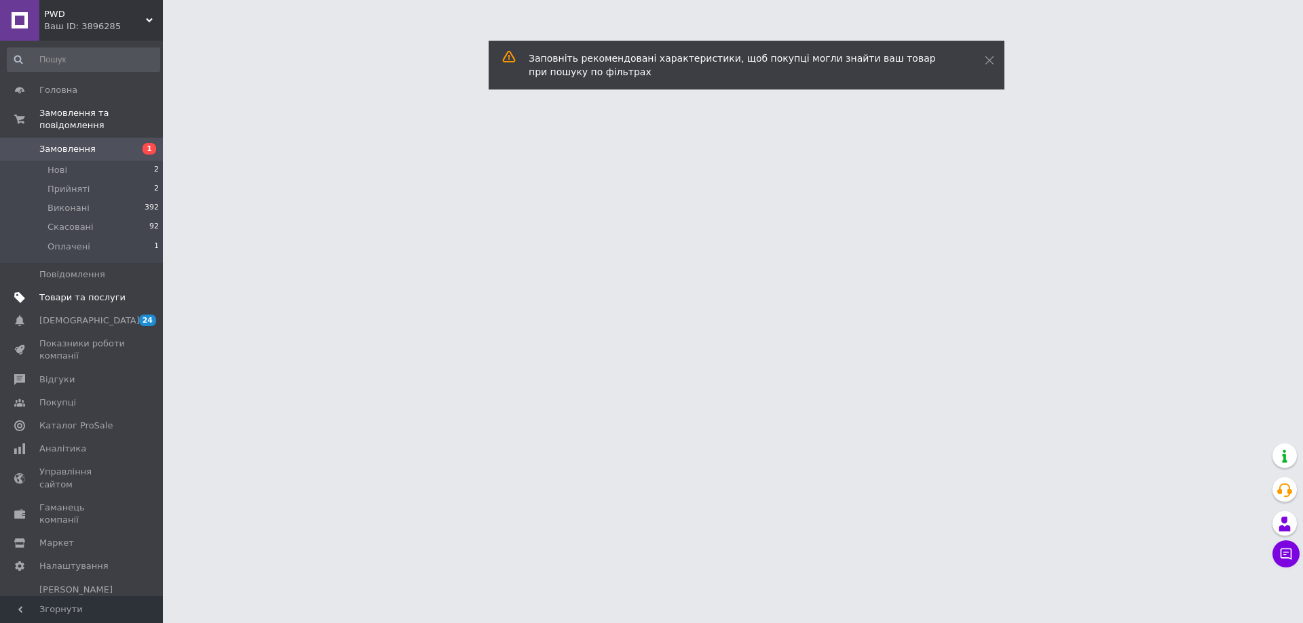
click at [53, 292] on span "Товари та послуги" at bounding box center [82, 298] width 86 height 12
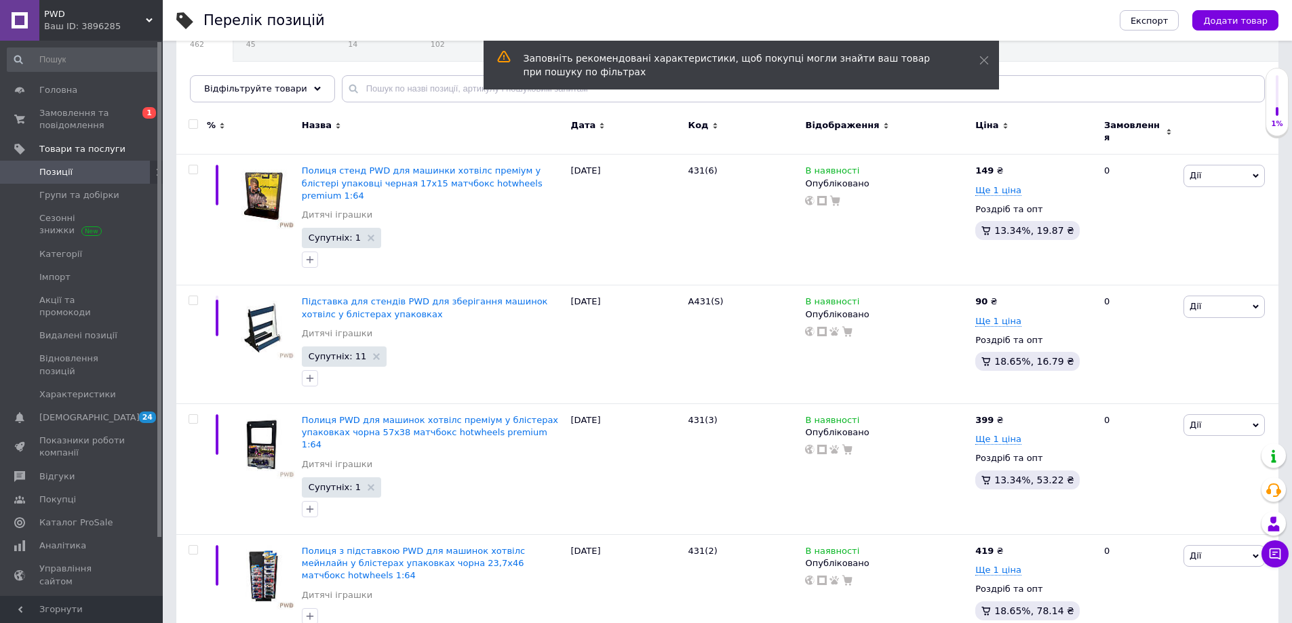
scroll to position [136, 0]
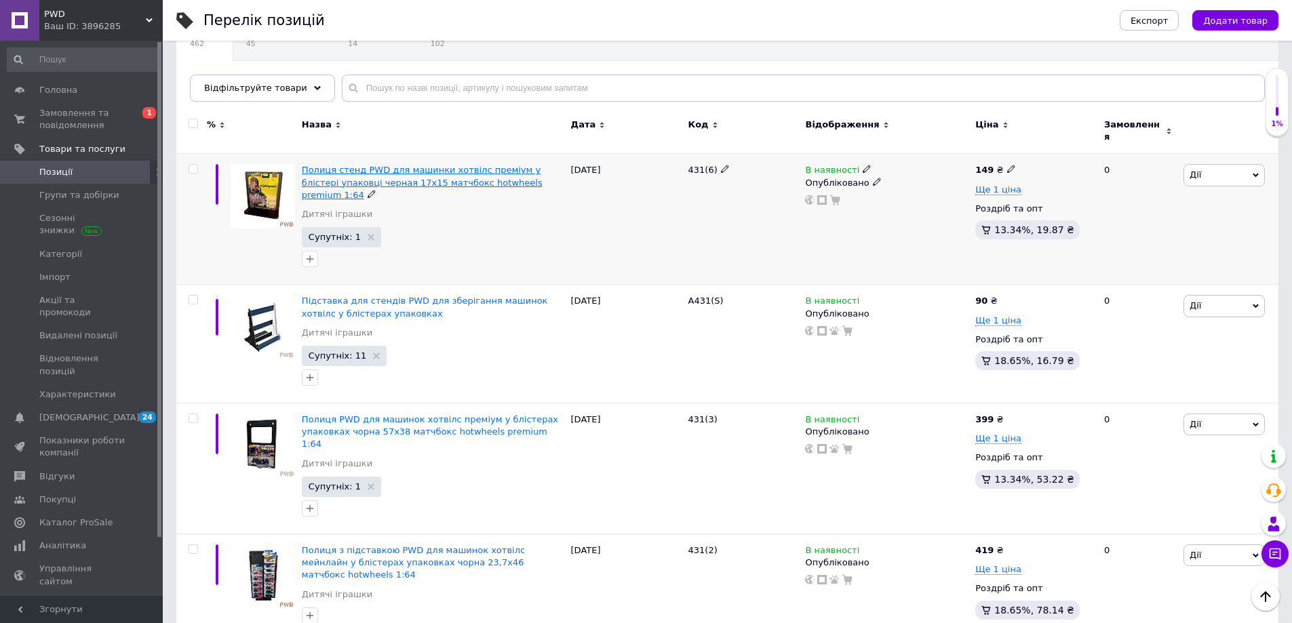
click at [453, 172] on span "Полиця стенд PWD для машинки хотвілс преміум у блістері упаковці черная 17х15 м…" at bounding box center [422, 182] width 241 height 35
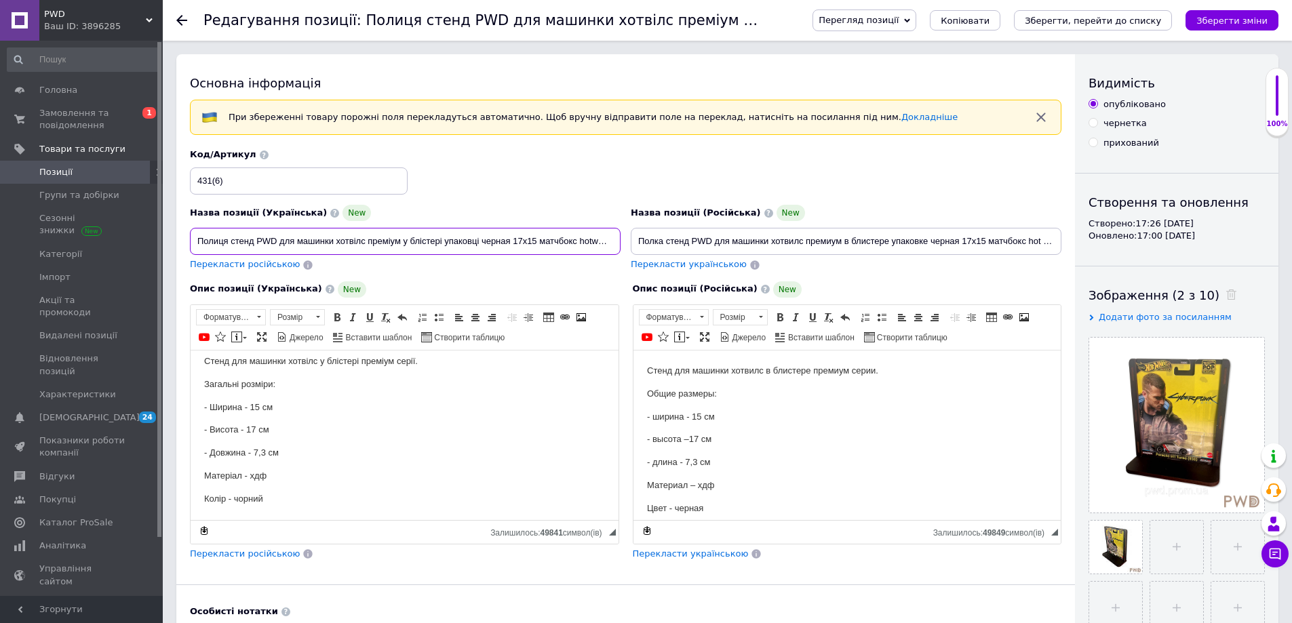
scroll to position [0, 64]
drag, startPoint x: 409, startPoint y: 244, endPoint x: 649, endPoint y: 206, distance: 243.0
click at [649, 206] on div "Назва позиції (Українська) New Полиця стенд PWD для машинки хотвілс преміум у б…" at bounding box center [626, 210] width 882 height 133
click at [434, 239] on input "Полиця стенд PWD для машинки хотвілс преміум у блістері упаковці черная 17х15 м…" at bounding box center [405, 241] width 431 height 27
drag, startPoint x: 441, startPoint y: 242, endPoint x: 406, endPoint y: 242, distance: 35.3
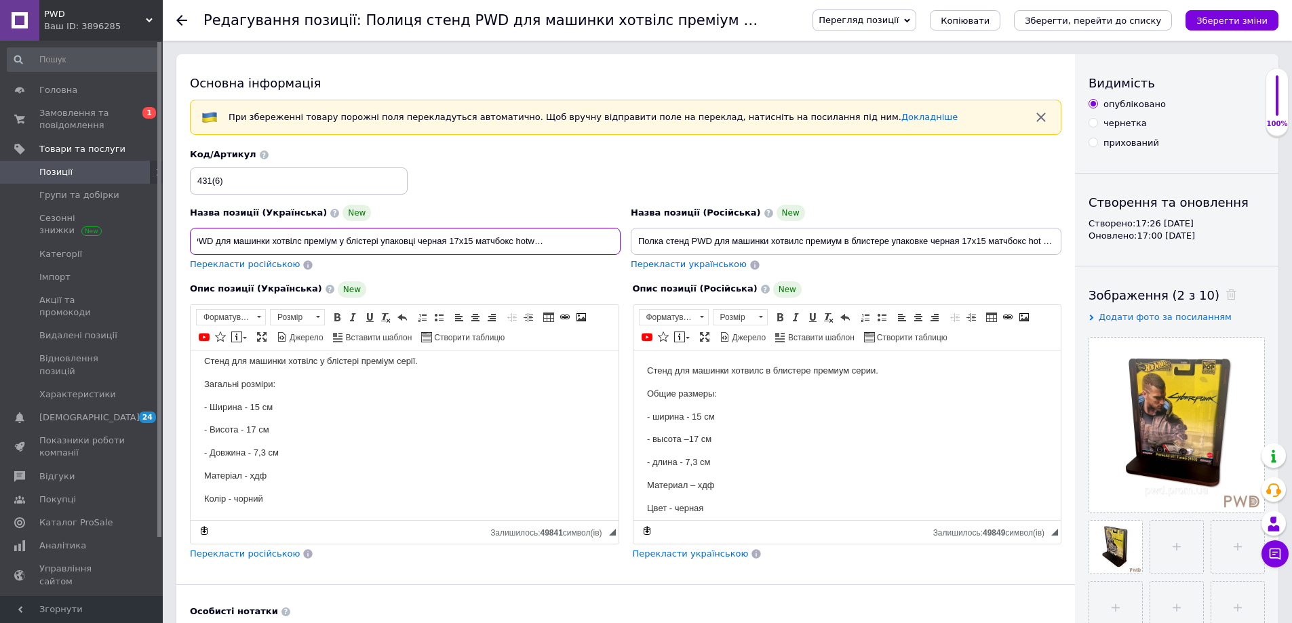
click at [406, 242] on input "Полиця стенд PWD для машинки хотвілс преміум у блістері упаковці черная 17х15 м…" at bounding box center [405, 241] width 431 height 27
click at [443, 240] on input "Полиця стенд PWD для машинки хотвілс преміум у блістері упаковці черная 17х15 м…" at bounding box center [405, 241] width 431 height 27
click at [446, 242] on input "Полиця стенд PWD для машинки хотвілс преміум у блістері упаковці черная 17х15 м…" at bounding box center [405, 241] width 431 height 27
click at [446, 242] on input "Полиця стенд PWD для машинки хотвілс преміум у блістері упаковці чорна 17х15 ма…" at bounding box center [405, 241] width 431 height 27
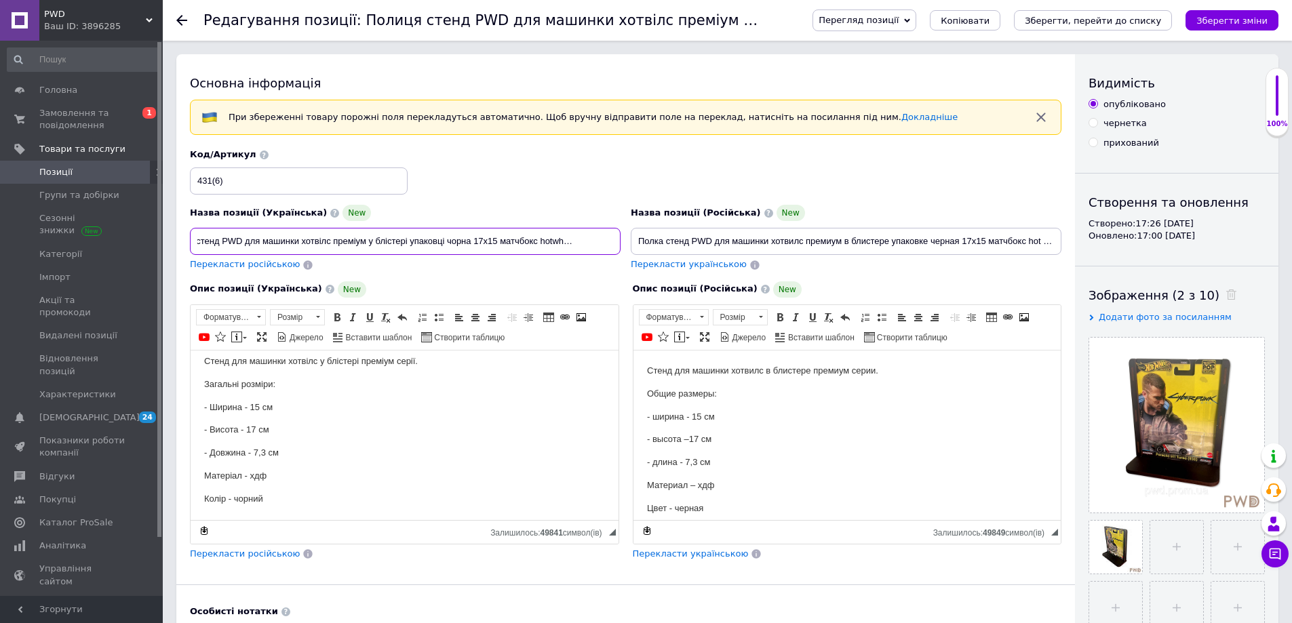
click at [446, 242] on input "Полиця стенд PWD для машинки хотвілс преміум у блістері упаковці чорна 17х15 ма…" at bounding box center [405, 241] width 431 height 27
drag, startPoint x: 412, startPoint y: 252, endPoint x: 696, endPoint y: 243, distance: 283.7
click at [705, 246] on div "Назва позиції (Українська) New Полиця стенд PWD для машинки хотвілс преміум у б…" at bounding box center [626, 210] width 882 height 133
type input "Полиця стенд PWD для машинки хотвілс преміум у блістері упаковці чорна 17х15 ма…"
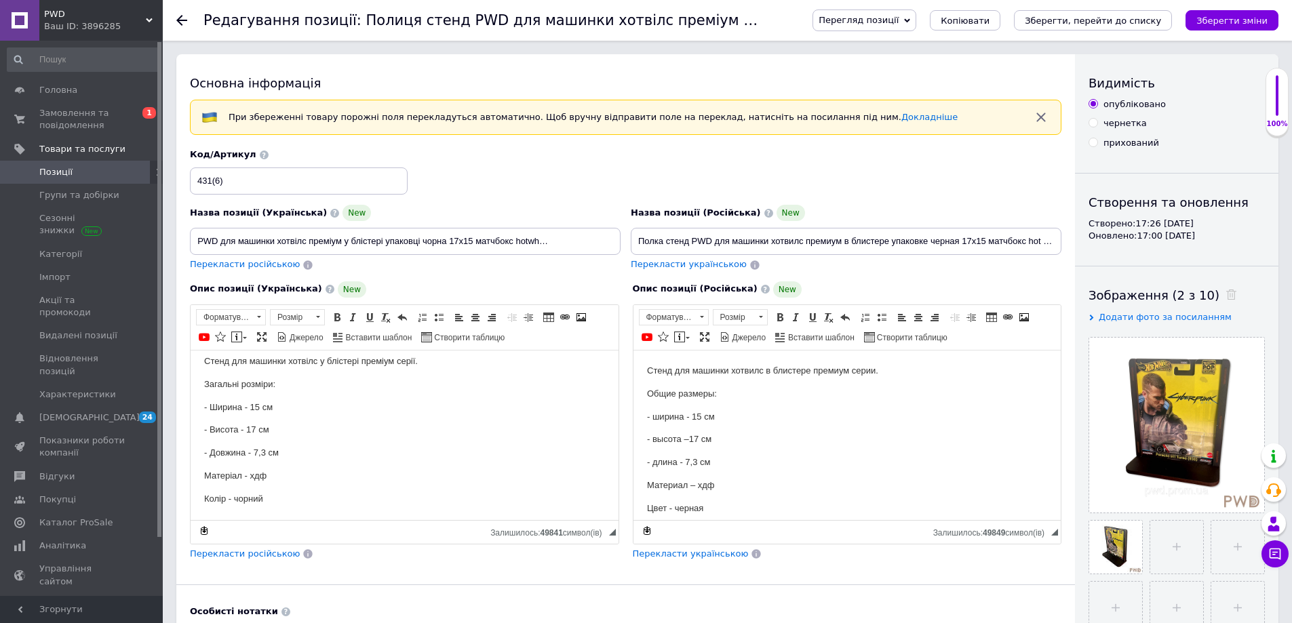
click at [423, 213] on div "Назва позиції (Українська) New" at bounding box center [405, 213] width 431 height 16
click at [1198, 18] on button "Зберегти зміни" at bounding box center [1232, 20] width 93 height 20
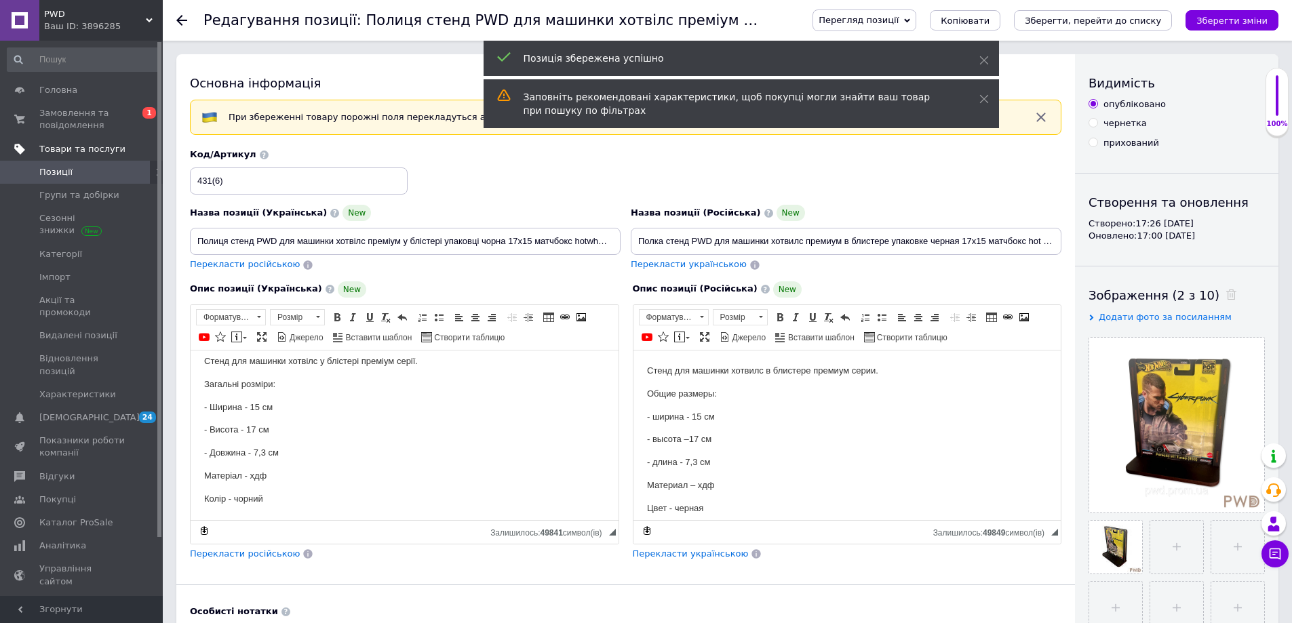
click at [69, 148] on span "Товари та послуги" at bounding box center [82, 149] width 86 height 12
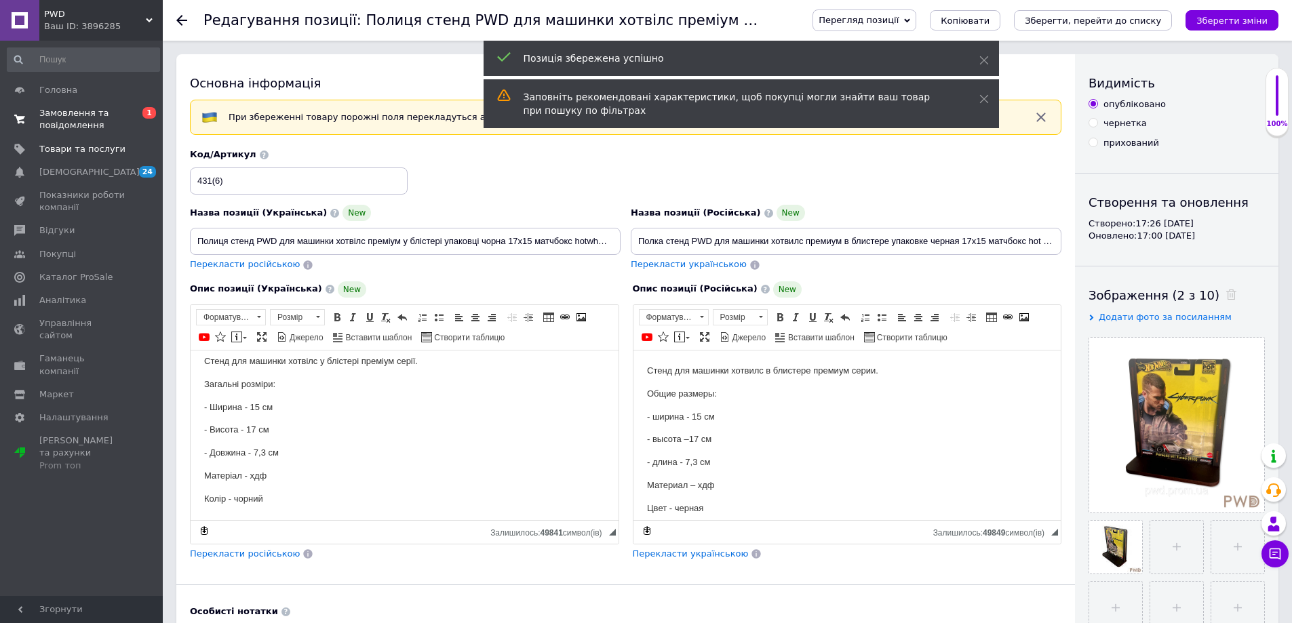
click at [85, 126] on span "Замовлення та повідомлення" at bounding box center [82, 119] width 86 height 24
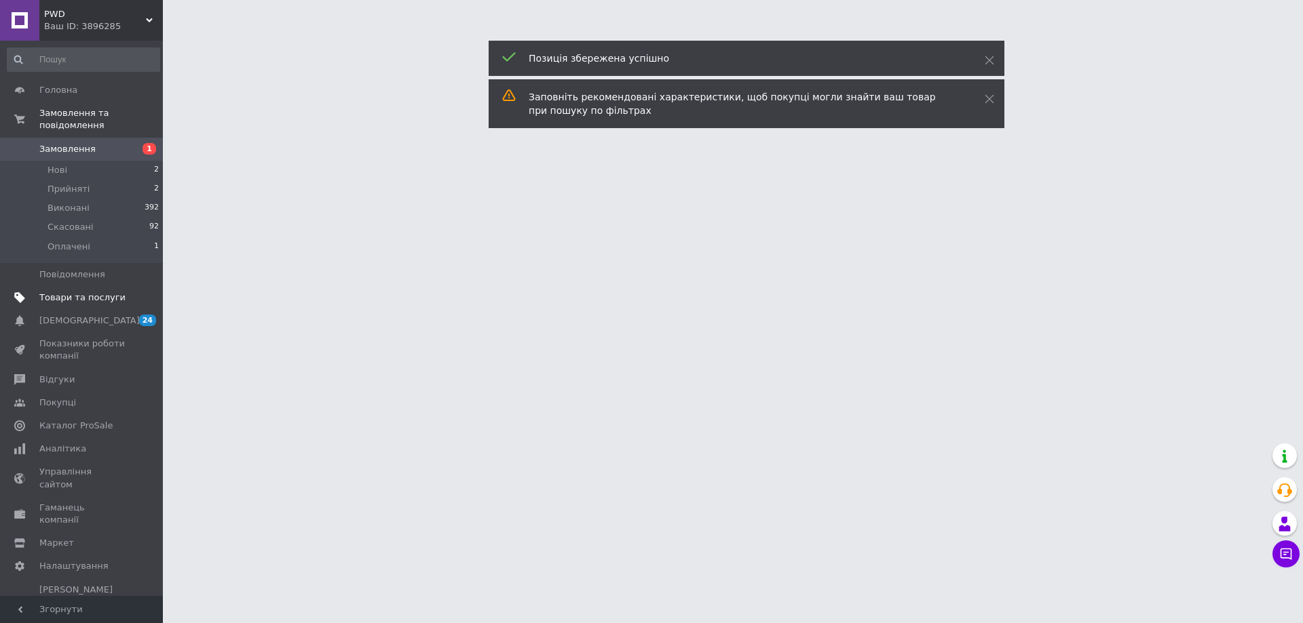
click at [77, 292] on span "Товари та послуги" at bounding box center [82, 298] width 86 height 12
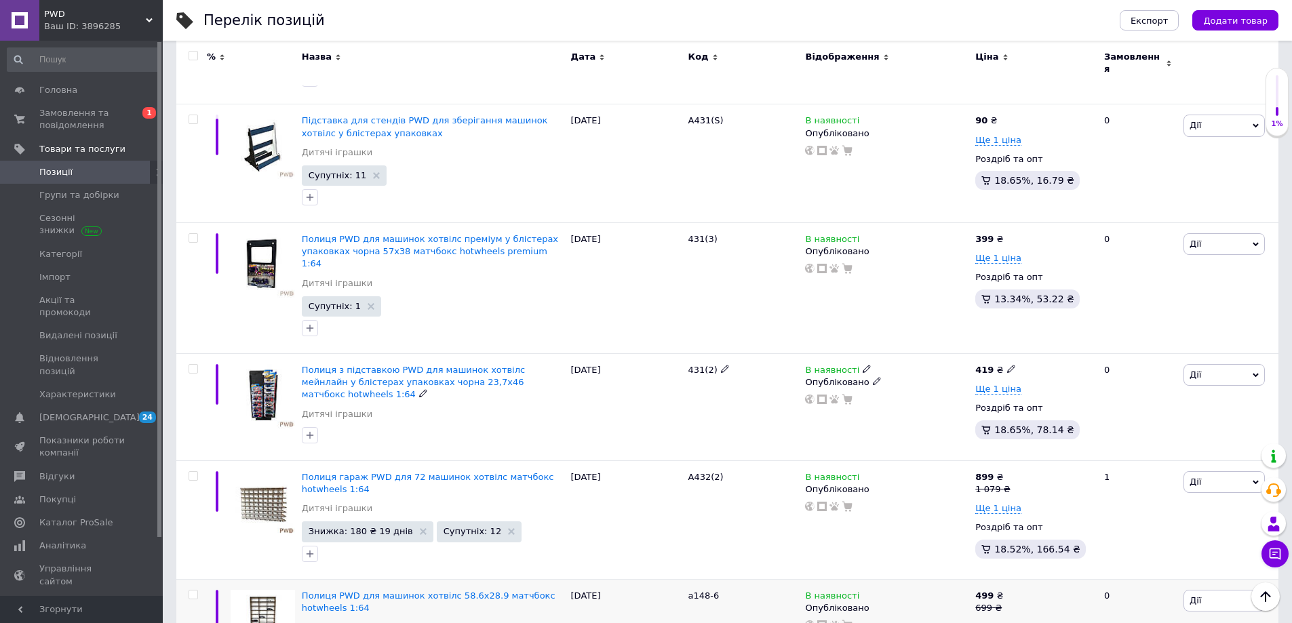
scroll to position [271, 0]
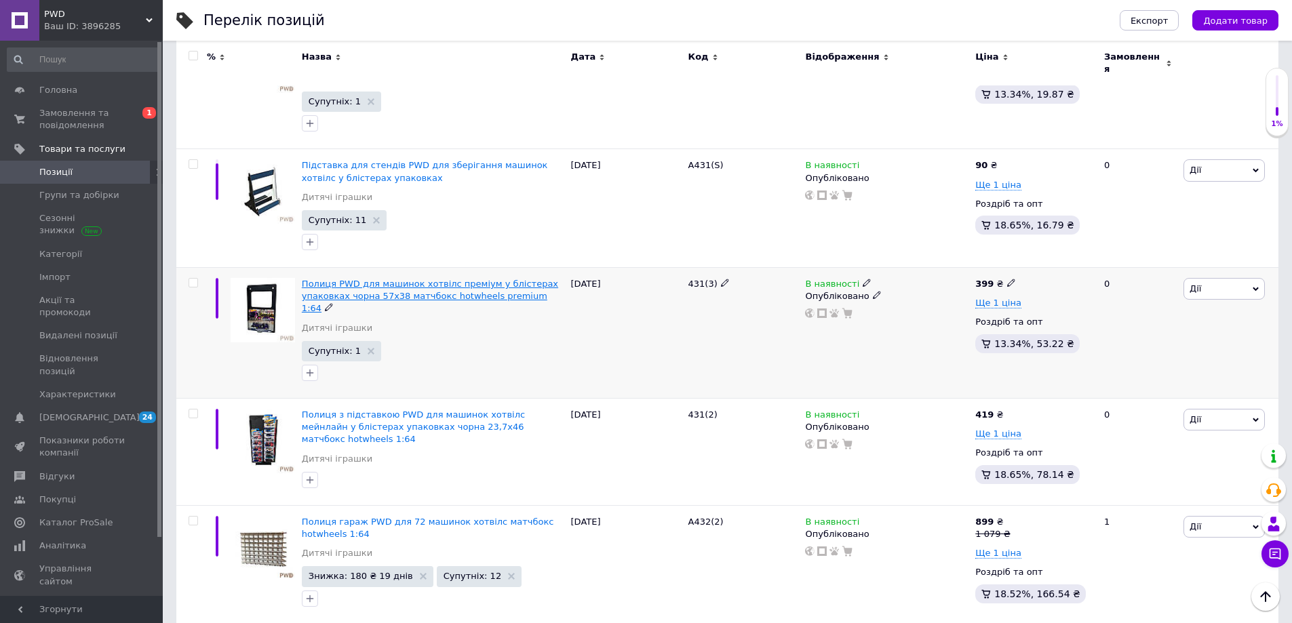
click at [457, 279] on span "Полиця PWD для машинок хотвілс преміум у блістерах упаковках чорна 57х38 матчбо…" at bounding box center [430, 296] width 256 height 35
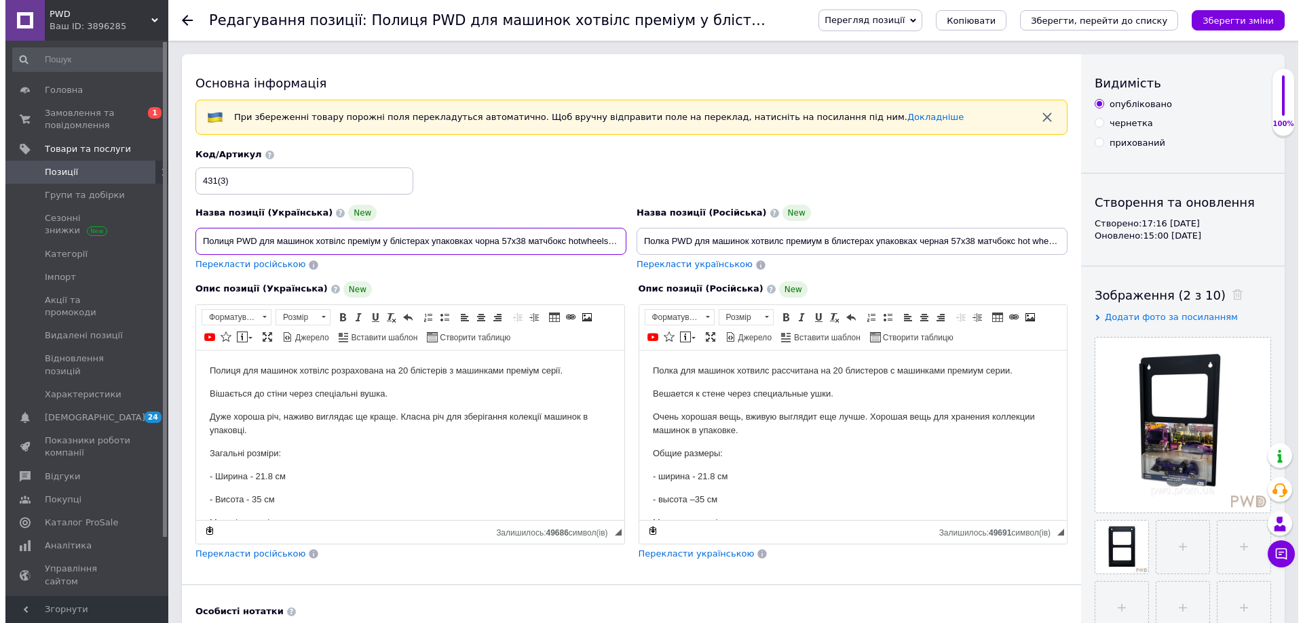
scroll to position [0, 47]
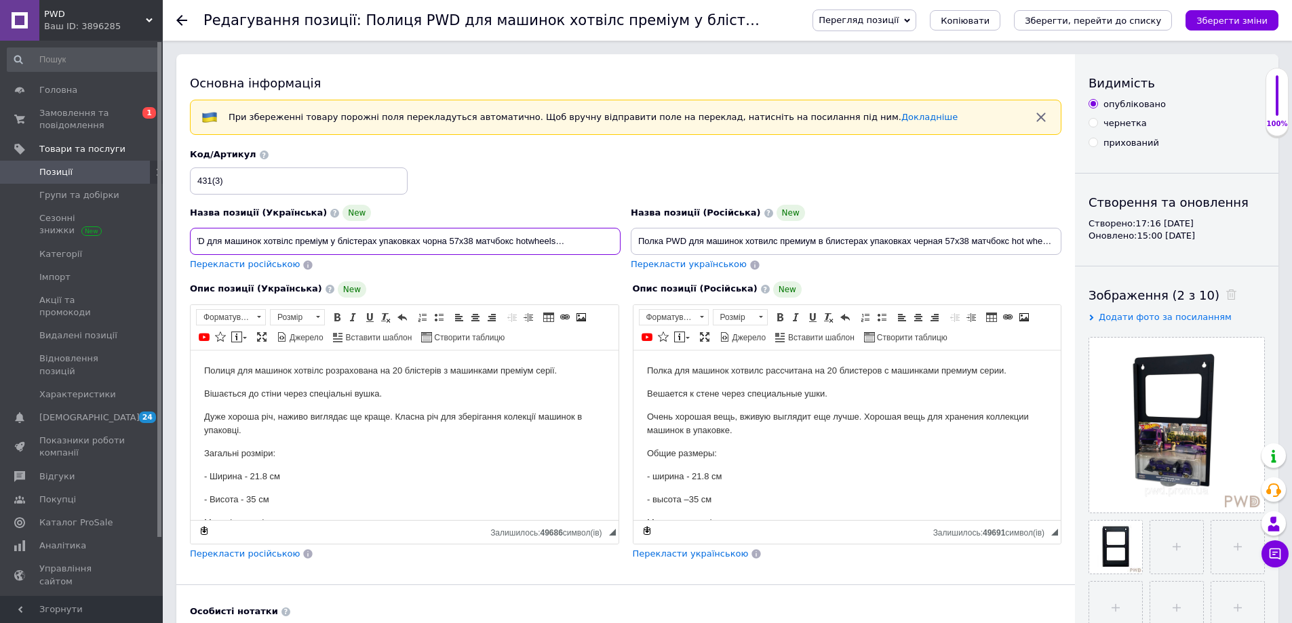
drag, startPoint x: 554, startPoint y: 238, endPoint x: 407, endPoint y: 230, distance: 147.4
click at [407, 230] on input "Полиця PWD для машинок хотвілс преміум у блістерах упаковках чорна 57х38 матчбо…" at bounding box center [405, 241] width 431 height 27
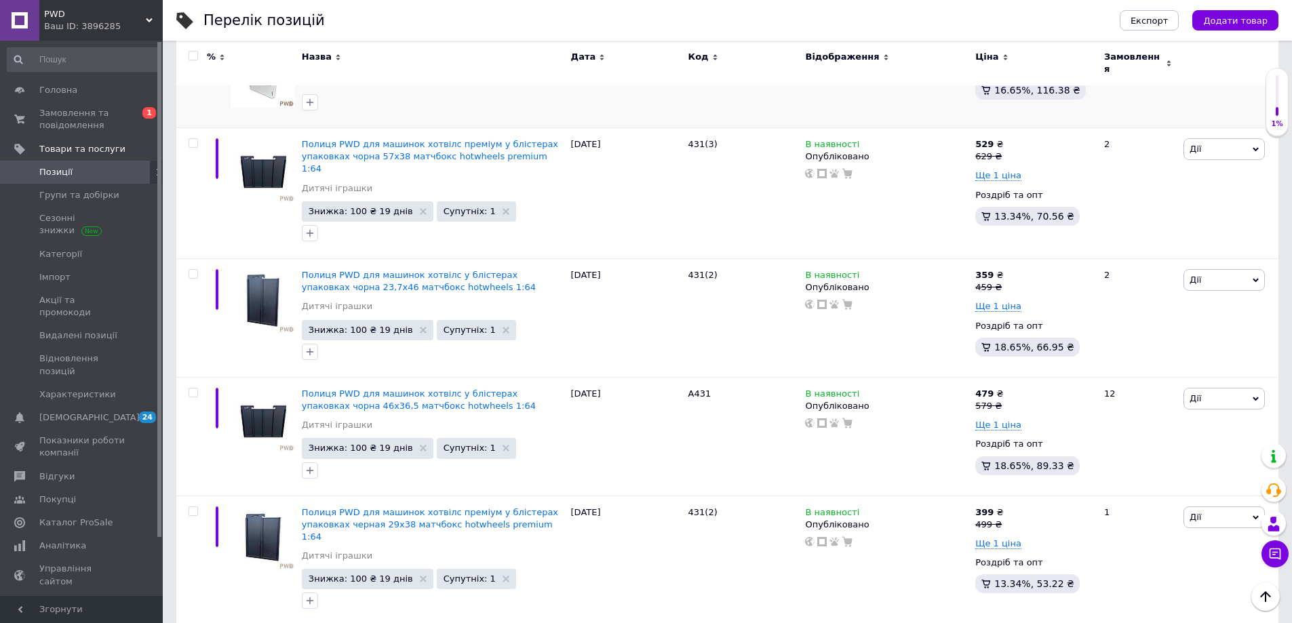
scroll to position [1493, 0]
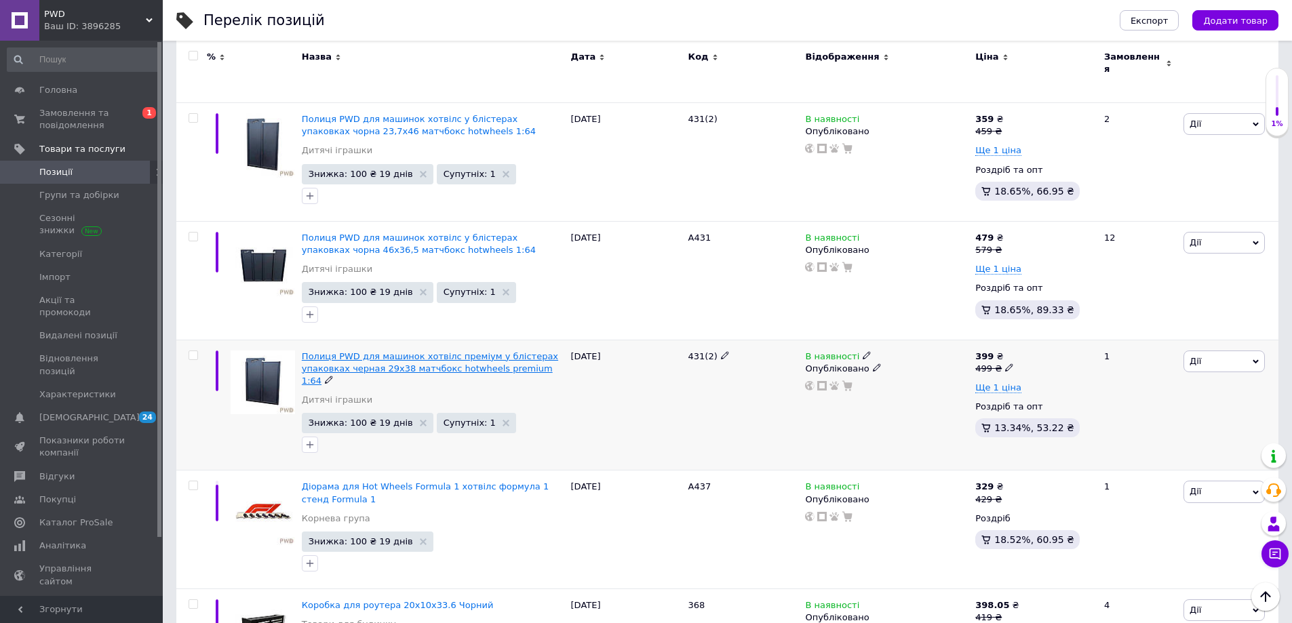
click at [488, 351] on span "Полиця PWD для машинок хотвілс преміум у блістерах упаковках черная 29х38 матчб…" at bounding box center [430, 368] width 256 height 35
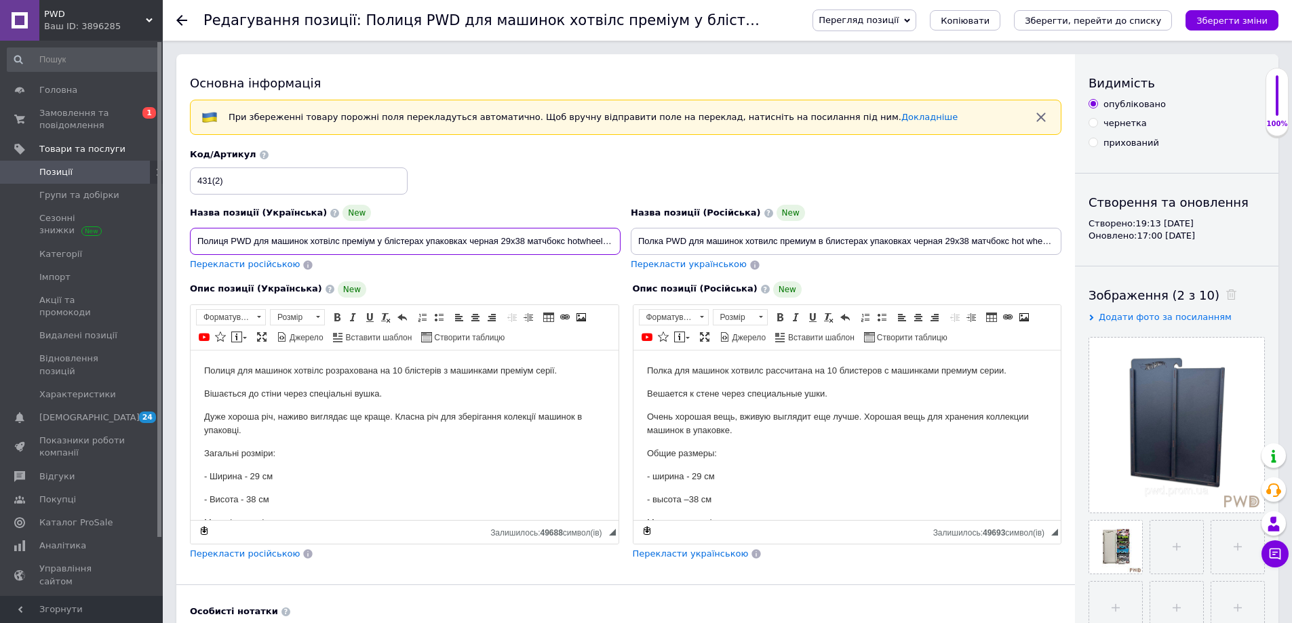
click at [496, 237] on input "Полиця PWD для машинок хотвілс преміум у блістерах упаковках черная 29х38 матчб…" at bounding box center [405, 241] width 431 height 27
click at [498, 237] on input "Полиця PWD для машинок хотвілс преміум у блістерах упаковках черная 29х38 матчб…" at bounding box center [405, 241] width 431 height 27
type input "Полиця PWD для машинок хотвілс преміум у блістерах упаковках черна 29х38 матчбо…"
click at [1226, 21] on icon "Зберегти зміни" at bounding box center [1232, 21] width 71 height 10
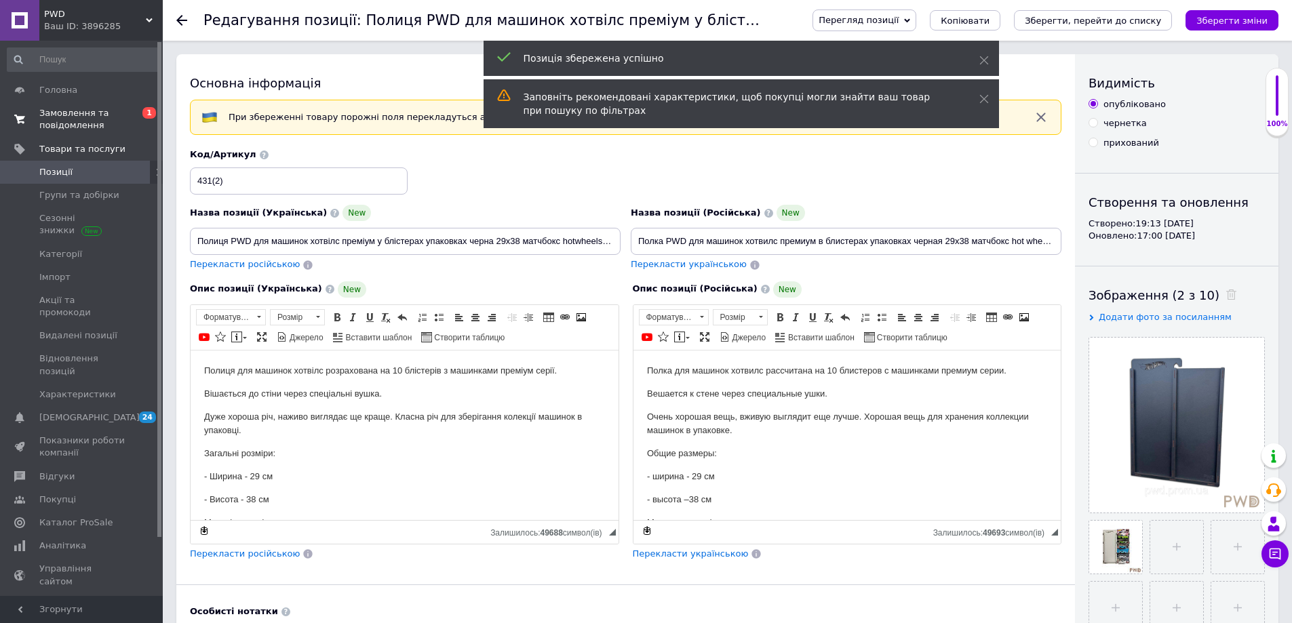
click at [91, 118] on span "Замовлення та повідомлення" at bounding box center [82, 119] width 86 height 24
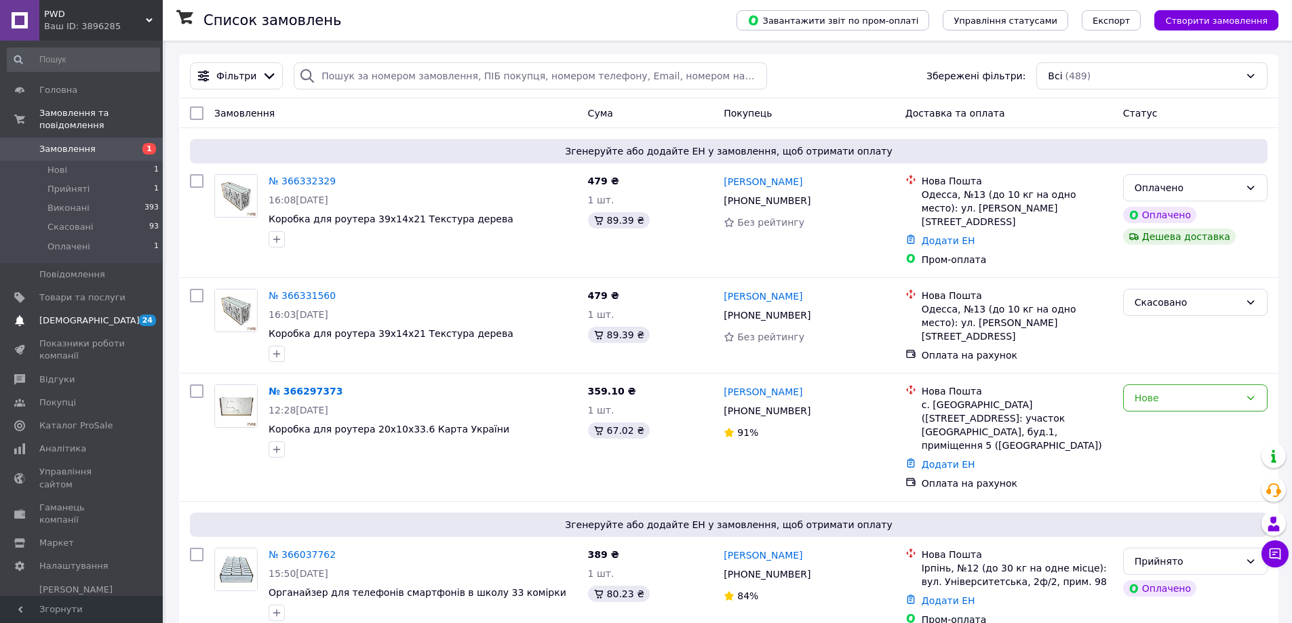
click at [88, 315] on span "[DEMOGRAPHIC_DATA]" at bounding box center [89, 321] width 100 height 12
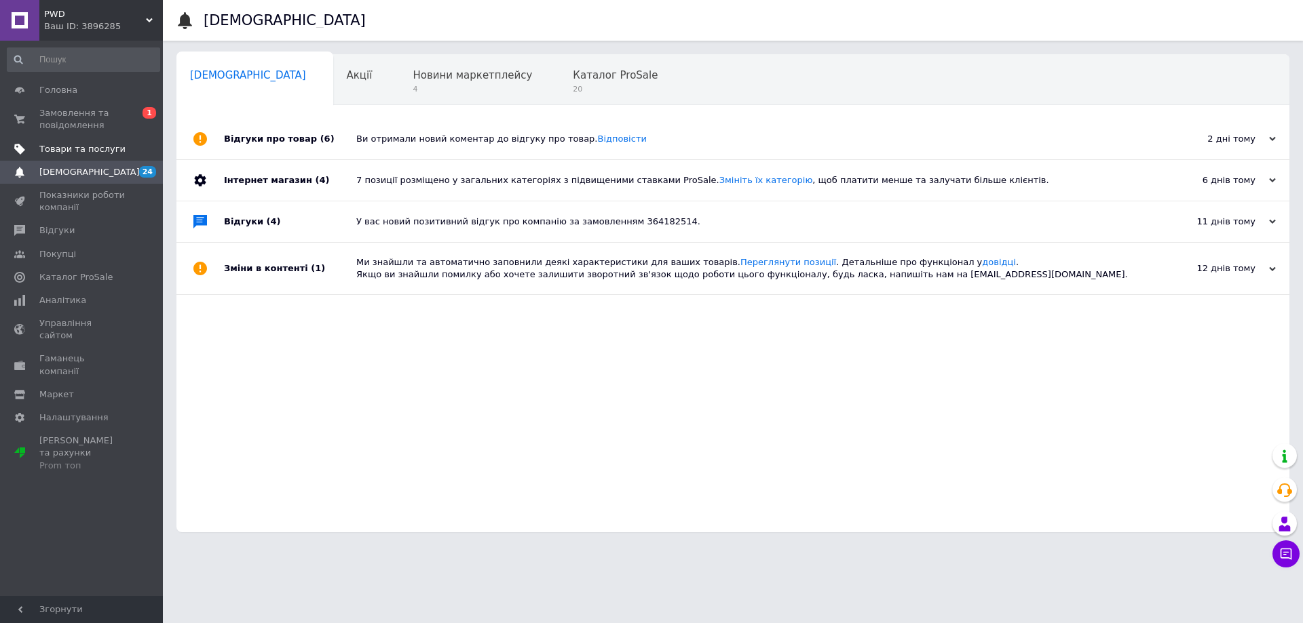
click at [81, 145] on span "Товари та послуги" at bounding box center [82, 149] width 86 height 12
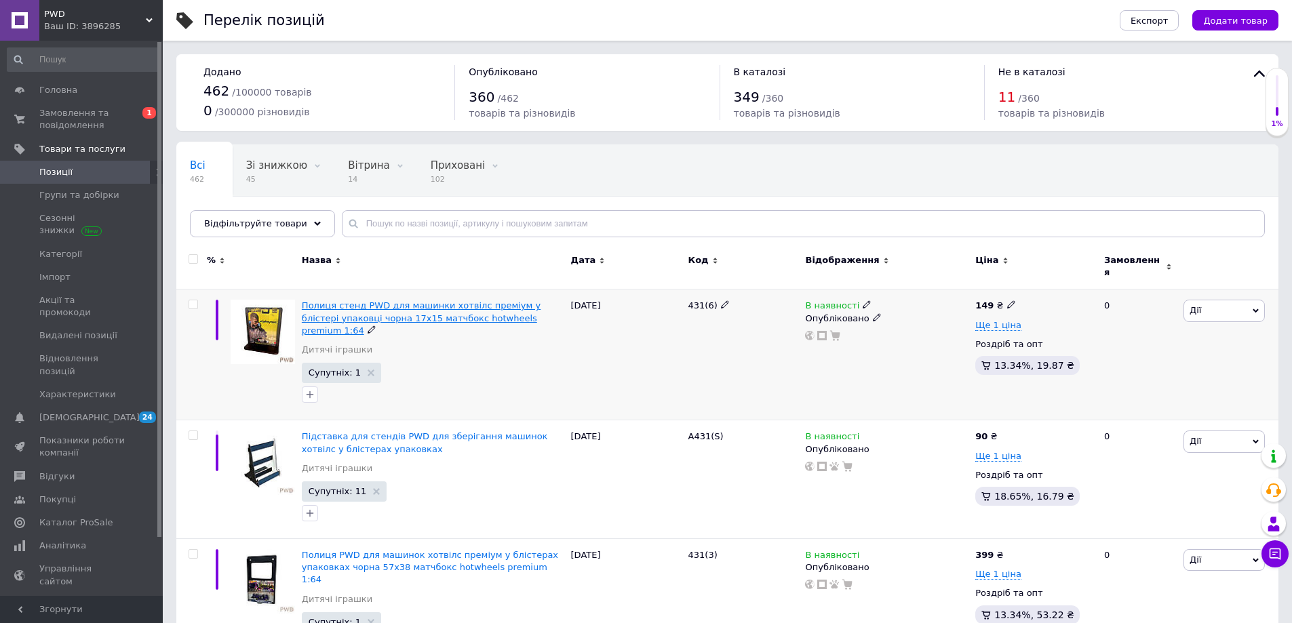
click at [362, 308] on span "Полиця стенд PWD для машинки хотвілс преміум у блістері упаковці чорна 17х15 ма…" at bounding box center [421, 318] width 239 height 35
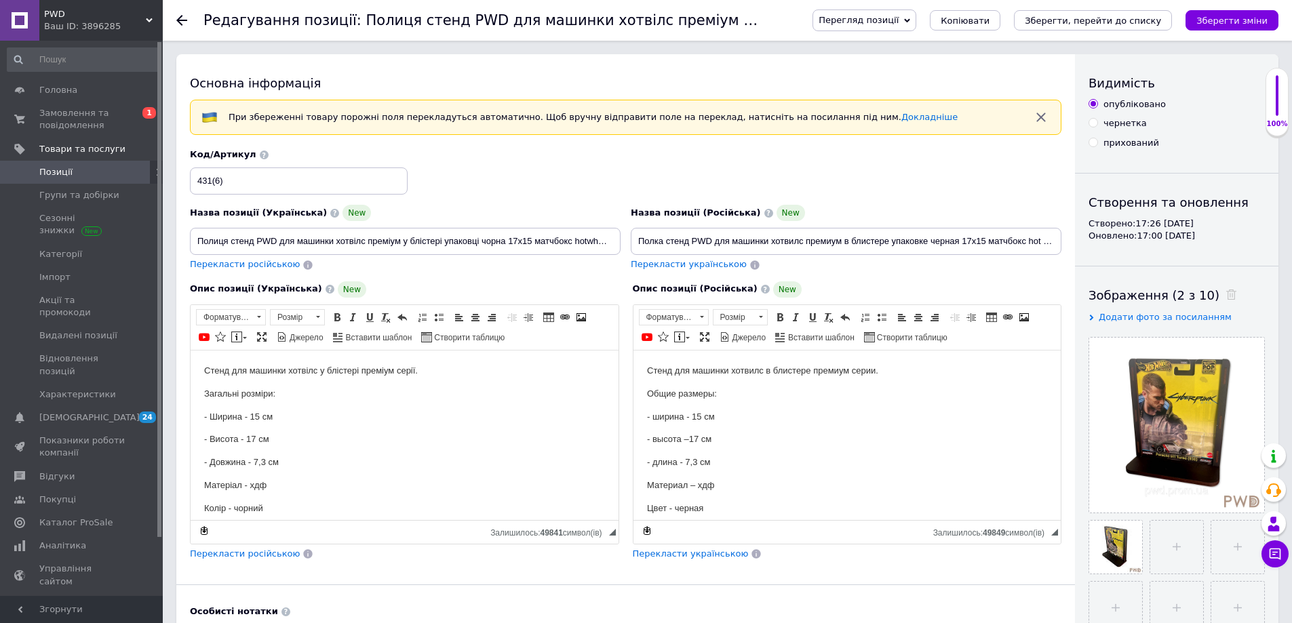
click at [899, 23] on span "Перегляд позиції" at bounding box center [859, 20] width 80 height 10
click at [921, 67] on li "Зберегти та переглянути на маркетплейсі" at bounding box center [919, 65] width 212 height 19
click at [102, 115] on span "Замовлення та повідомлення" at bounding box center [82, 119] width 86 height 24
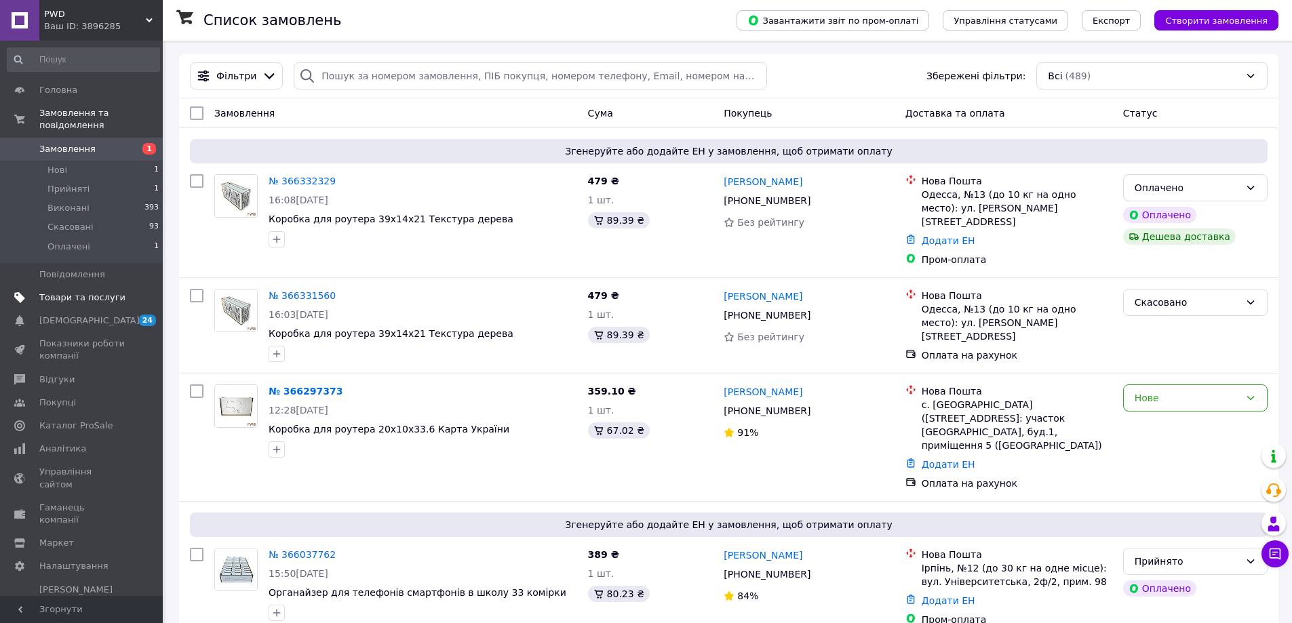
click at [45, 292] on span "Товари та послуги" at bounding box center [82, 298] width 86 height 12
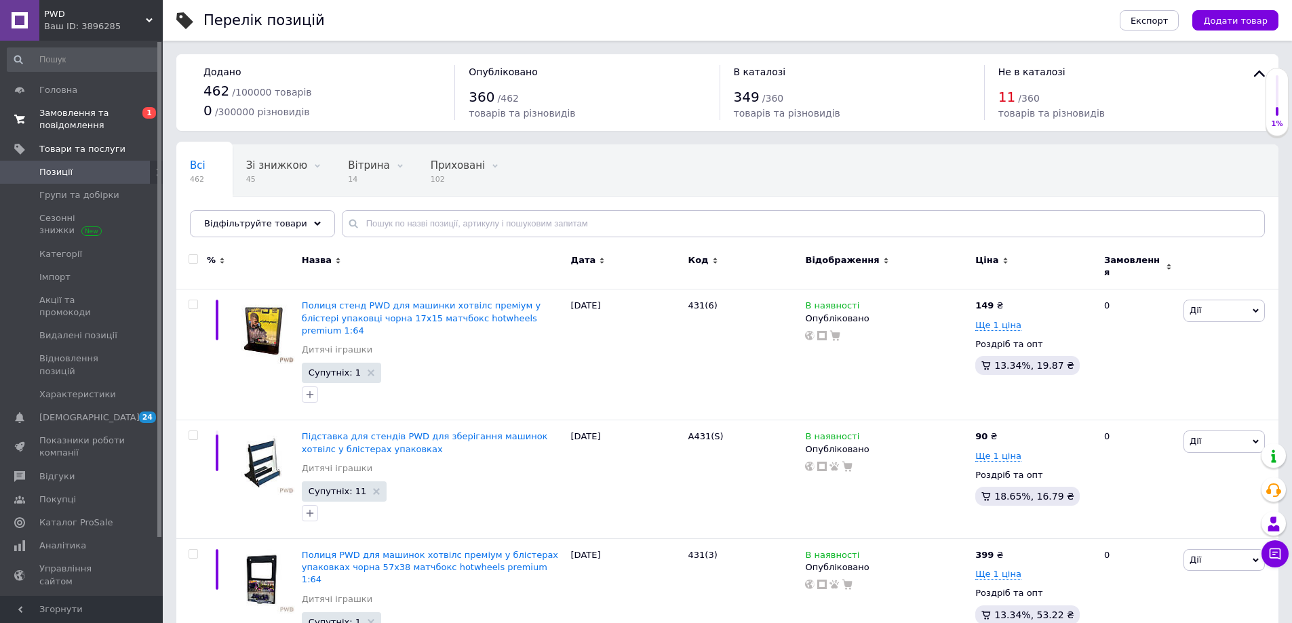
click at [60, 110] on span "Замовлення та повідомлення" at bounding box center [82, 119] width 86 height 24
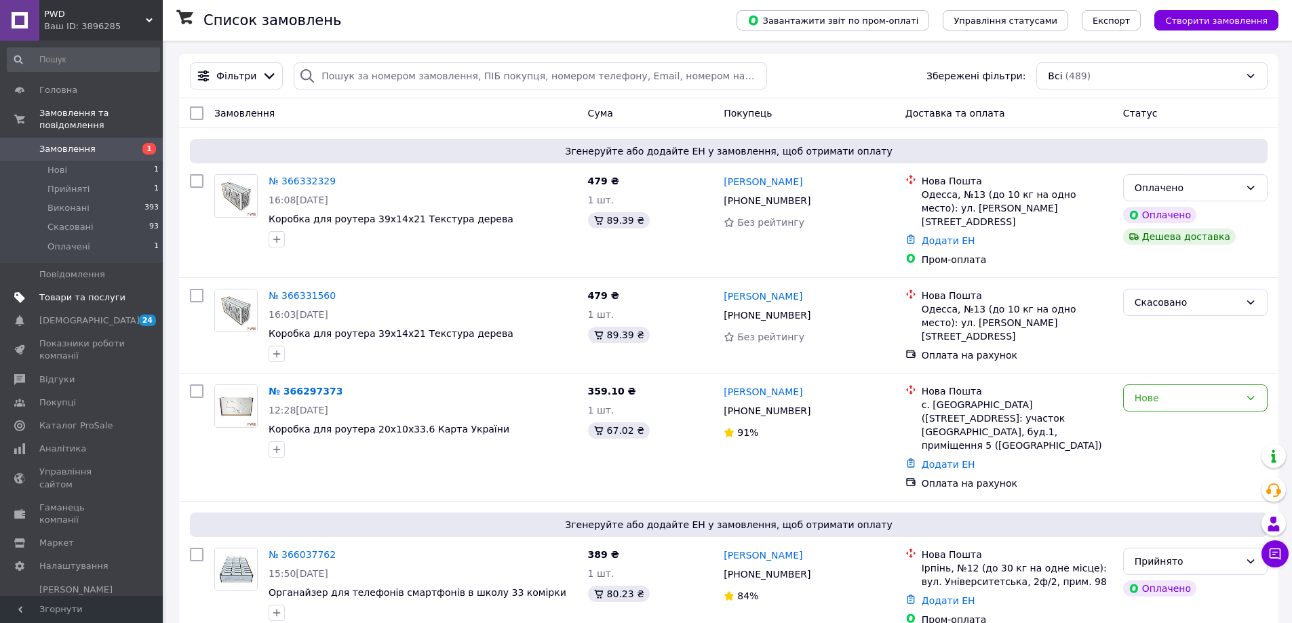
click at [85, 292] on span "Товари та послуги" at bounding box center [82, 298] width 86 height 12
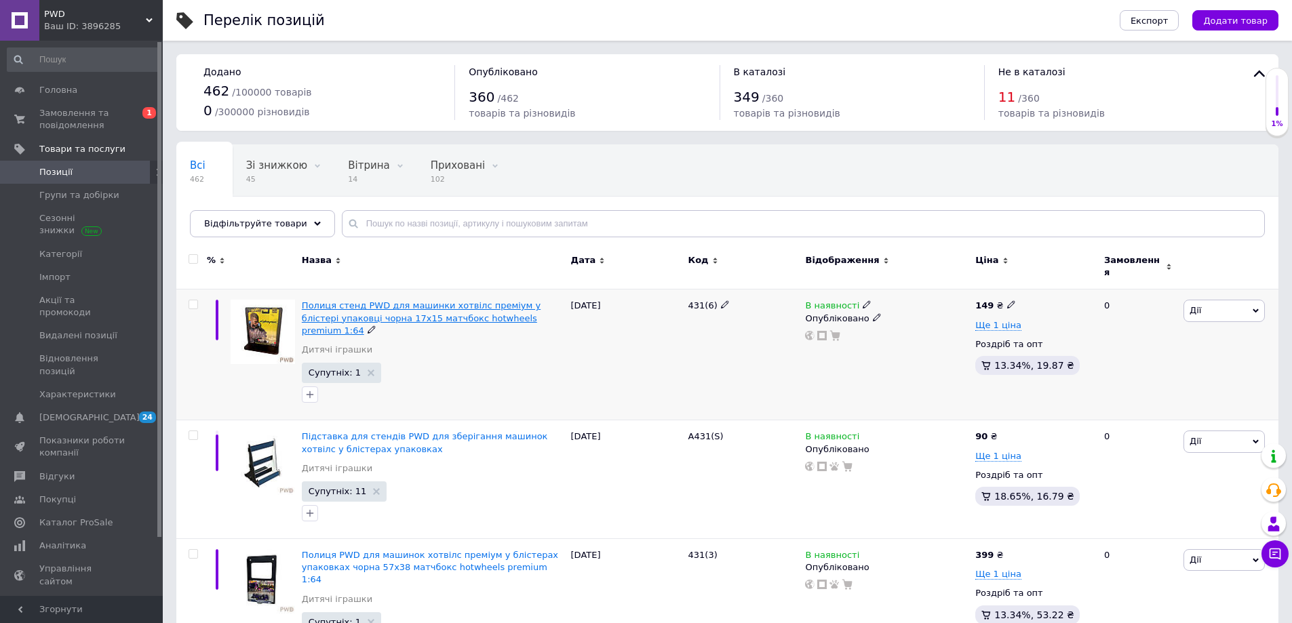
click at [347, 301] on span "Полиця стенд PWD для машинки хотвілс преміум у блістері упаковці чорна 17х15 ма…" at bounding box center [421, 318] width 239 height 35
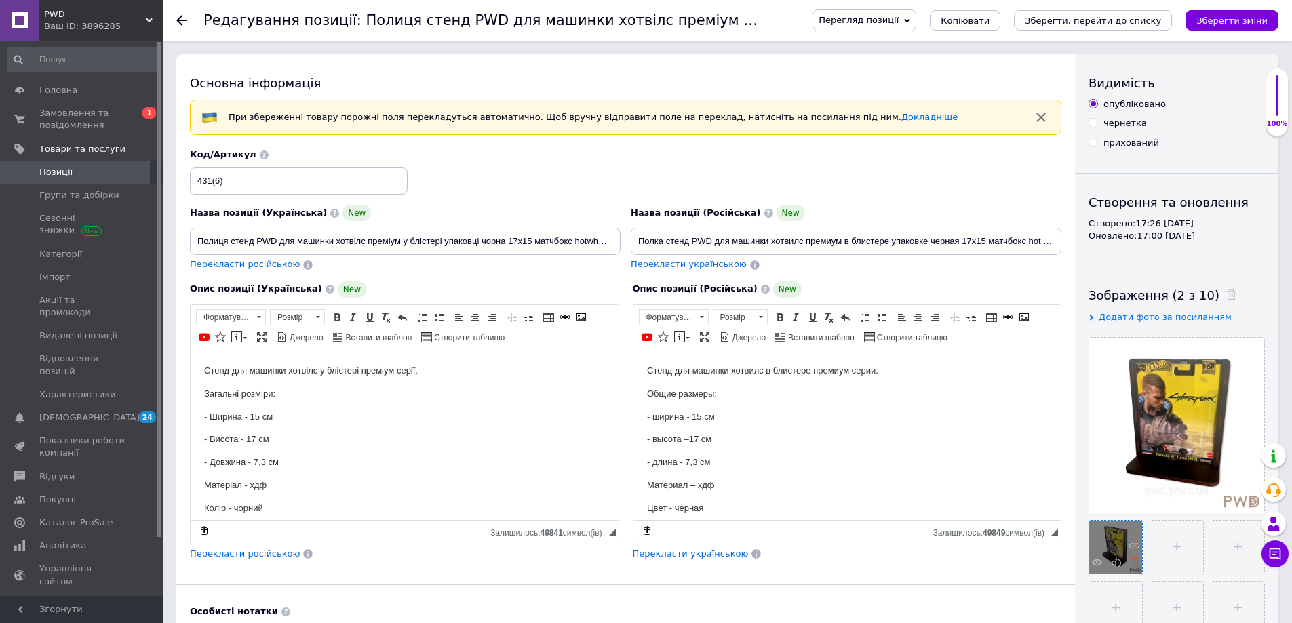
click at [1130, 560] on icon at bounding box center [1135, 563] width 10 height 10
click at [1119, 545] on input "file" at bounding box center [1116, 547] width 53 height 53
type input "C:\fakepath\1 маш.jpg"
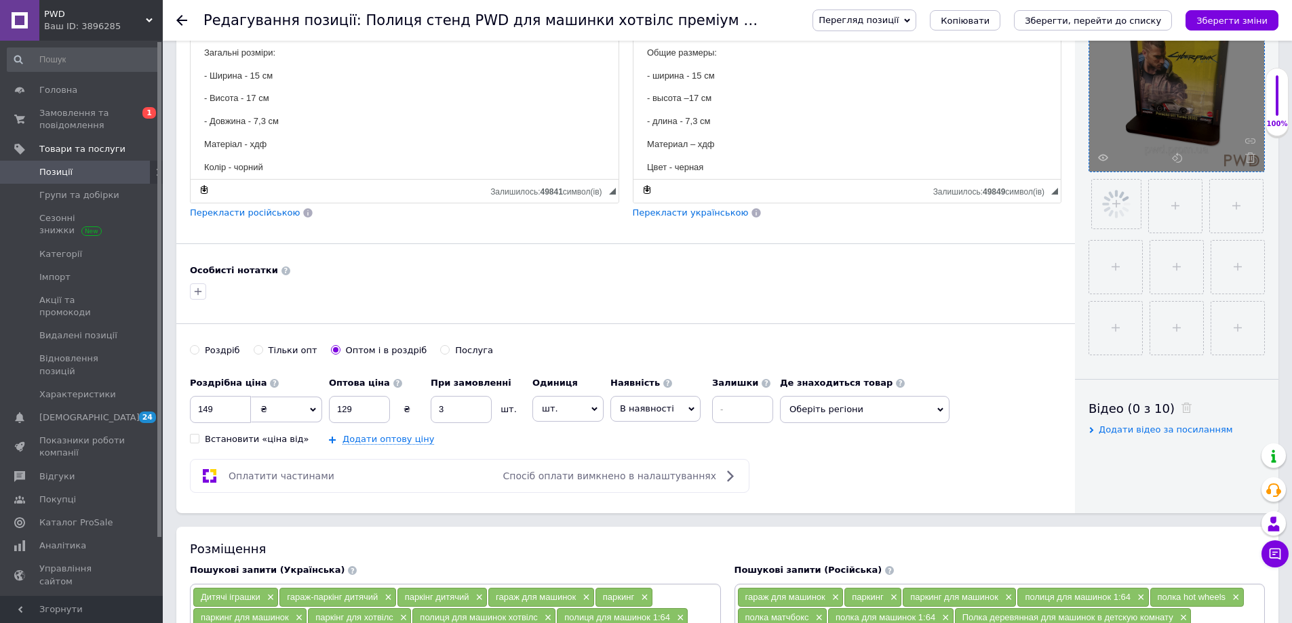
scroll to position [204, 0]
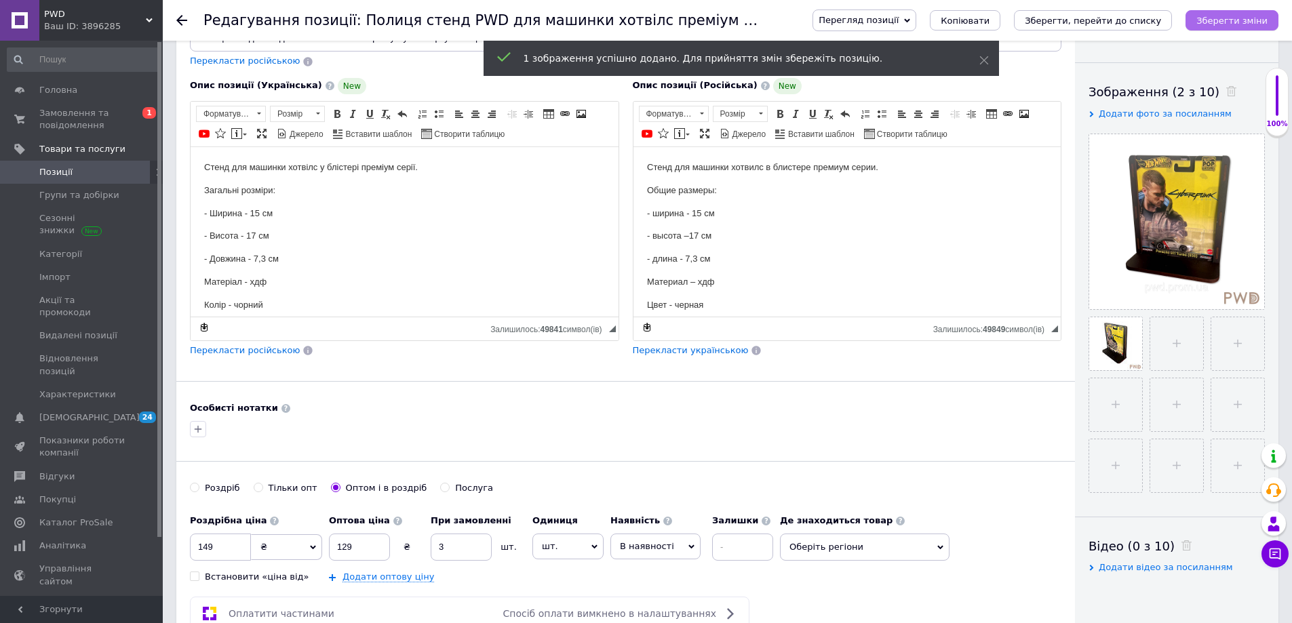
click at [1230, 23] on icon "Зберегти зміни" at bounding box center [1232, 21] width 71 height 10
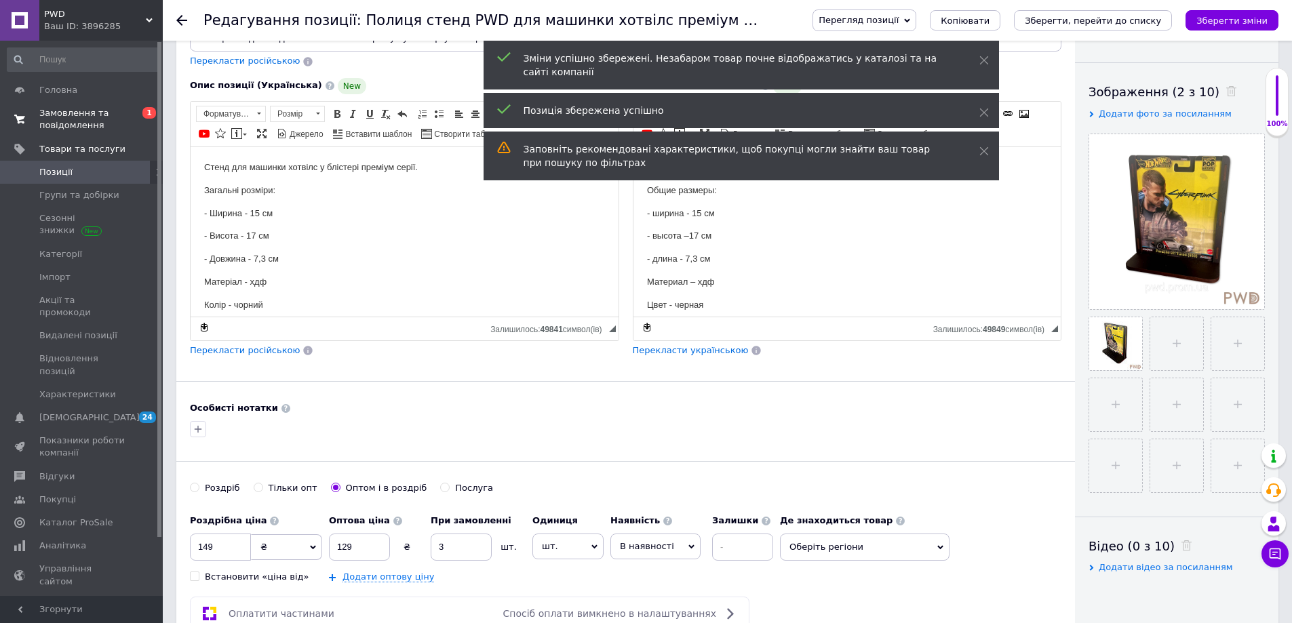
click at [72, 119] on span "Замовлення та повідомлення" at bounding box center [82, 119] width 86 height 24
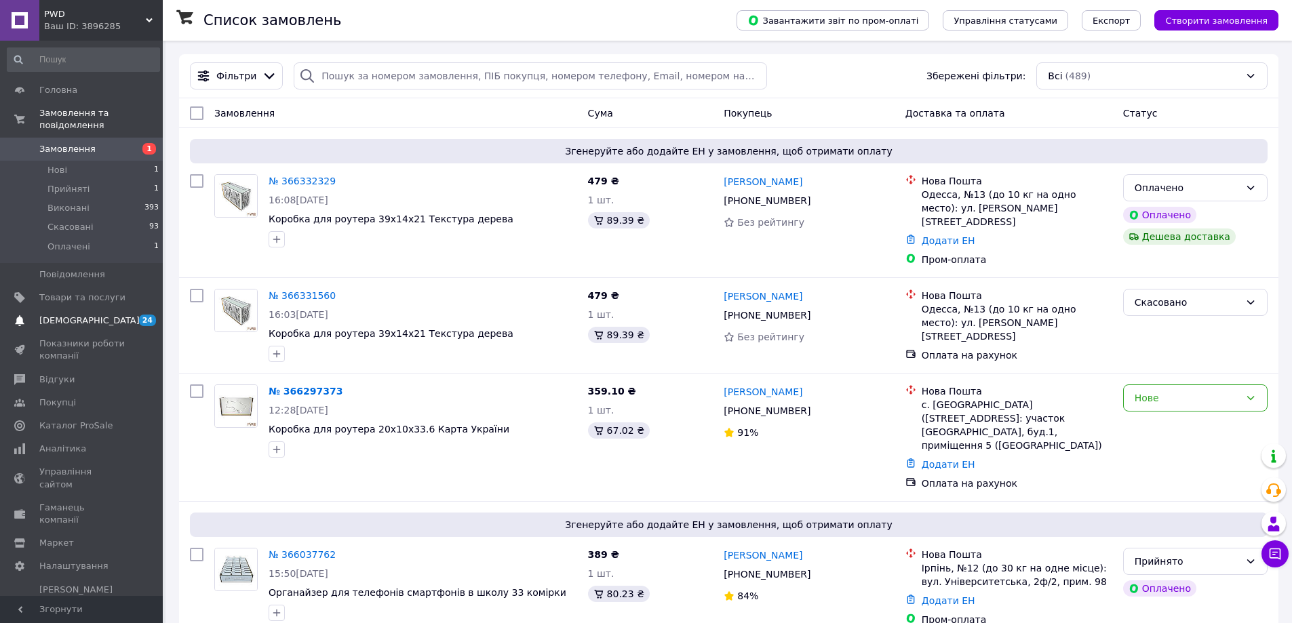
click at [70, 315] on span "[DEMOGRAPHIC_DATA]" at bounding box center [89, 321] width 100 height 12
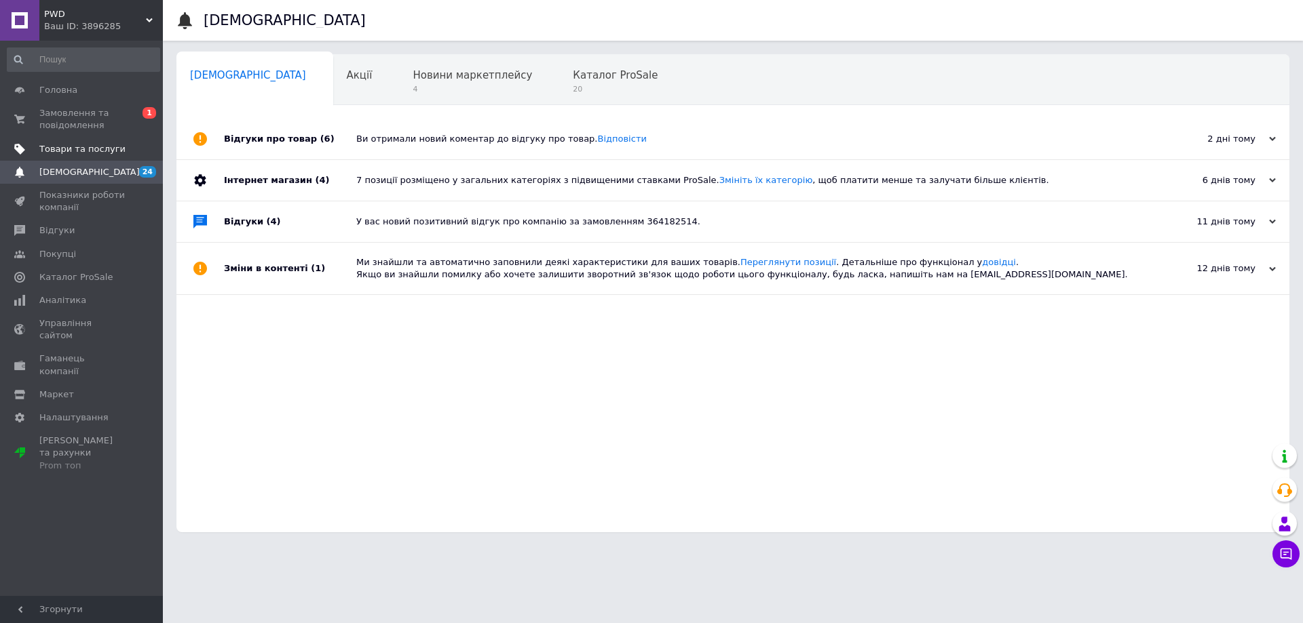
click at [71, 143] on span "Товари та послуги" at bounding box center [82, 149] width 86 height 12
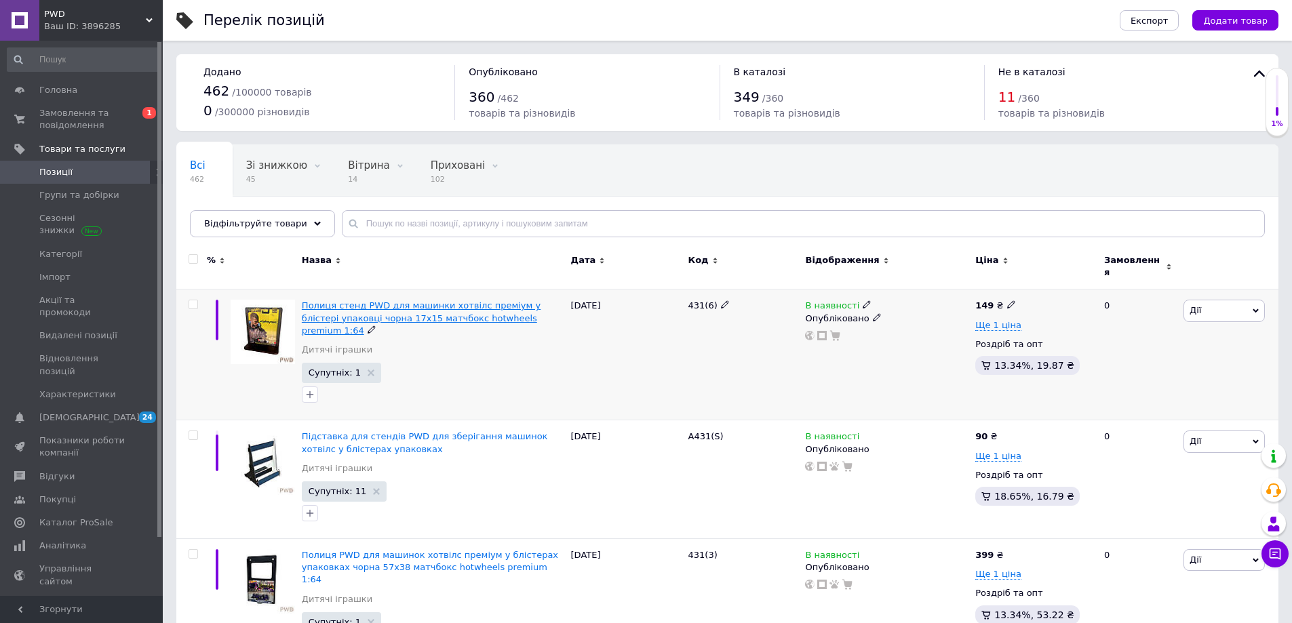
click at [404, 309] on span "Полиця стенд PWD для машинки хотвілс преміум у блістері упаковці чорна 17х15 ма…" at bounding box center [421, 318] width 239 height 35
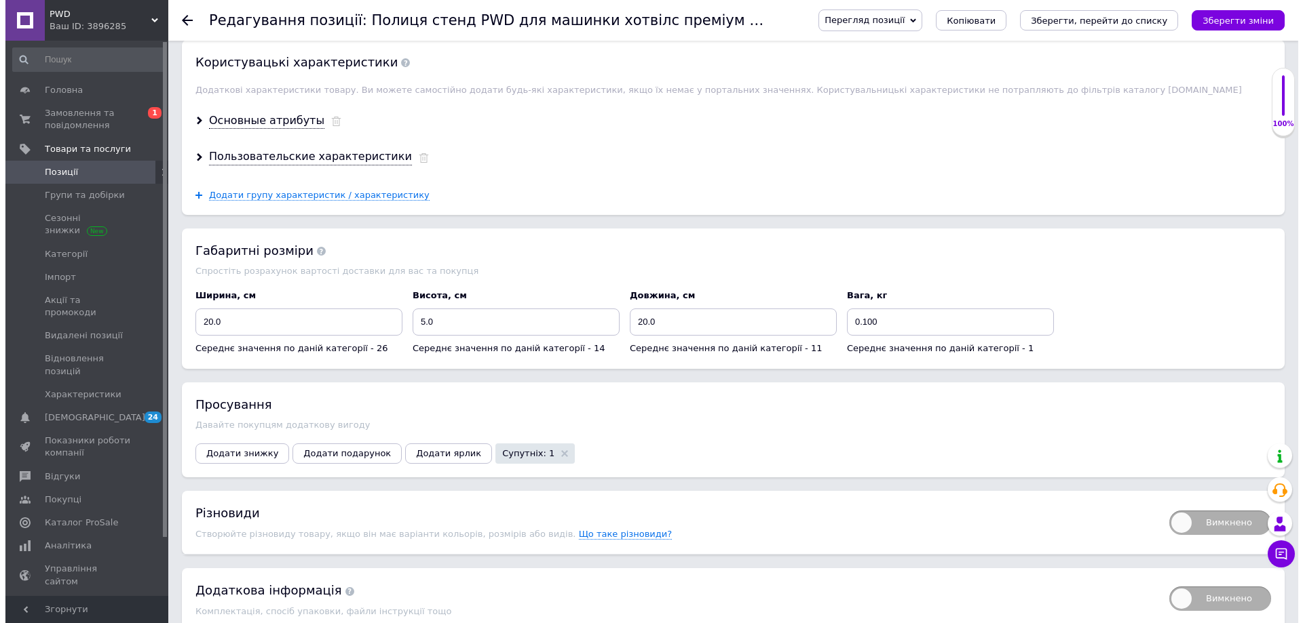
scroll to position [1516, 0]
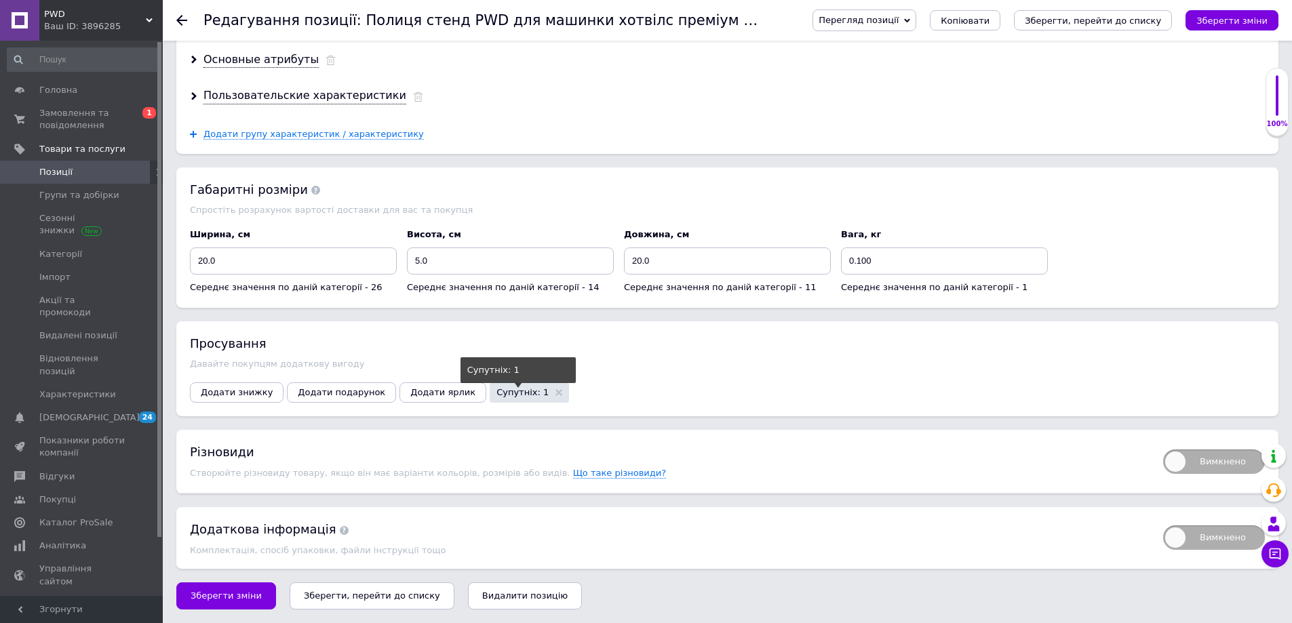
click at [497, 392] on span "Супутніх: 1" at bounding box center [523, 392] width 52 height 9
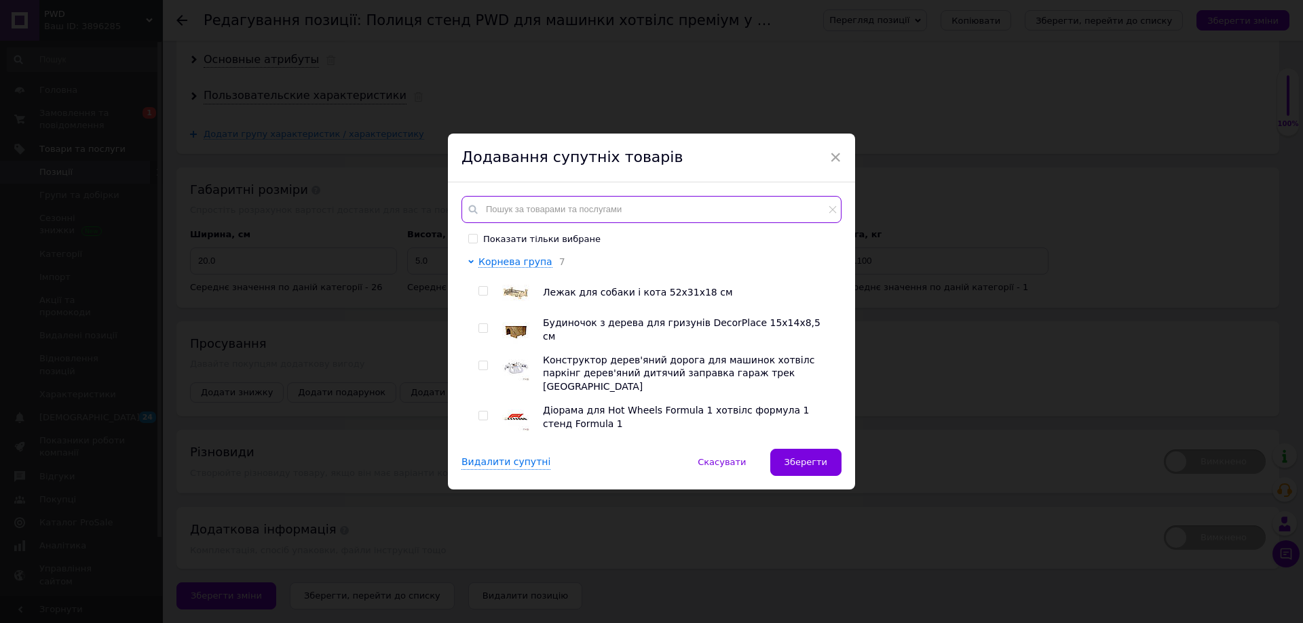
click at [537, 208] on input "text" at bounding box center [651, 209] width 380 height 27
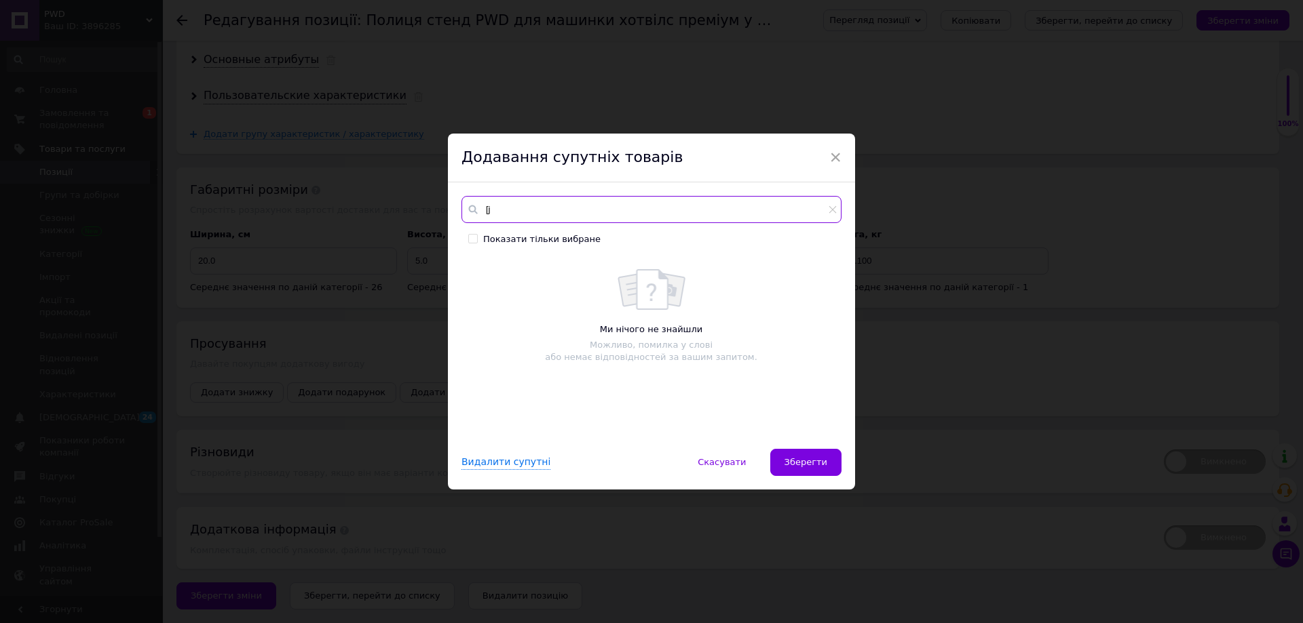
type input "["
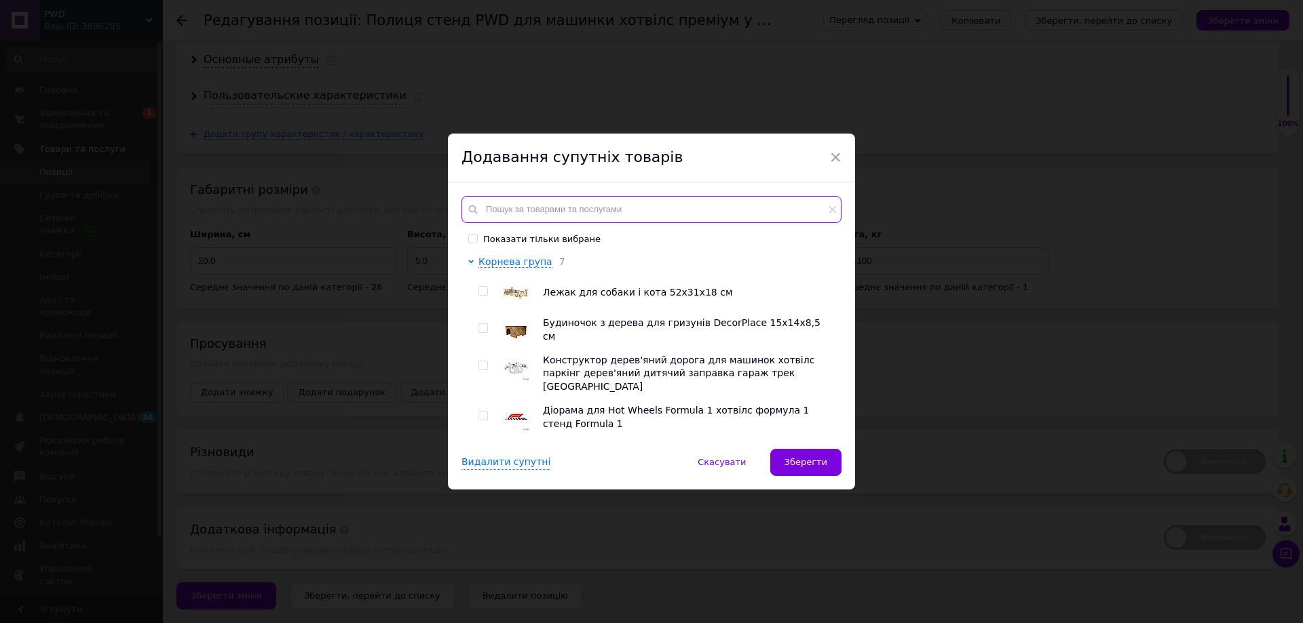
click at [539, 205] on input "text" at bounding box center [651, 209] width 380 height 27
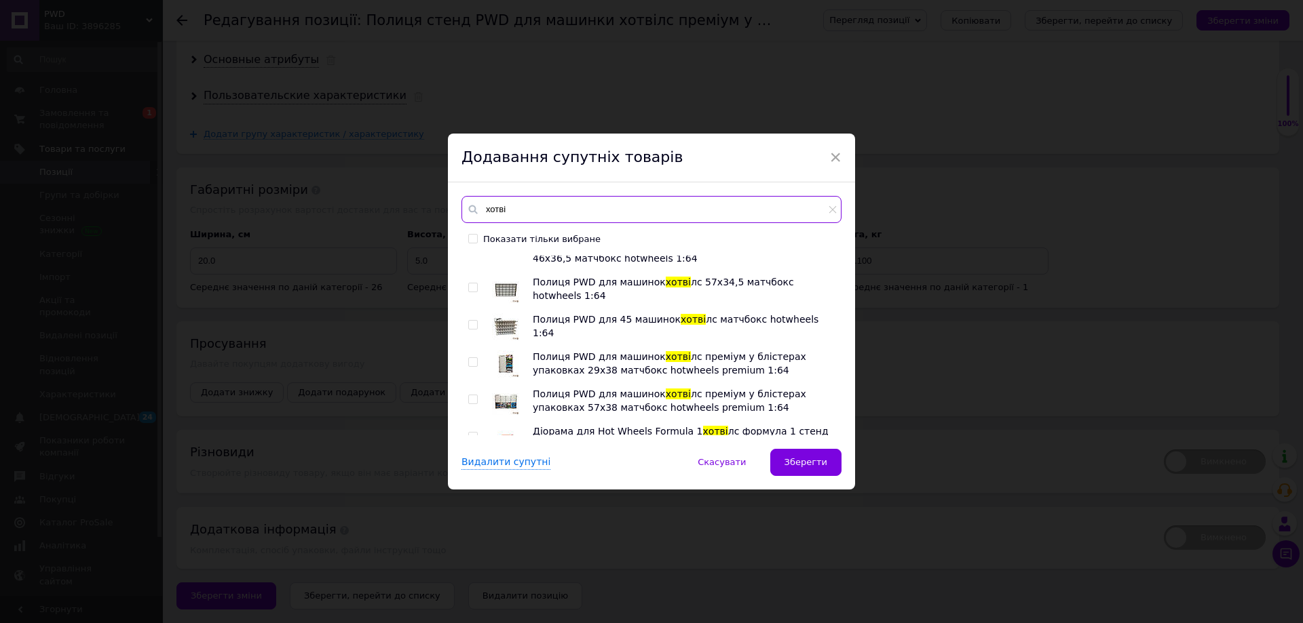
scroll to position [68, 0]
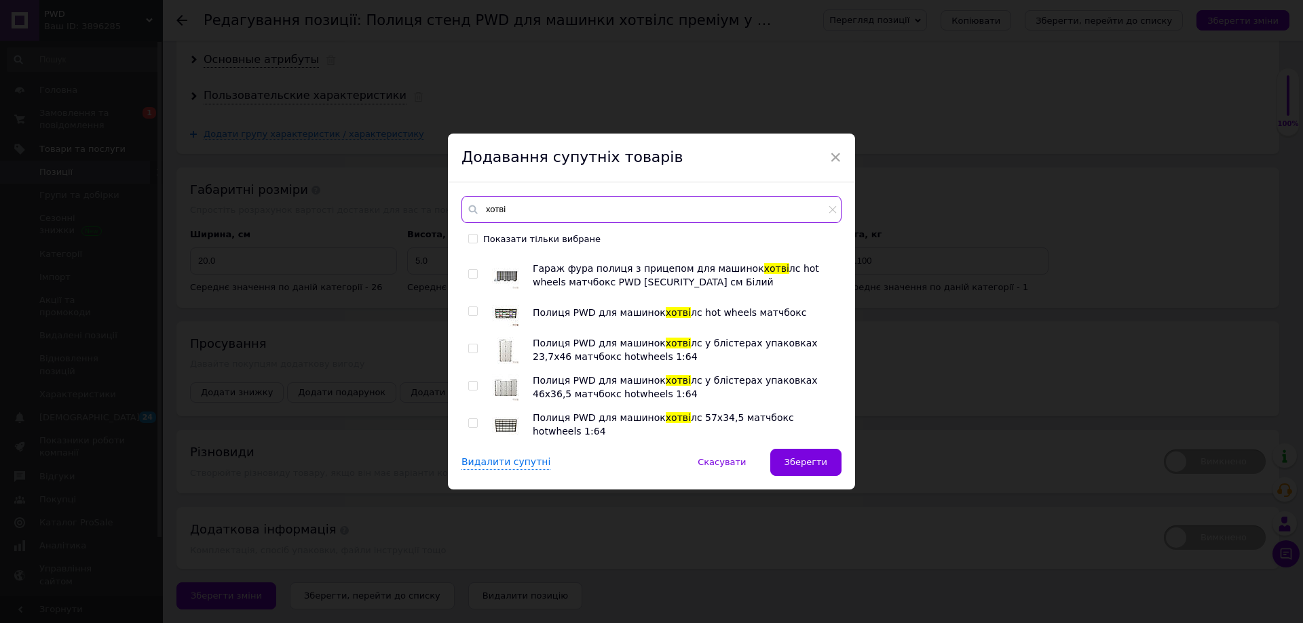
type input "хотві"
click at [472, 310] on input "checkbox" at bounding box center [472, 311] width 9 height 9
click at [470, 354] on div at bounding box center [475, 350] width 14 height 27
click at [472, 337] on div at bounding box center [475, 350] width 14 height 27
click at [471, 311] on input "checkbox" at bounding box center [472, 311] width 9 height 9
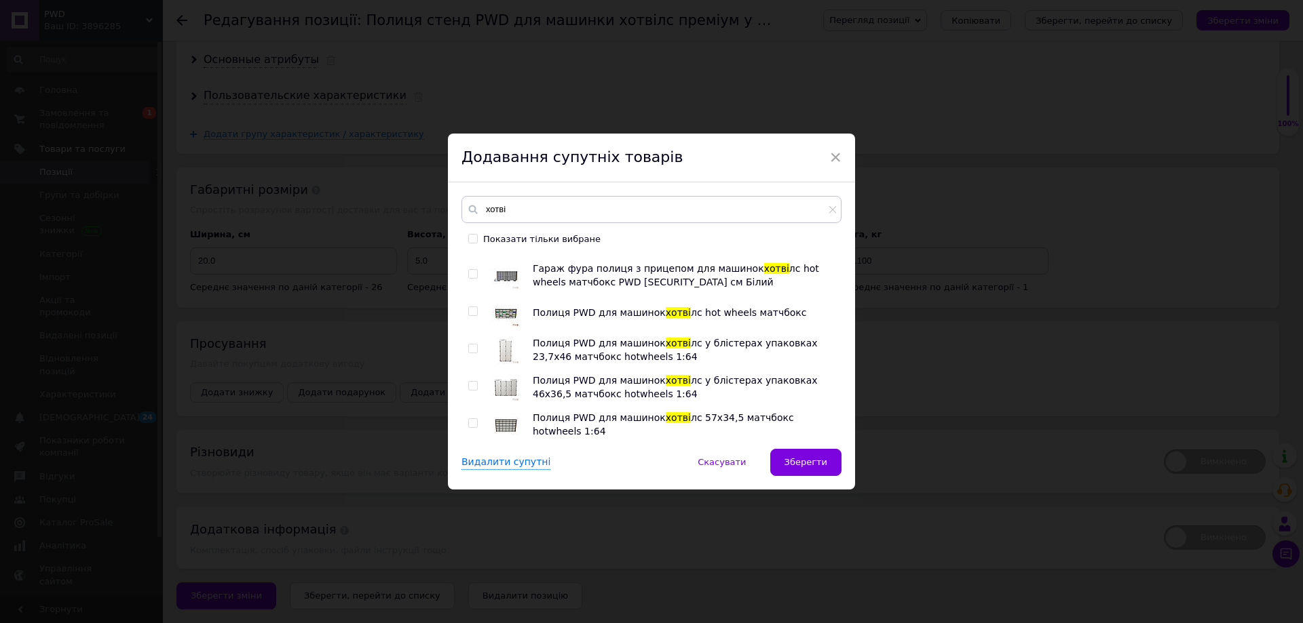
checkbox input "false"
click at [472, 344] on span at bounding box center [472, 348] width 9 height 9
click at [472, 345] on input "checkbox" at bounding box center [472, 349] width 9 height 9
checkbox input "true"
click at [473, 382] on input "checkbox" at bounding box center [472, 386] width 9 height 9
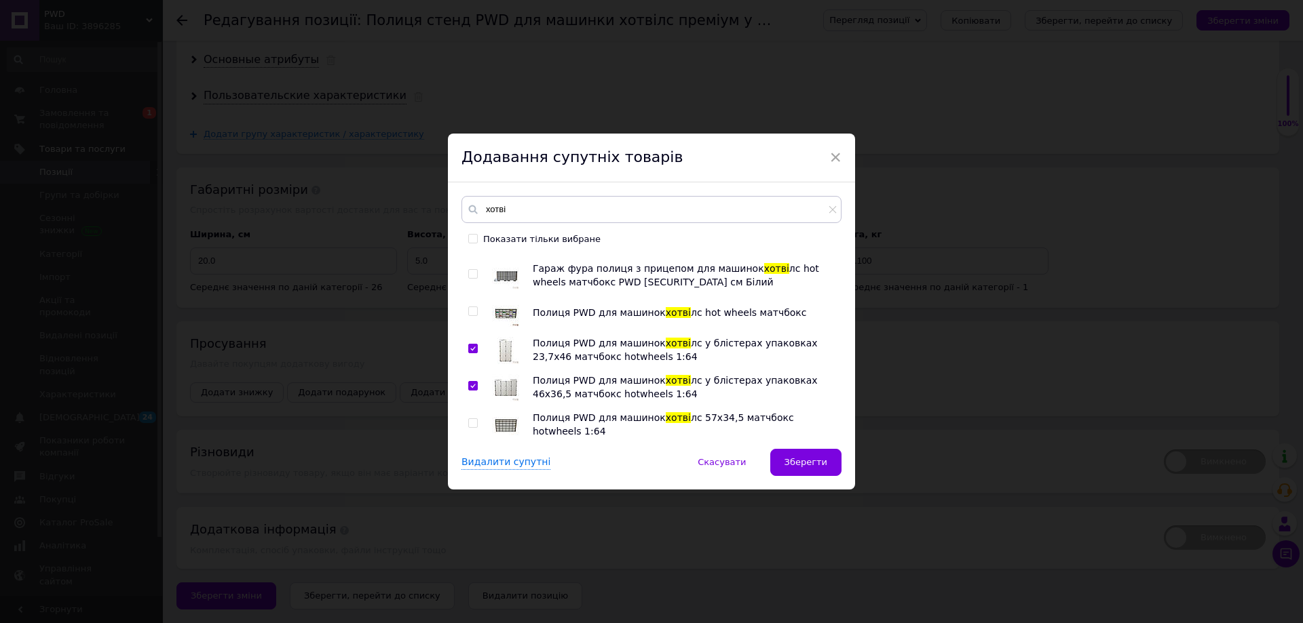
checkbox input "true"
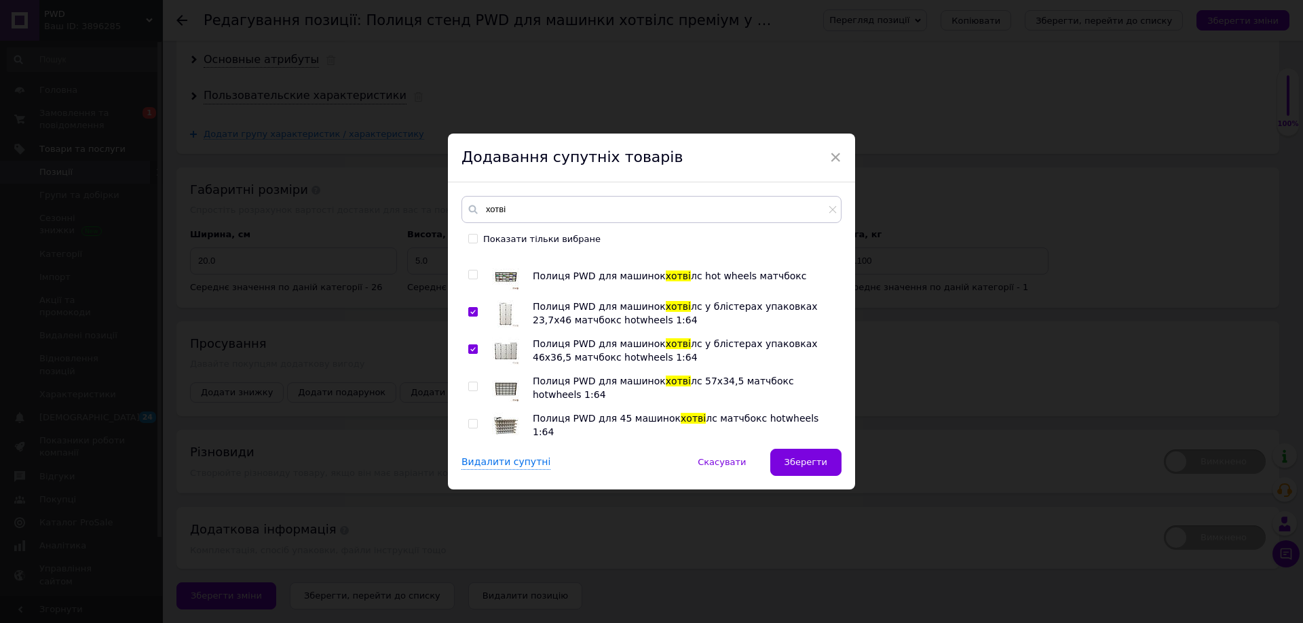
scroll to position [136, 0]
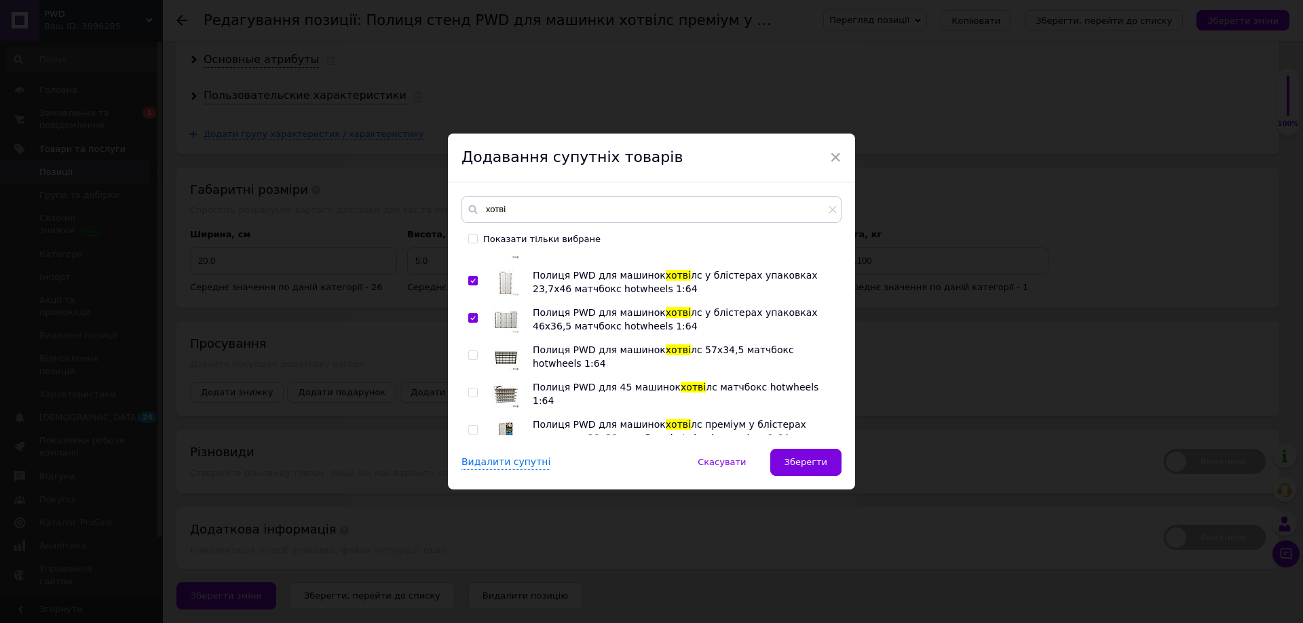
click at [473, 393] on input "checkbox" at bounding box center [472, 393] width 9 height 9
checkbox input "true"
click at [472, 360] on div at bounding box center [475, 357] width 14 height 27
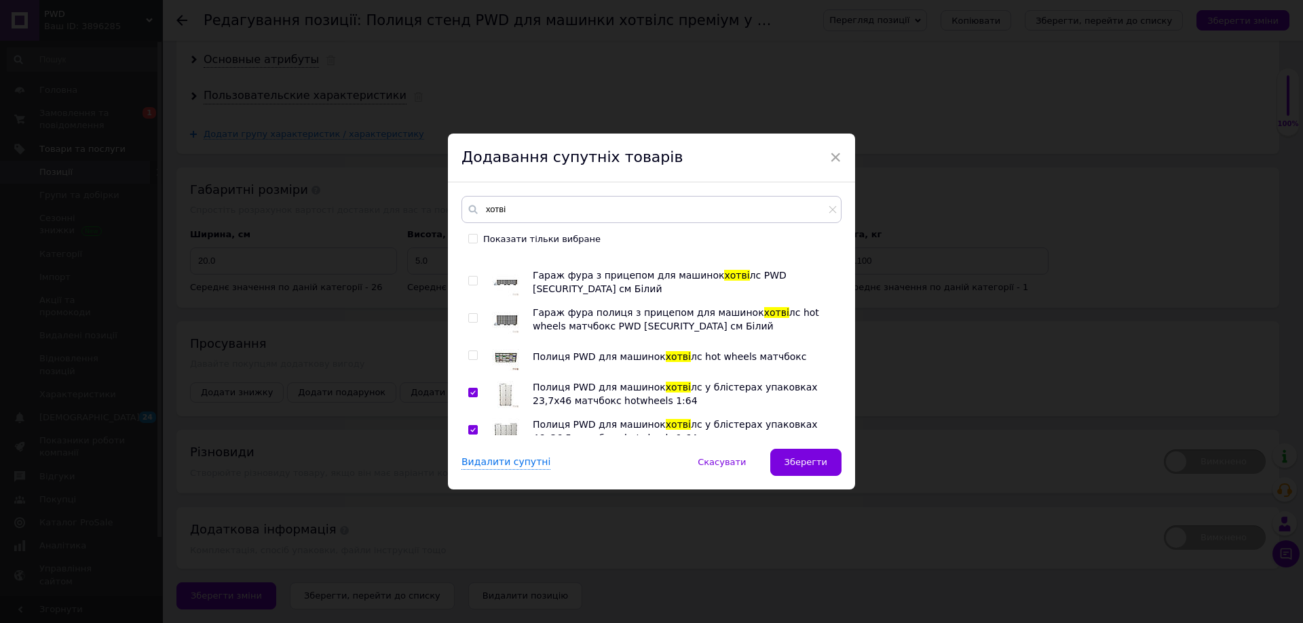
scroll to position [0, 0]
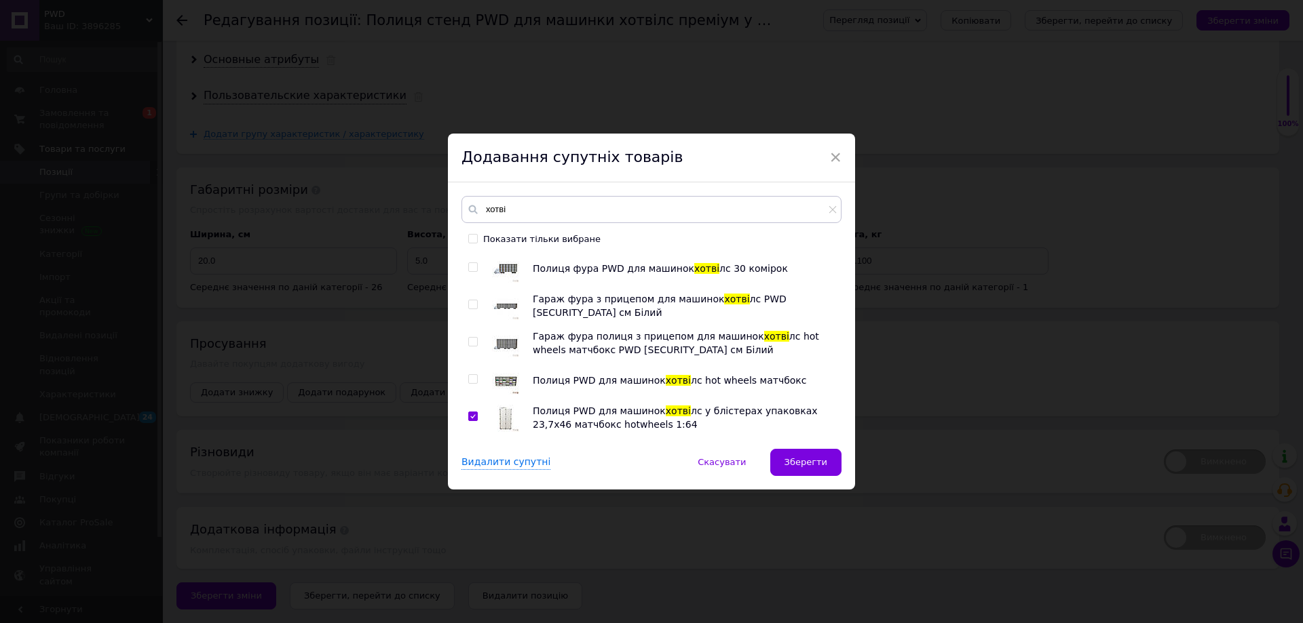
click at [472, 383] on input "checkbox" at bounding box center [472, 379] width 9 height 9
checkbox input "true"
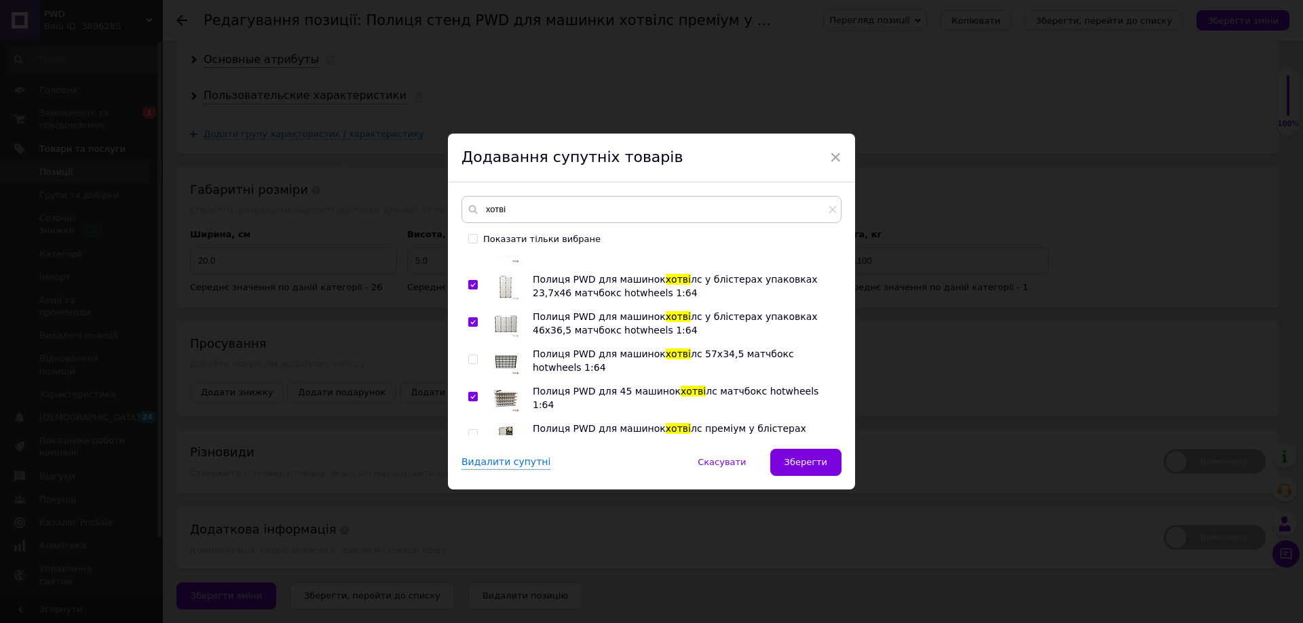
scroll to position [136, 0]
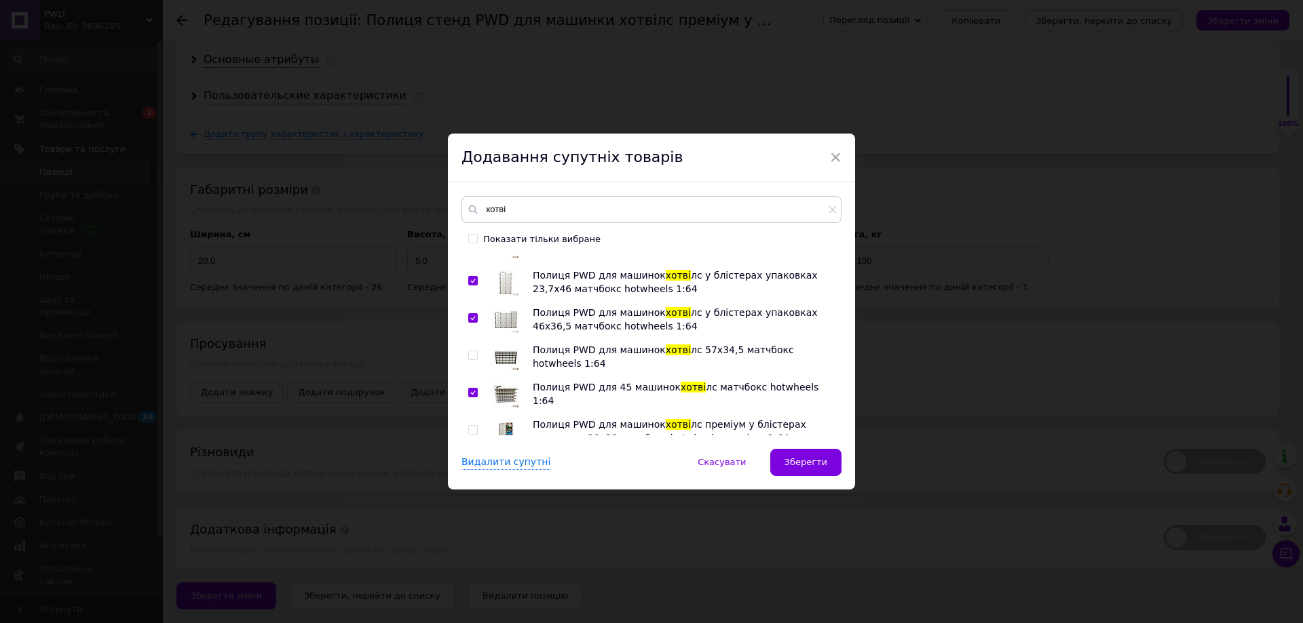
click at [473, 354] on input "checkbox" at bounding box center [472, 355] width 9 height 9
checkbox input "true"
click at [474, 426] on input "checkbox" at bounding box center [472, 430] width 9 height 9
checkbox input "true"
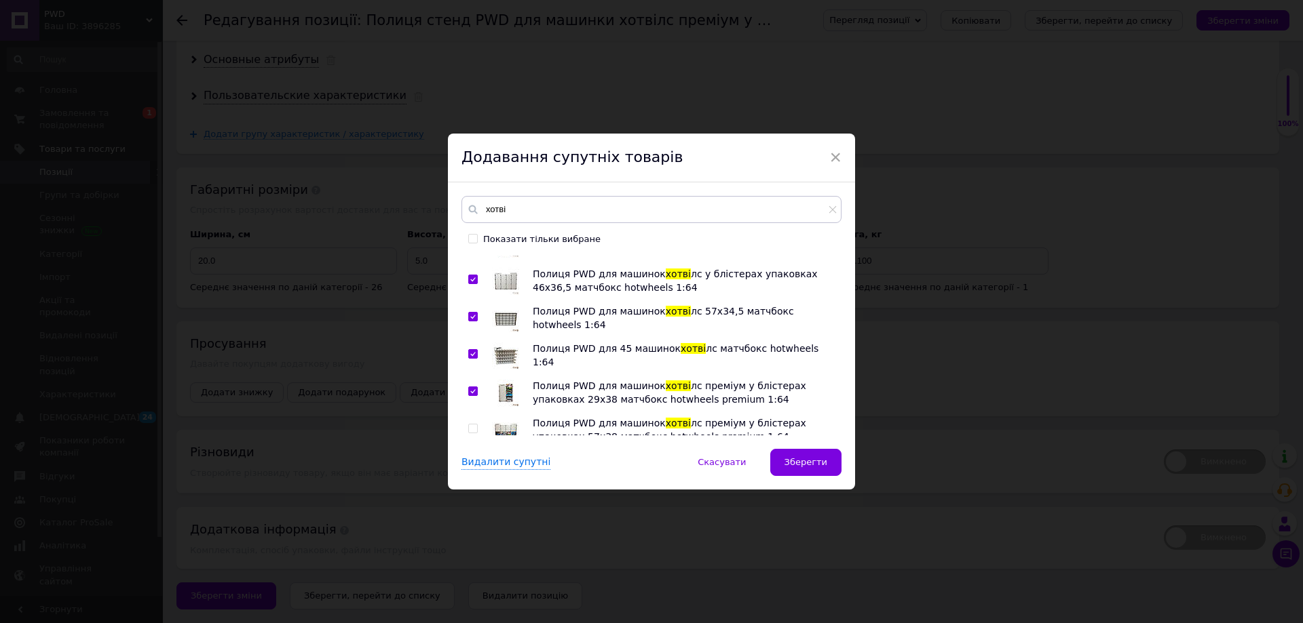
scroll to position [271, 0]
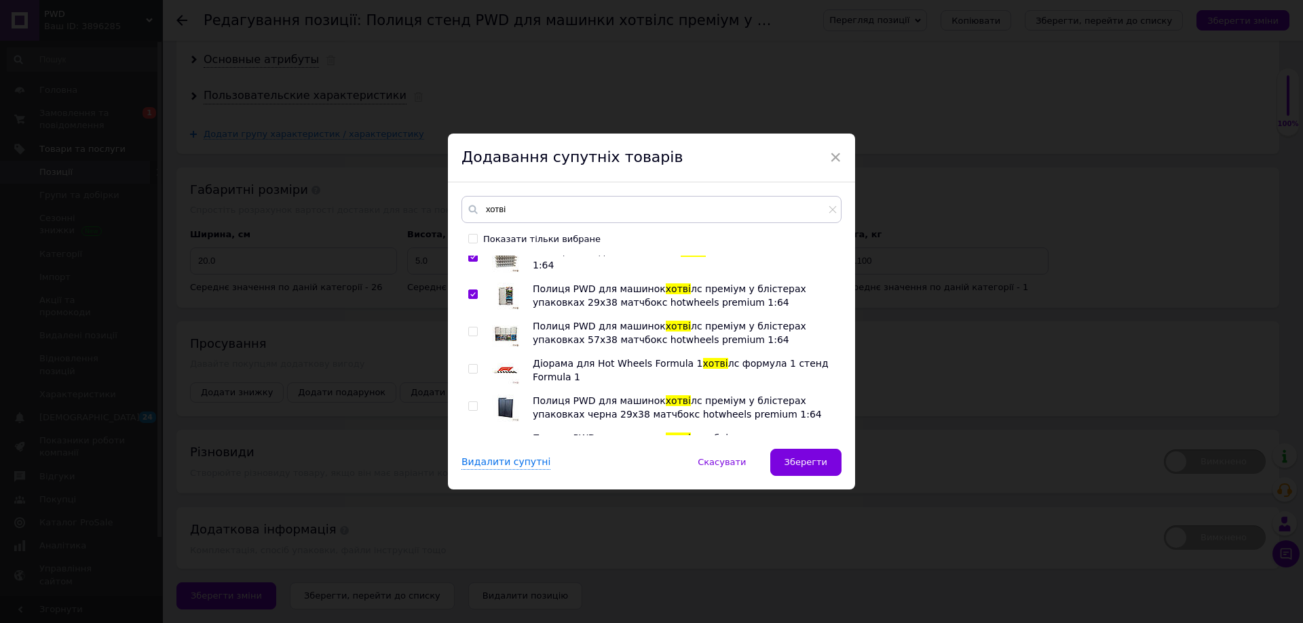
click at [468, 332] on input "checkbox" at bounding box center [472, 332] width 9 height 9
checkbox input "true"
click at [468, 374] on div at bounding box center [475, 371] width 14 height 27
click at [469, 400] on div at bounding box center [475, 408] width 14 height 27
drag, startPoint x: 469, startPoint y: 404, endPoint x: 472, endPoint y: 388, distance: 16.0
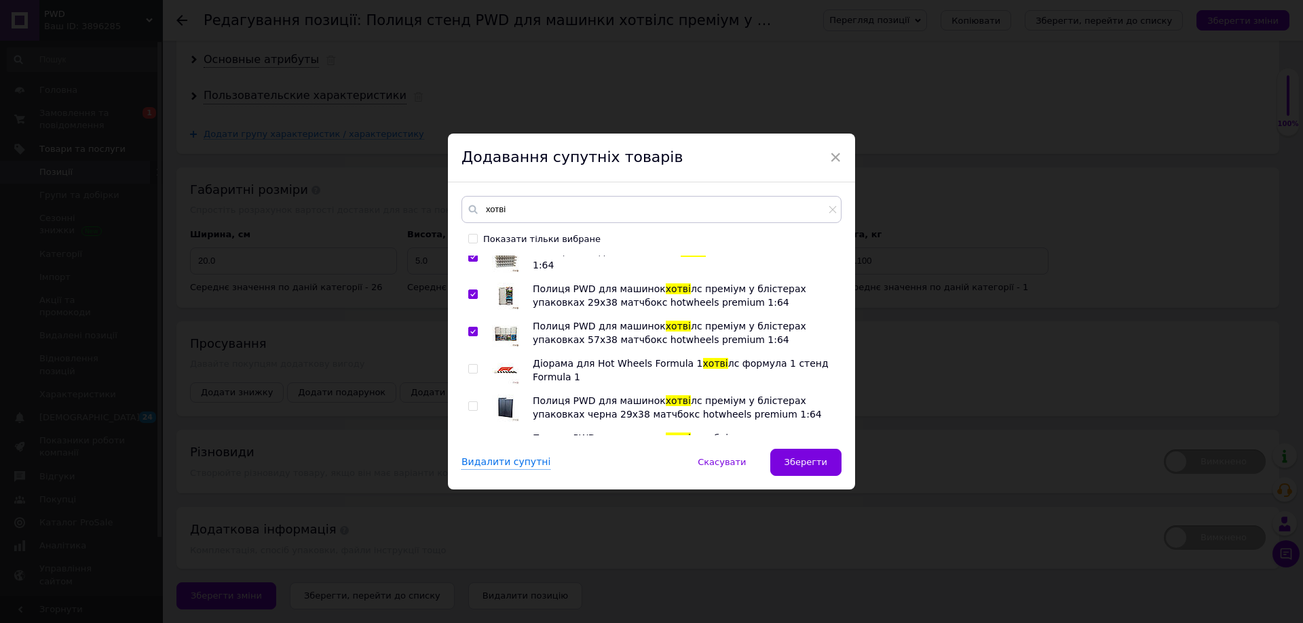
click at [470, 400] on div at bounding box center [475, 408] width 14 height 27
click at [474, 358] on div at bounding box center [475, 371] width 14 height 27
click at [473, 368] on input "checkbox" at bounding box center [472, 369] width 9 height 9
checkbox input "true"
click at [473, 404] on input "checkbox" at bounding box center [472, 406] width 9 height 9
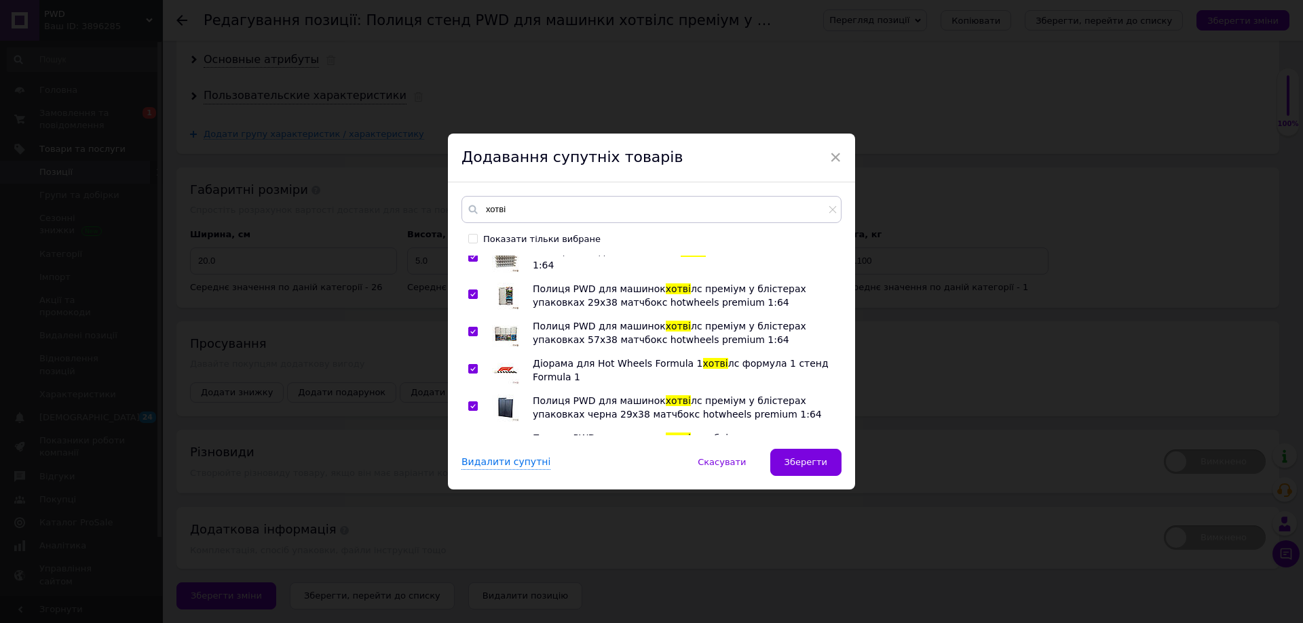
checkbox input "true"
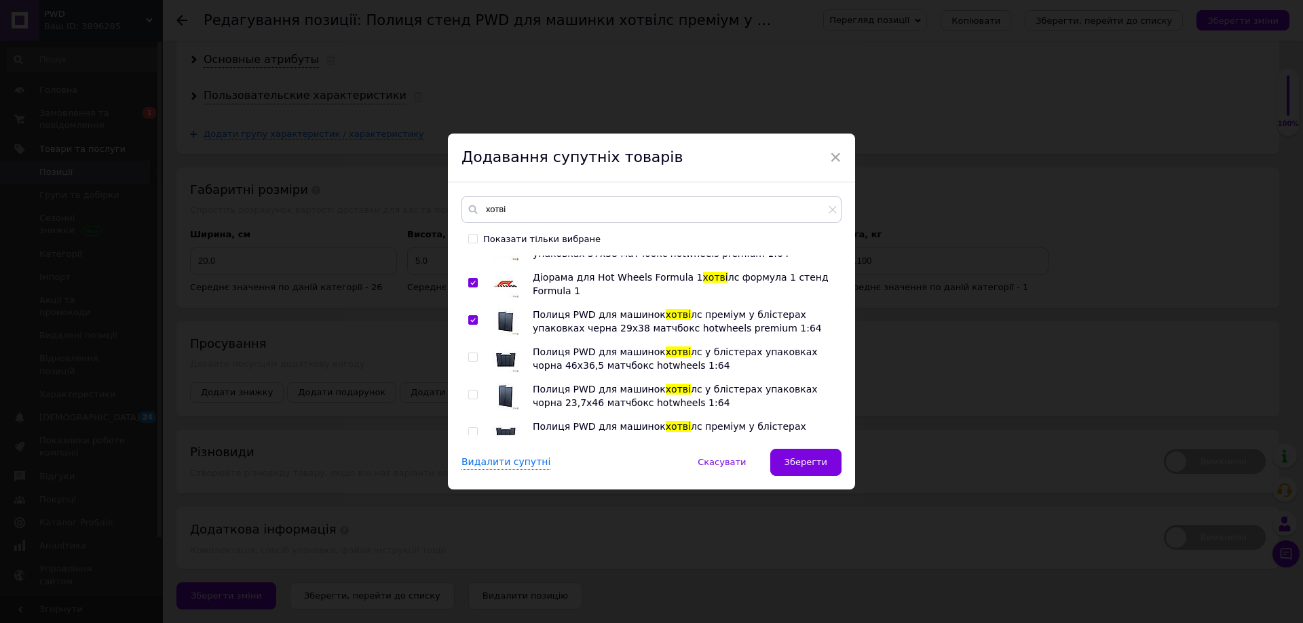
scroll to position [475, 0]
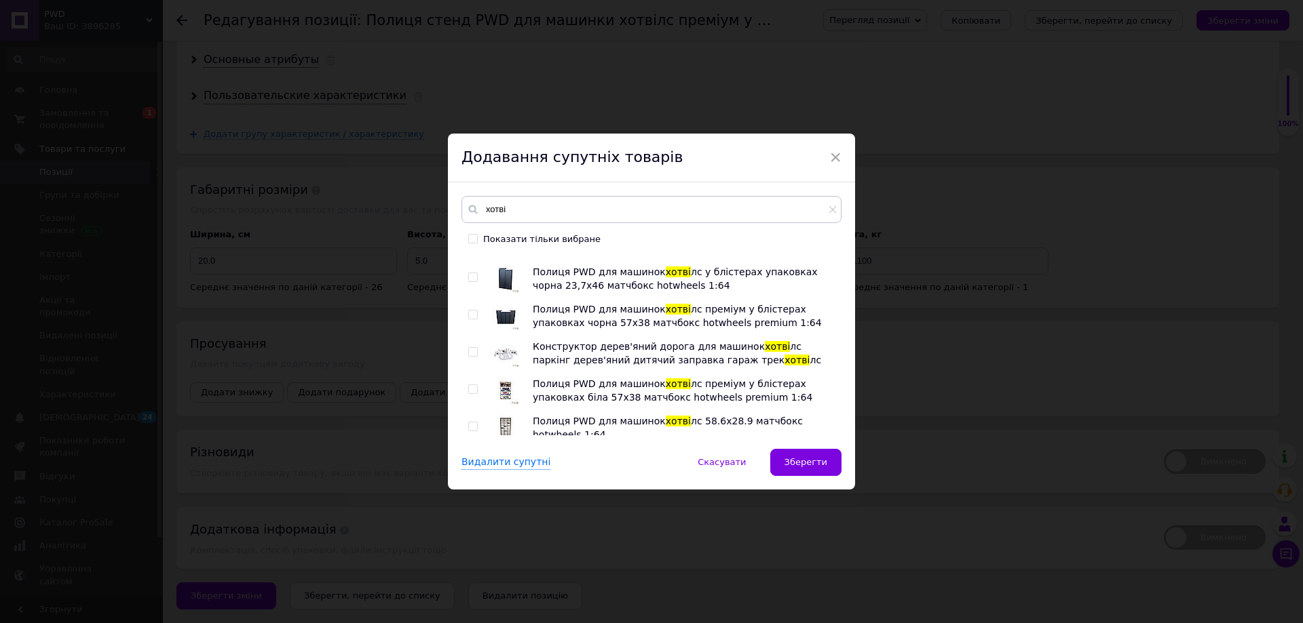
click at [471, 280] on input "checkbox" at bounding box center [472, 277] width 9 height 9
checkbox input "true"
click at [469, 319] on input "checkbox" at bounding box center [472, 315] width 9 height 9
checkbox input "true"
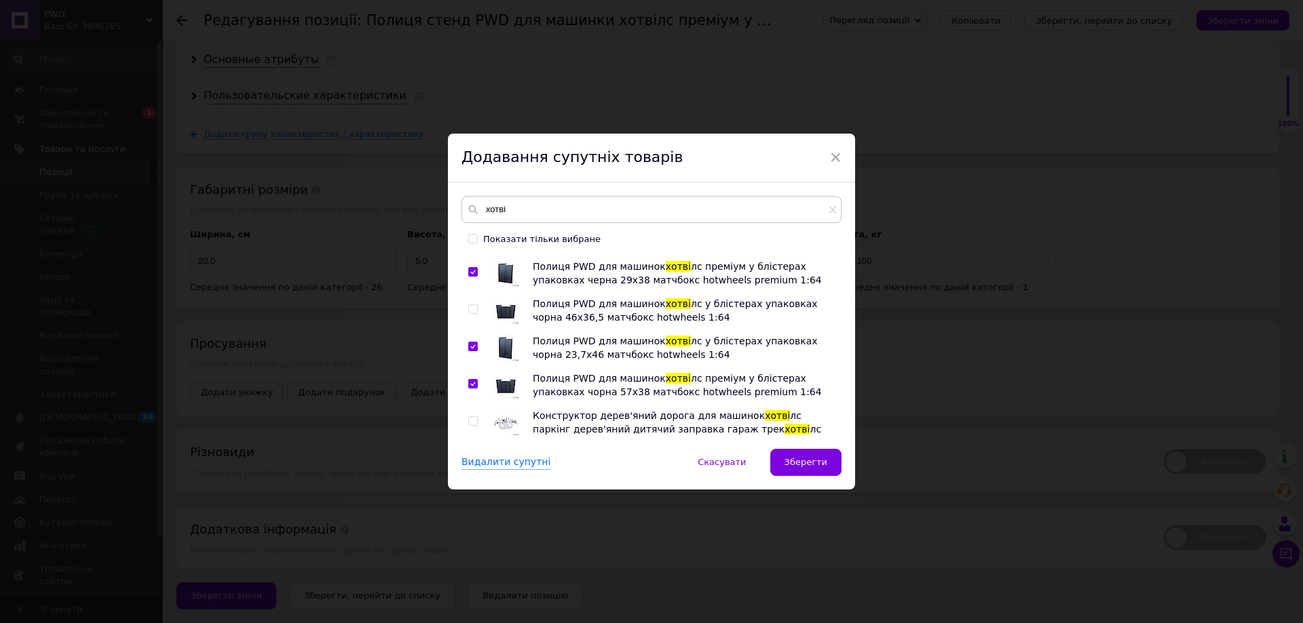
scroll to position [339, 0]
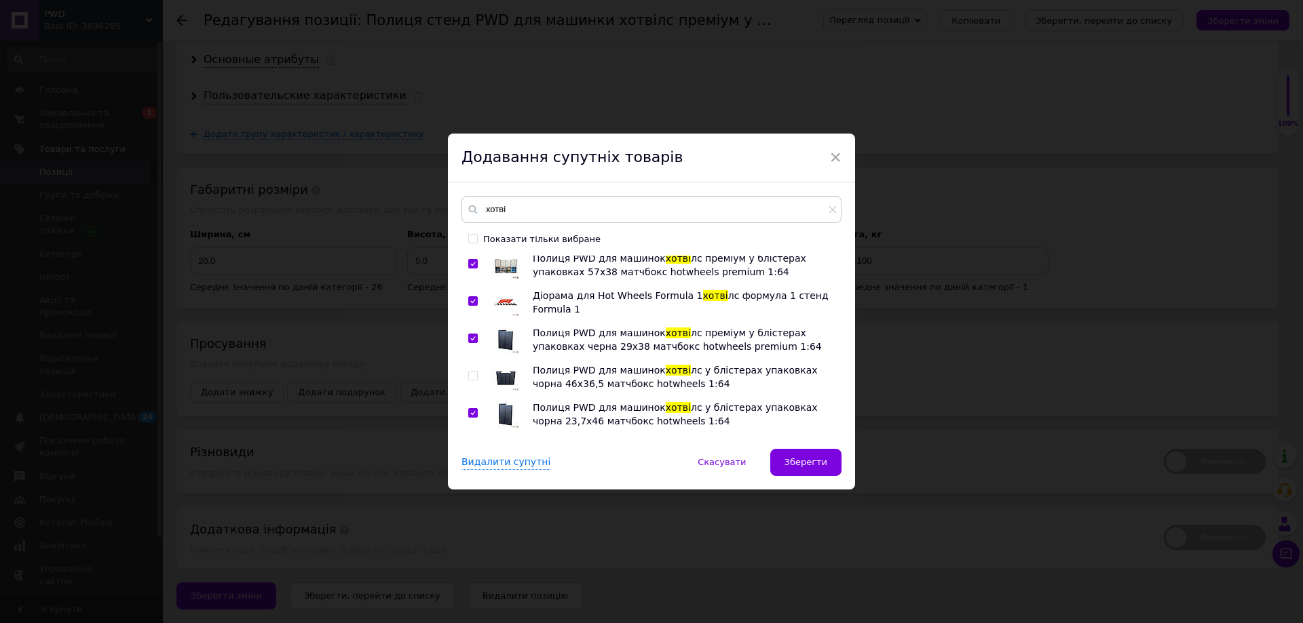
click at [470, 377] on input "checkbox" at bounding box center [472, 376] width 9 height 9
checkbox input "true"
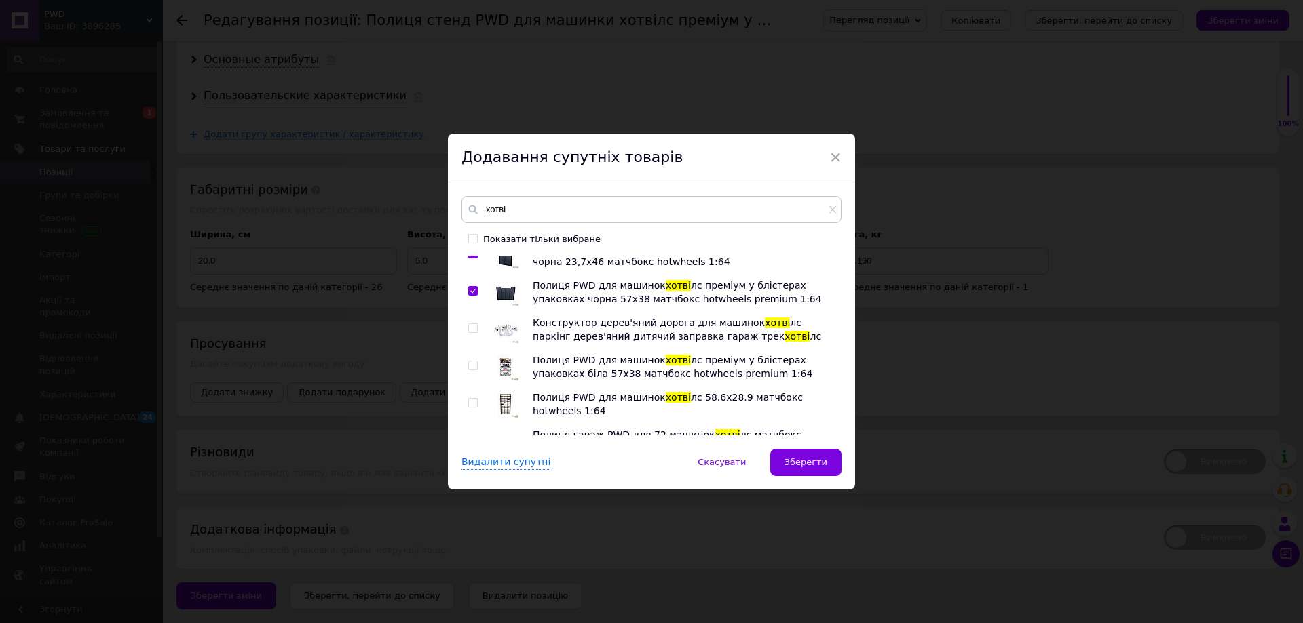
scroll to position [475, 0]
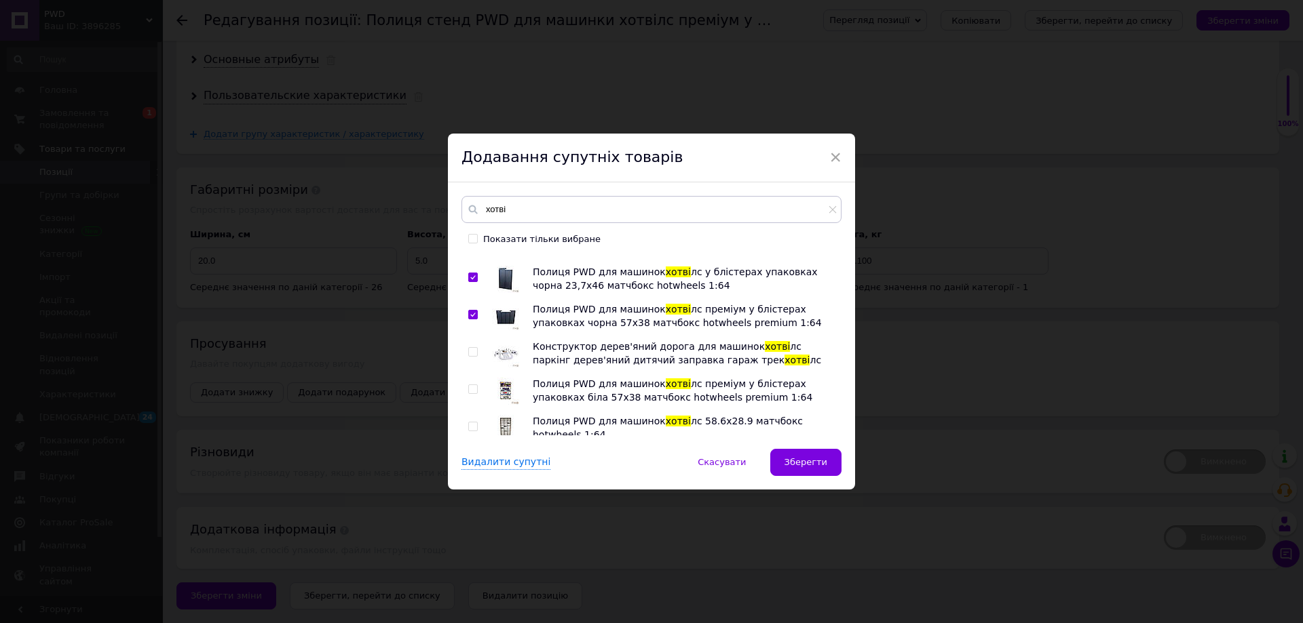
click at [468, 389] on input "checkbox" at bounding box center [472, 389] width 9 height 9
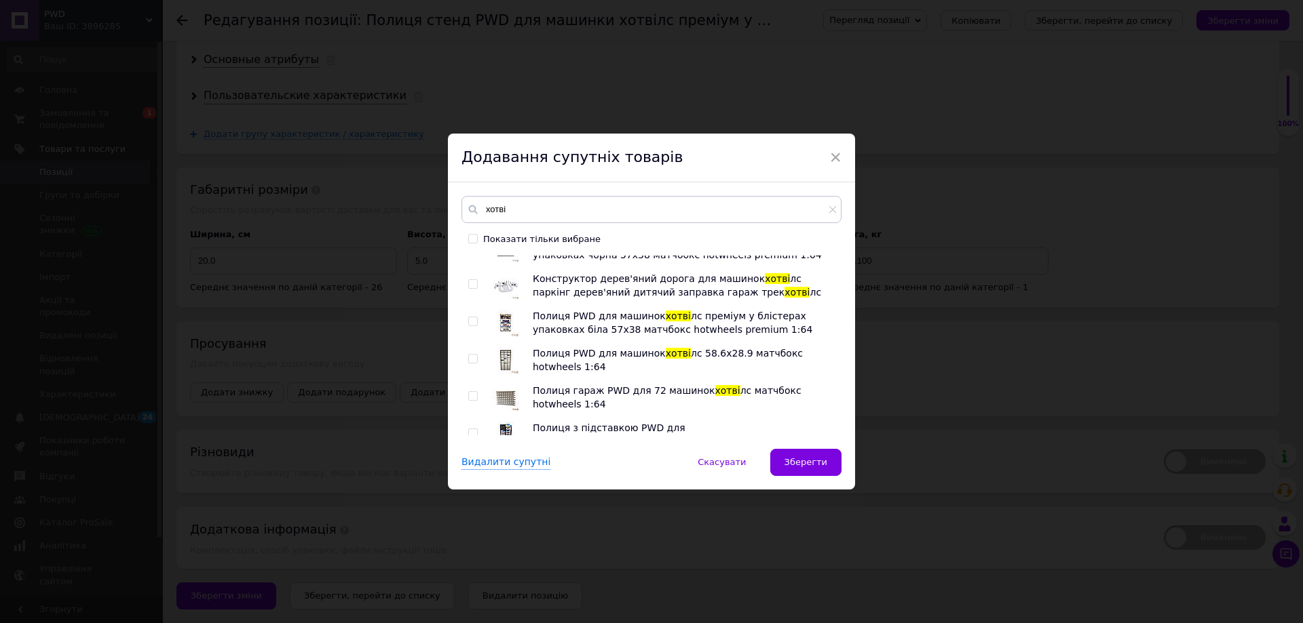
click at [473, 320] on input "checkbox" at bounding box center [472, 322] width 9 height 9
checkbox input "true"
click at [471, 360] on input "checkbox" at bounding box center [472, 359] width 9 height 9
checkbox input "false"
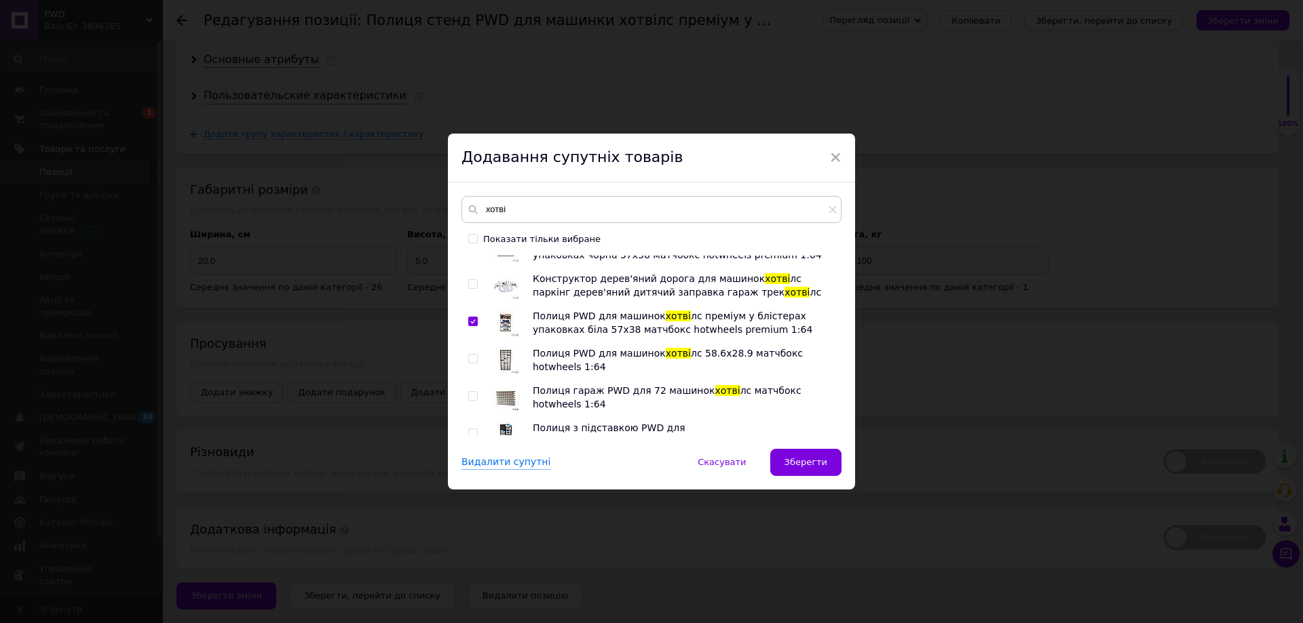
click at [472, 393] on input "checkbox" at bounding box center [472, 396] width 9 height 9
checkbox input "true"
click at [470, 355] on input "checkbox" at bounding box center [472, 359] width 9 height 9
checkbox input "true"
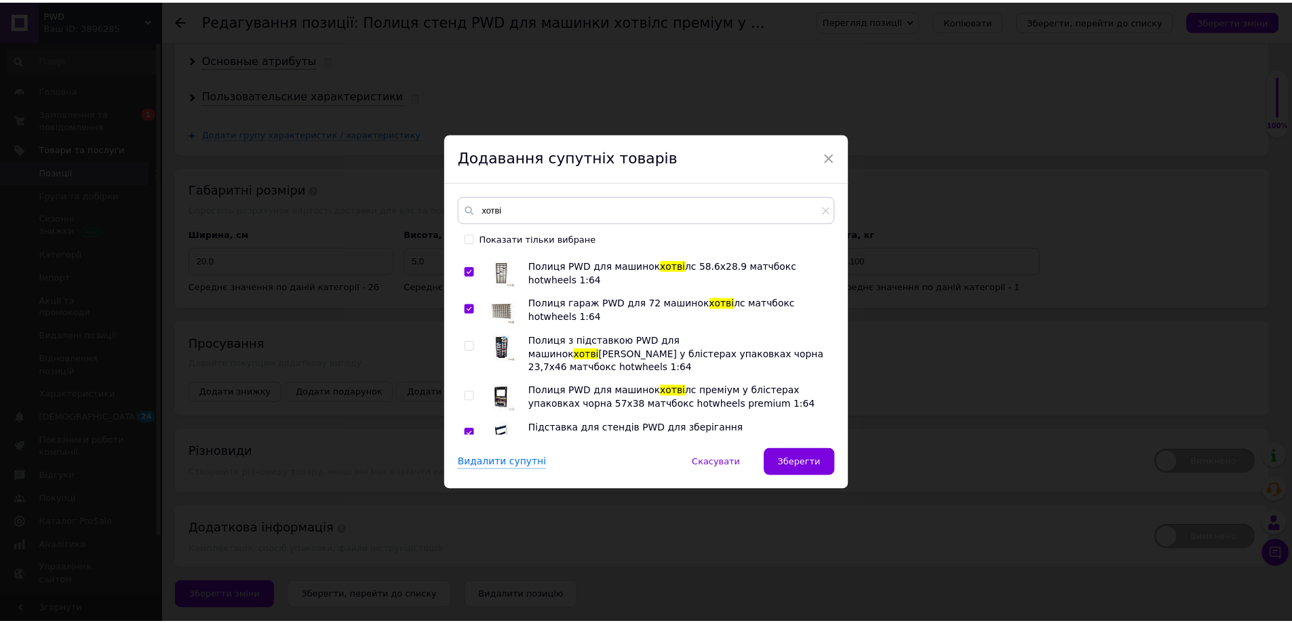
scroll to position [631, 0]
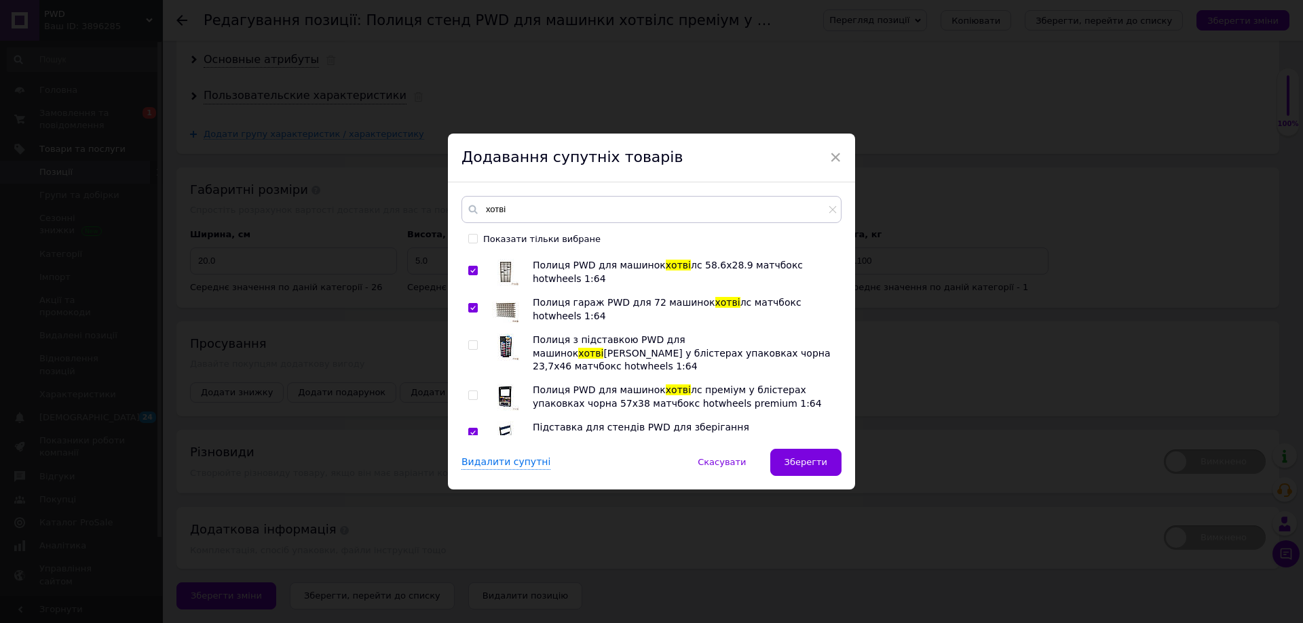
click at [470, 353] on div at bounding box center [475, 354] width 14 height 40
click at [471, 346] on input "checkbox" at bounding box center [472, 345] width 9 height 9
checkbox input "true"
click at [472, 391] on input "checkbox" at bounding box center [472, 395] width 9 height 9
checkbox input "true"
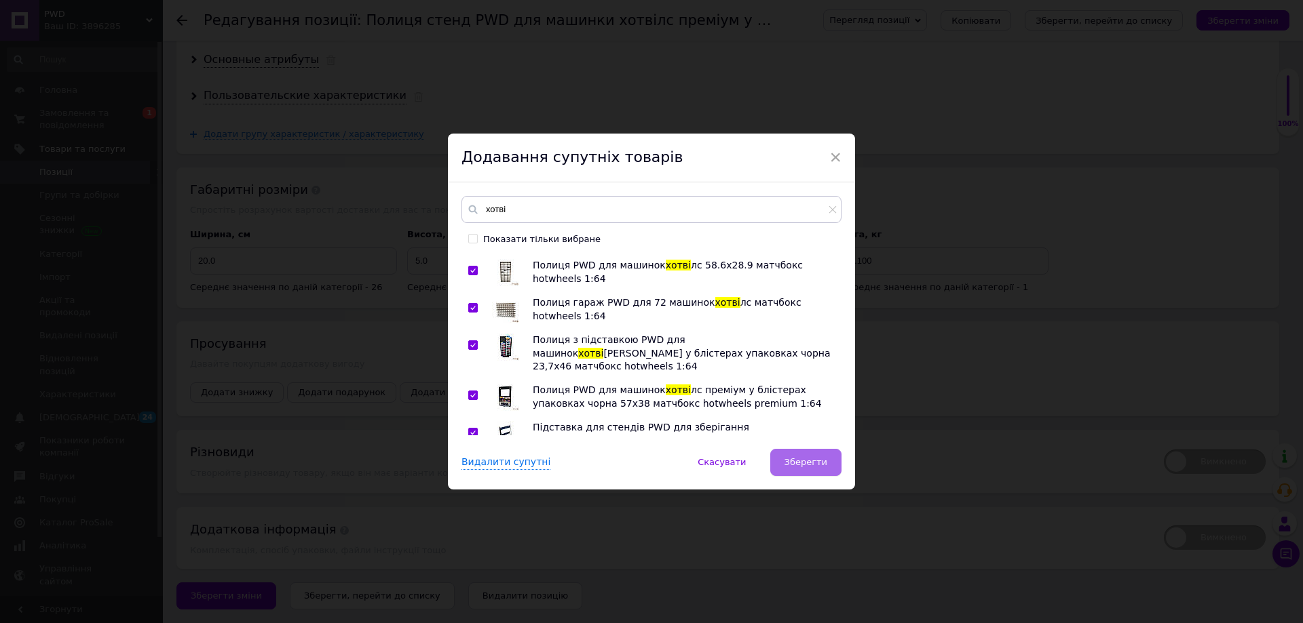
click at [820, 464] on span "Зберегти" at bounding box center [805, 462] width 43 height 10
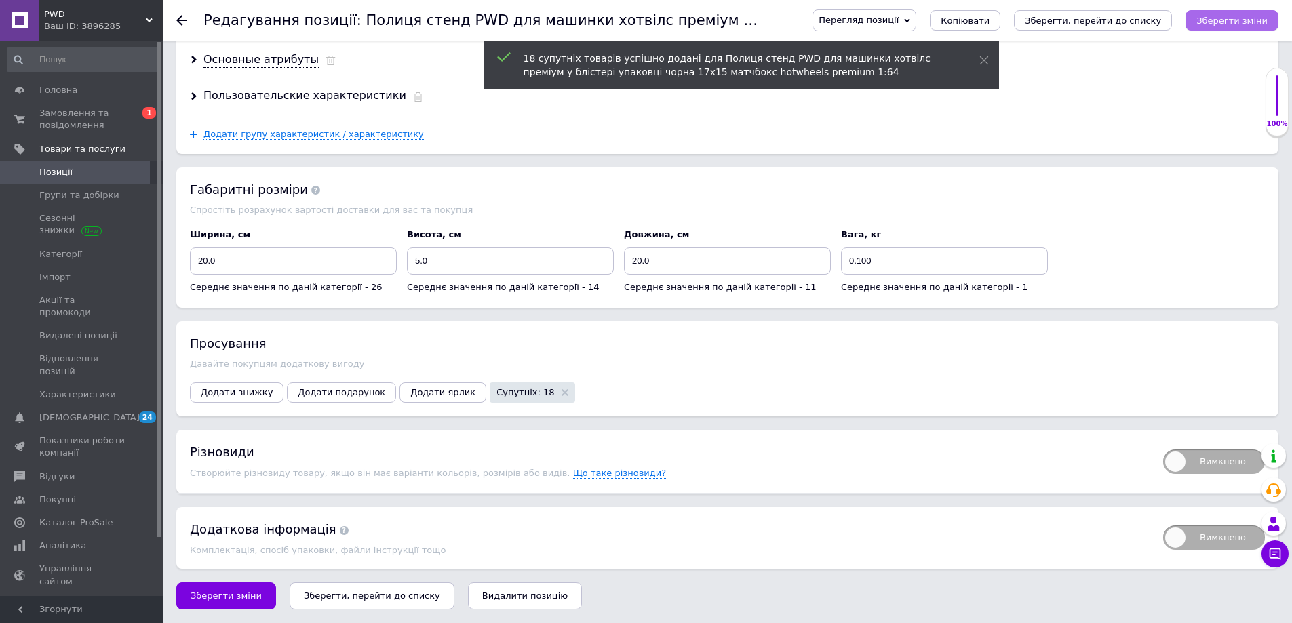
click at [1229, 25] on icon "Зберегти зміни" at bounding box center [1232, 21] width 71 height 10
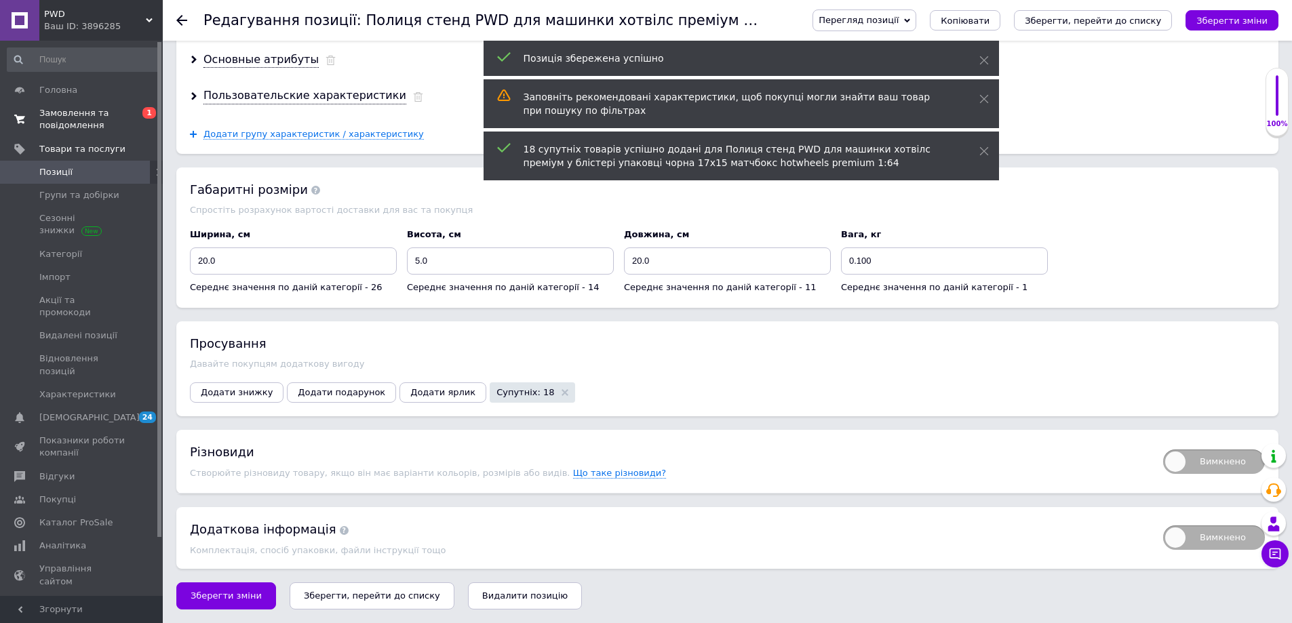
click at [88, 110] on span "Замовлення та повідомлення" at bounding box center [82, 119] width 86 height 24
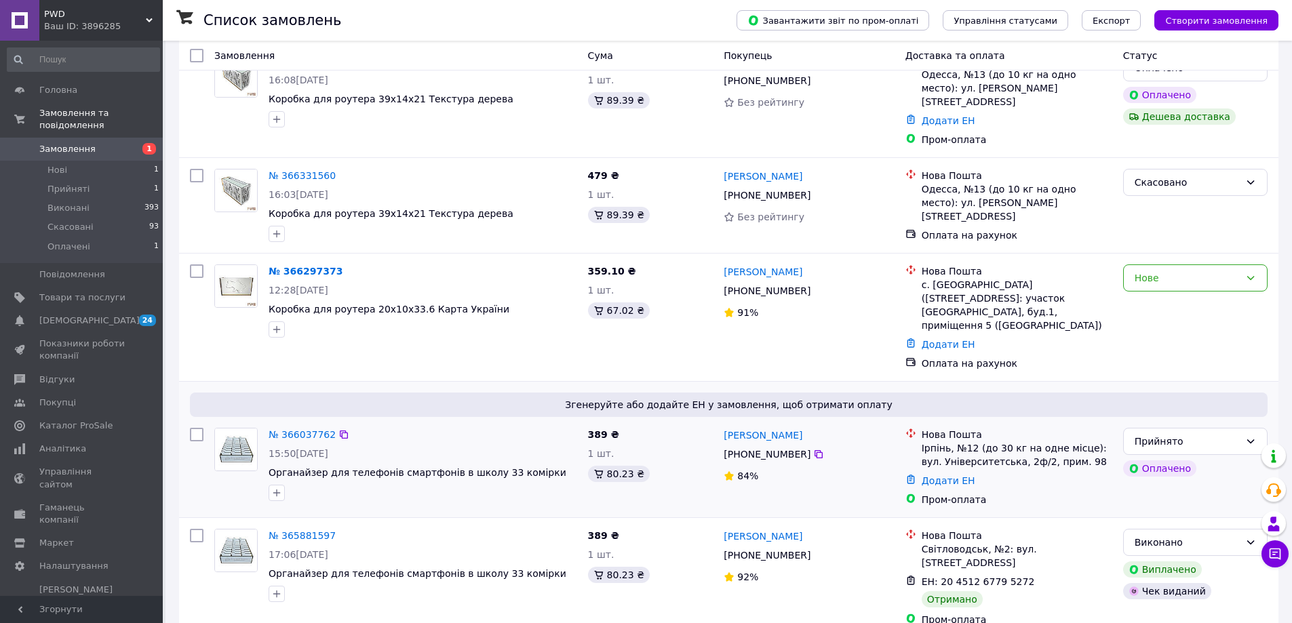
scroll to position [271, 0]
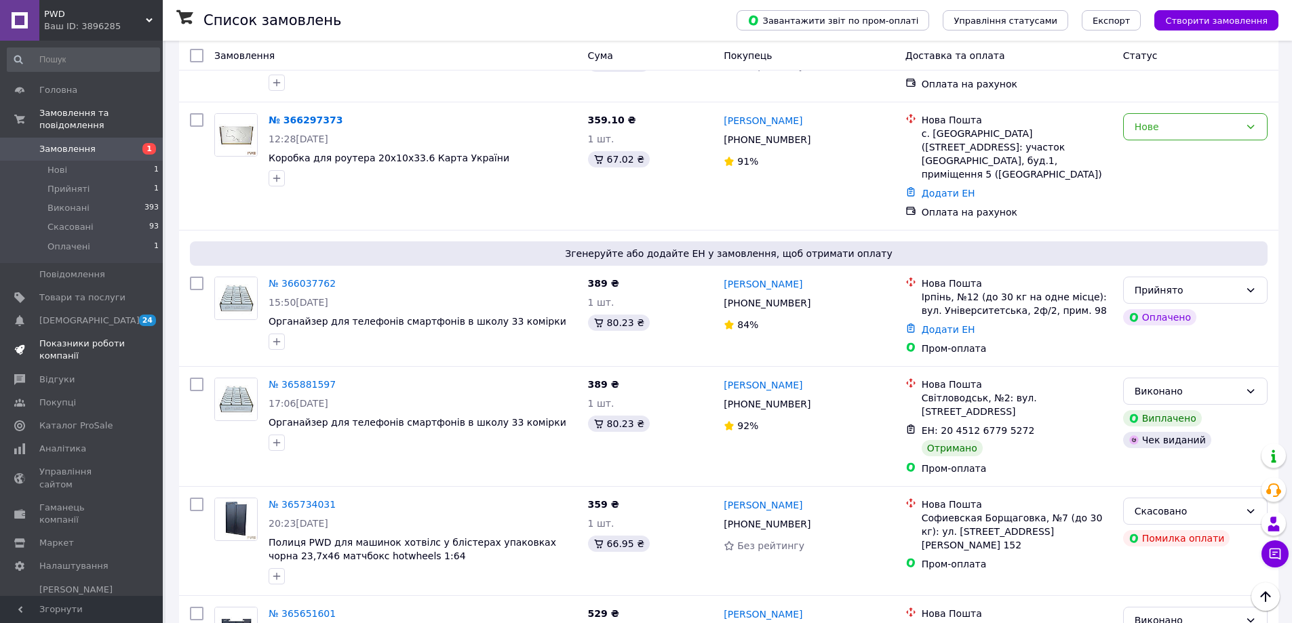
click at [83, 338] on span "Показники роботи компанії" at bounding box center [82, 350] width 86 height 24
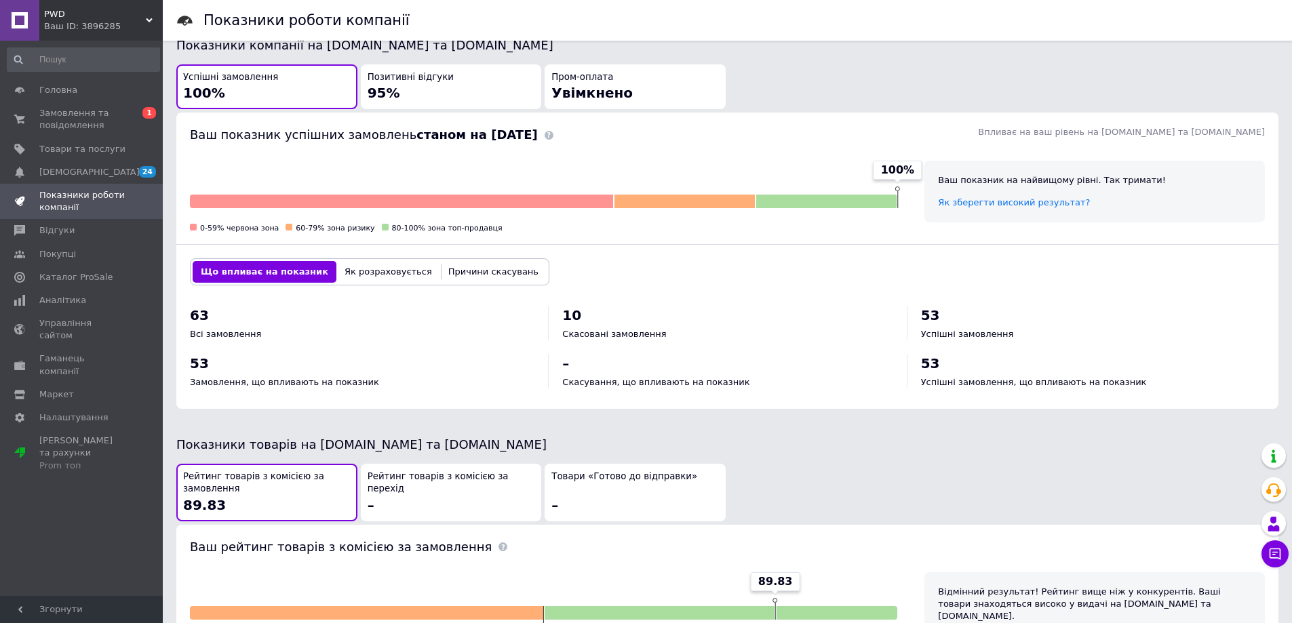
scroll to position [566, 0]
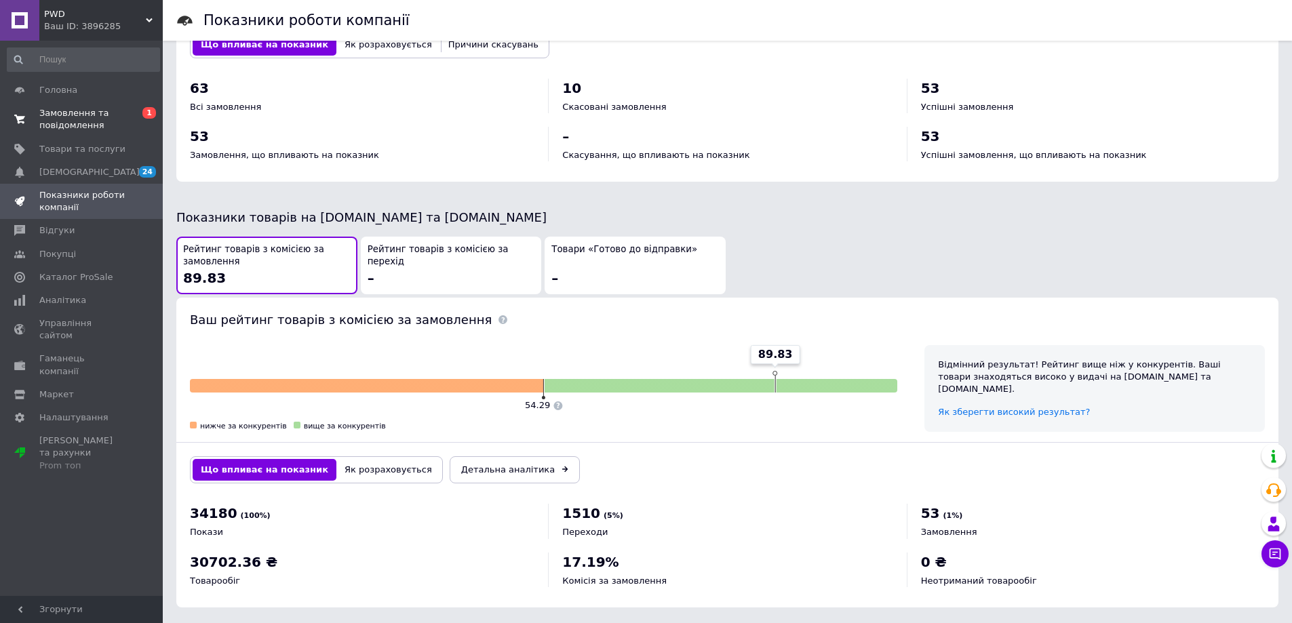
click at [80, 118] on span "Замовлення та повідомлення" at bounding box center [82, 119] width 86 height 24
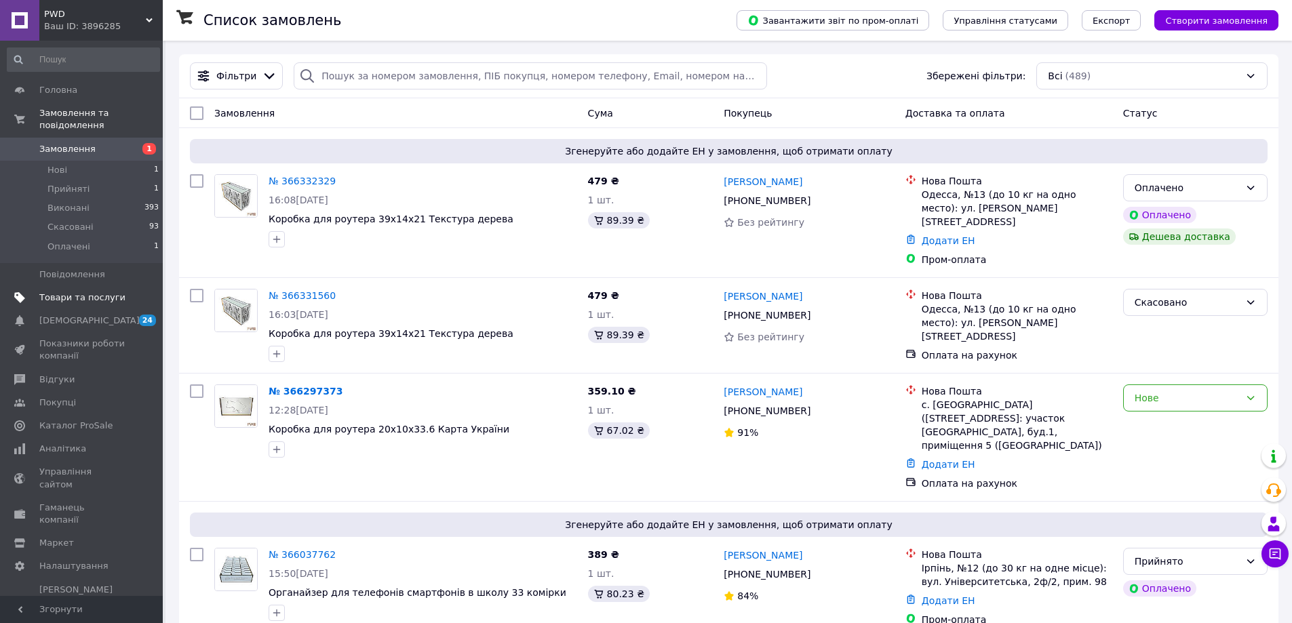
click at [76, 292] on span "Товари та послуги" at bounding box center [82, 298] width 86 height 12
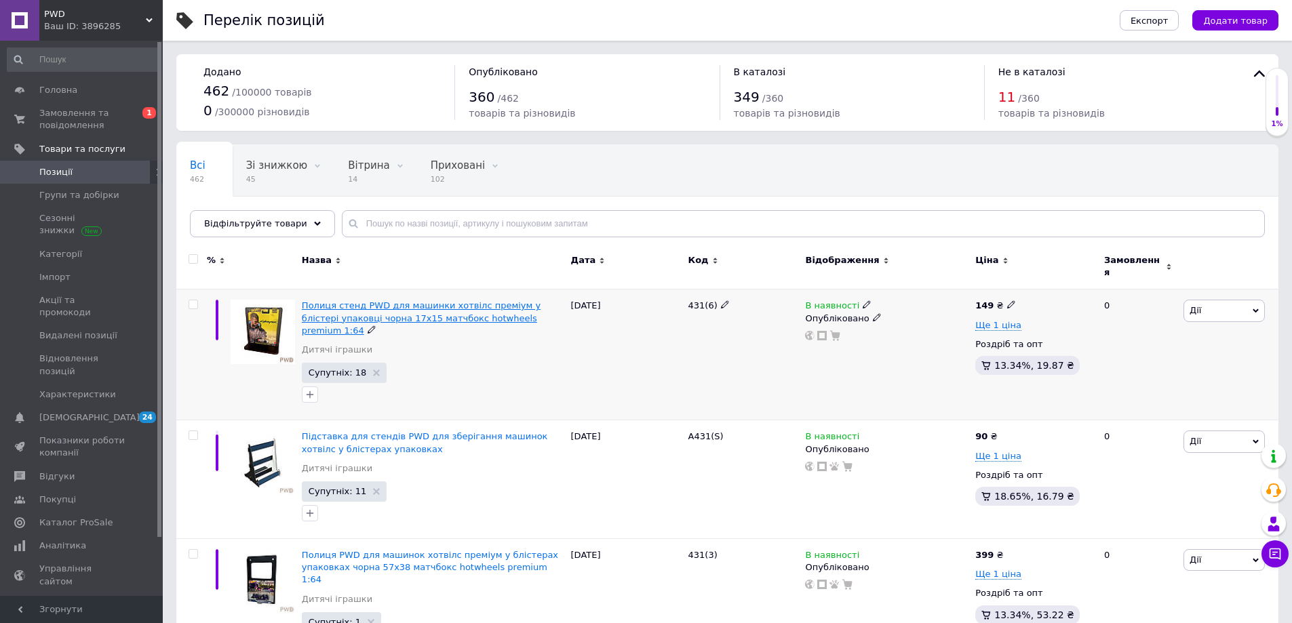
click at [366, 303] on span "Полиця стенд PWD для машинки хотвілс преміум у блістері упаковці чорна 17х15 ма…" at bounding box center [421, 318] width 239 height 35
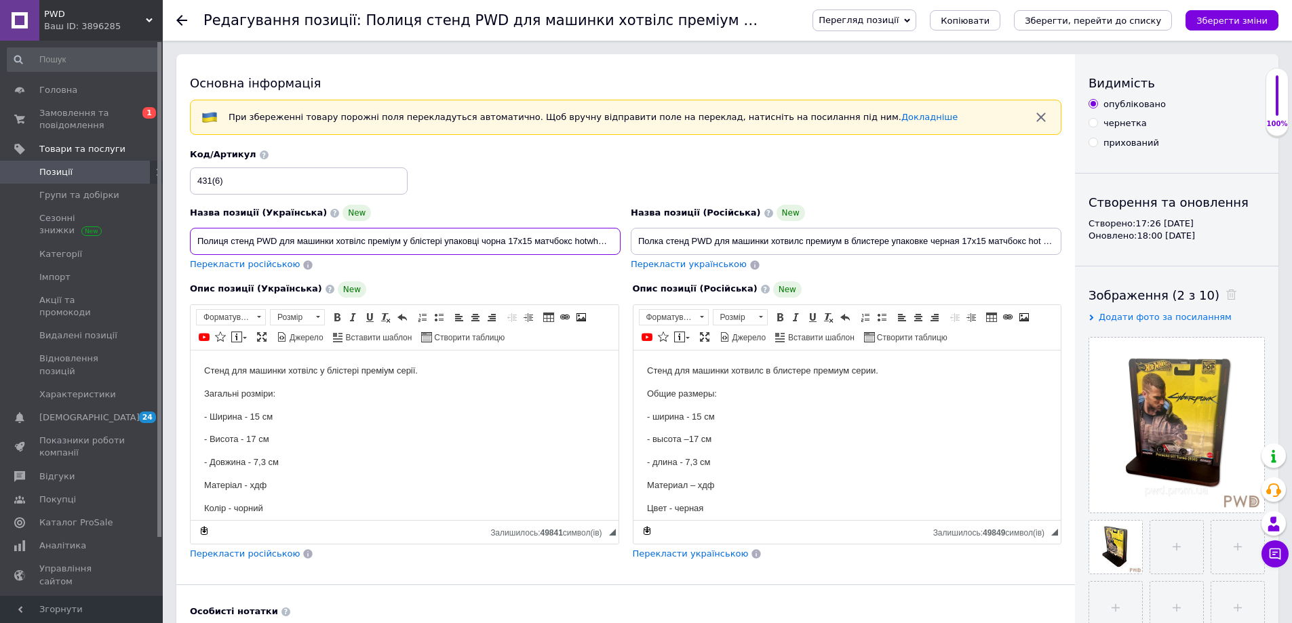
click at [254, 239] on input "Полиця стенд PWD для машинки хотвілс преміум у блістері упаковці чорна 17х15 ма…" at bounding box center [405, 241] width 431 height 27
click at [278, 243] on input "Полиця стенд PWD для машинки хотвілс преміум у блістері упаковці чорна 17х15 ма…" at bounding box center [405, 241] width 431 height 27
drag, startPoint x: 321, startPoint y: 245, endPoint x: 282, endPoint y: 244, distance: 39.4
click at [282, 244] on input "Полиця стенд PWD контейнер для машинки хотвілс преміум у блістері упаковці чорн…" at bounding box center [405, 241] width 431 height 27
type input "Полиця стенд PWD контейнер для машинки хотвілс преміум у блістері упаковці чорн…"
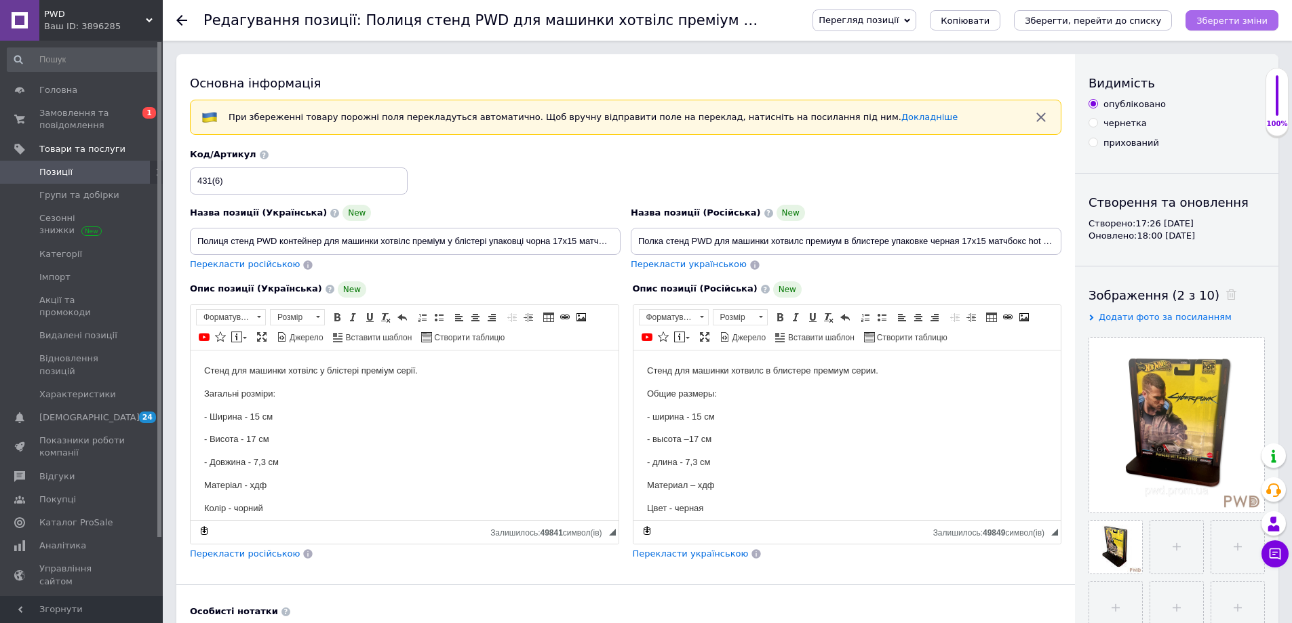
click at [1218, 17] on icon "Зберегти зміни" at bounding box center [1232, 21] width 71 height 10
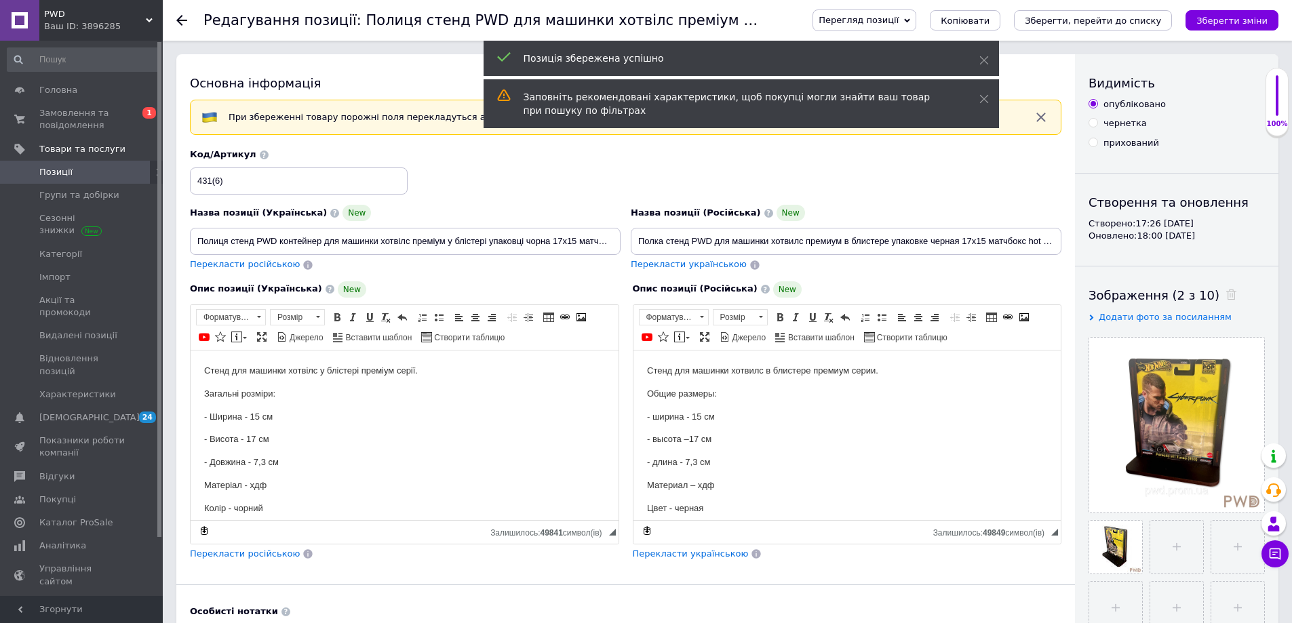
click at [184, 14] on div at bounding box center [189, 20] width 27 height 41
click at [183, 17] on icon at bounding box center [181, 20] width 11 height 11
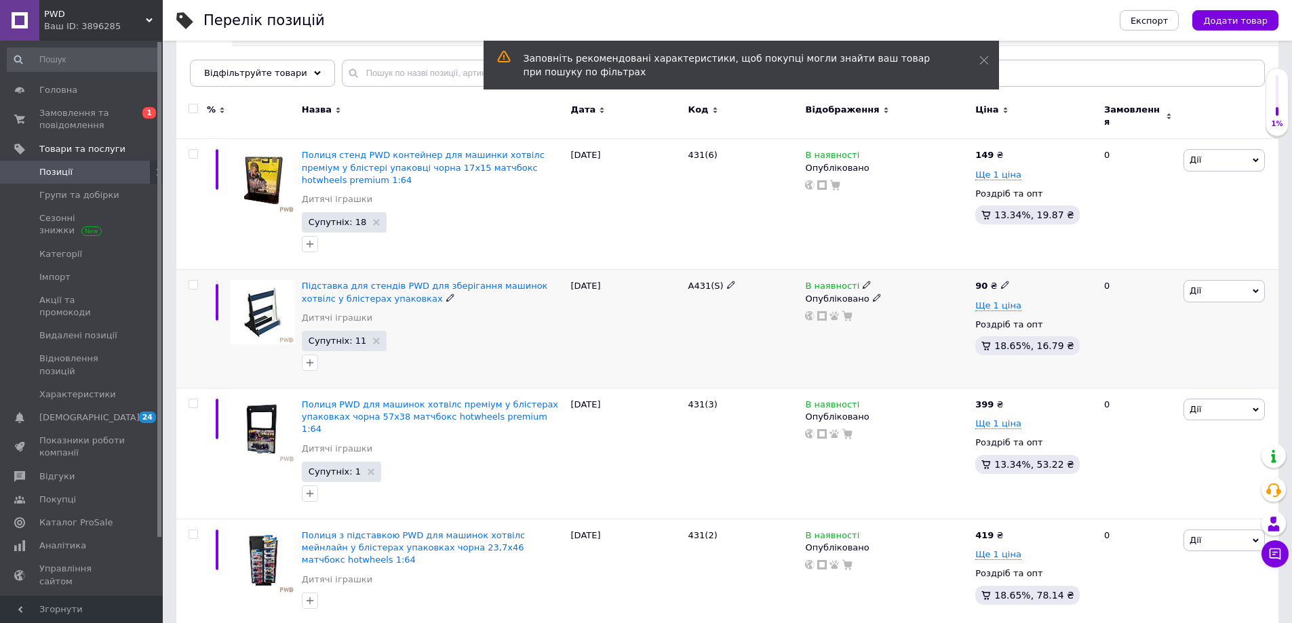
scroll to position [204, 0]
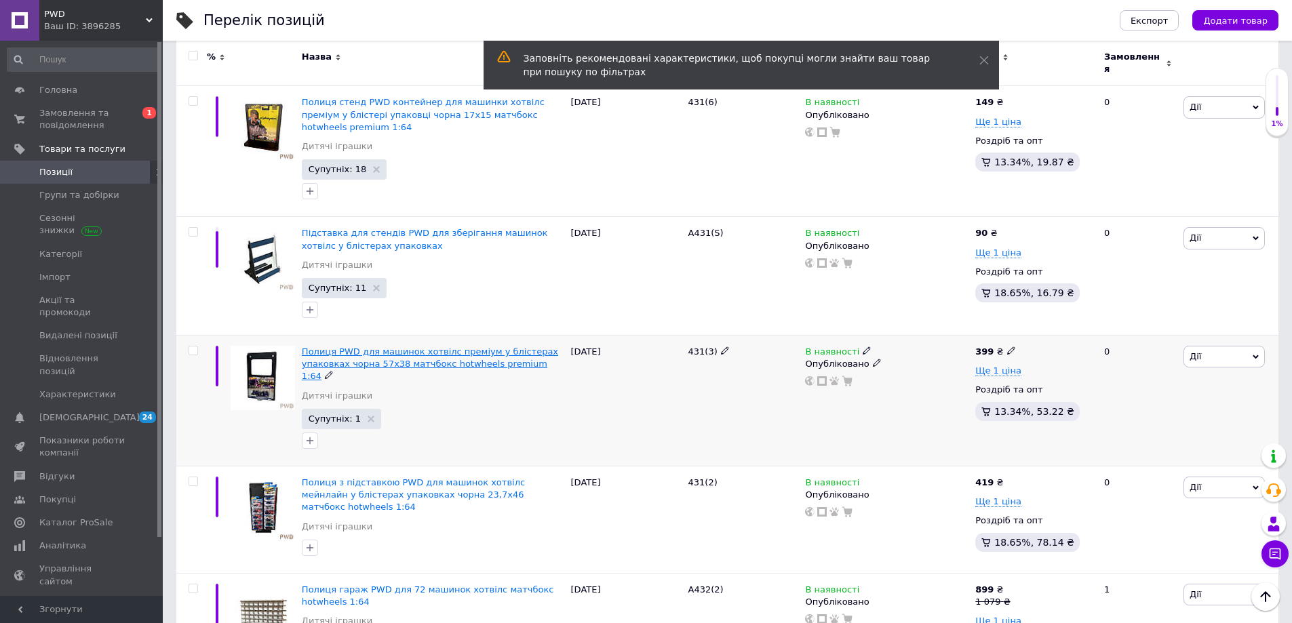
click at [337, 347] on span "Полиця PWD для машинок хотвілс преміум у блістерах упаковках чорна 57х38 матчбо…" at bounding box center [430, 364] width 256 height 35
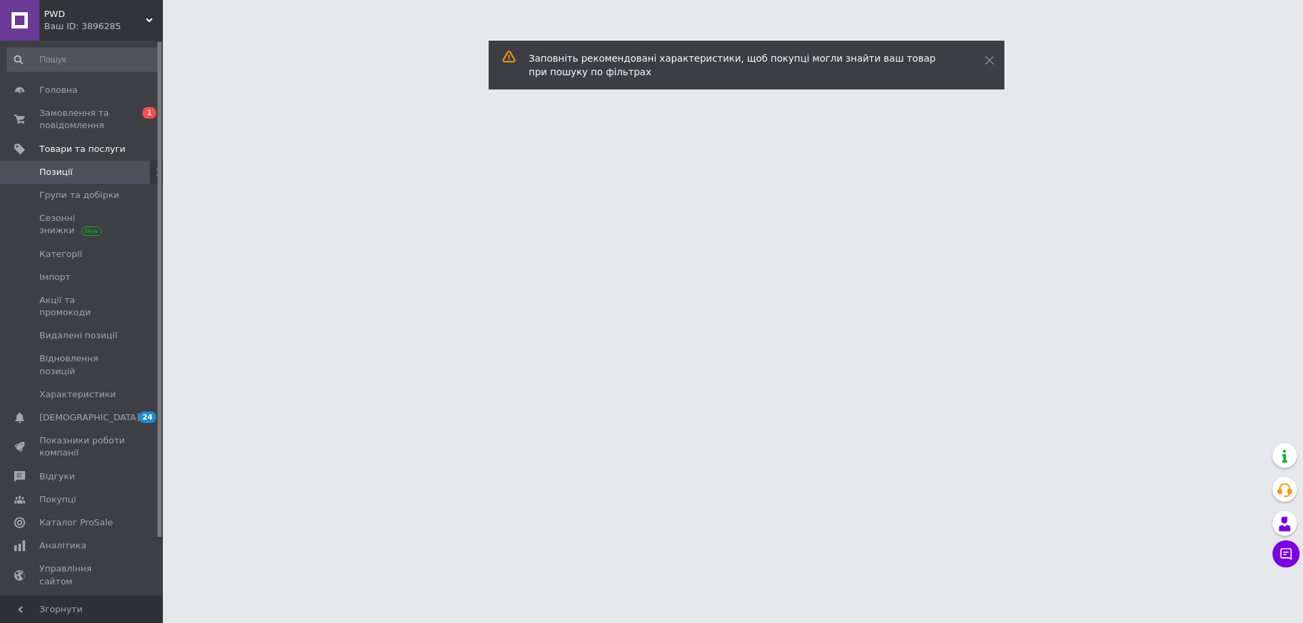
click at [337, 34] on html "PWD Ваш ID: 3896285 Сайт PWD Кабінет покупця Перевірити стан системи Сторінка н…" at bounding box center [651, 17] width 1303 height 34
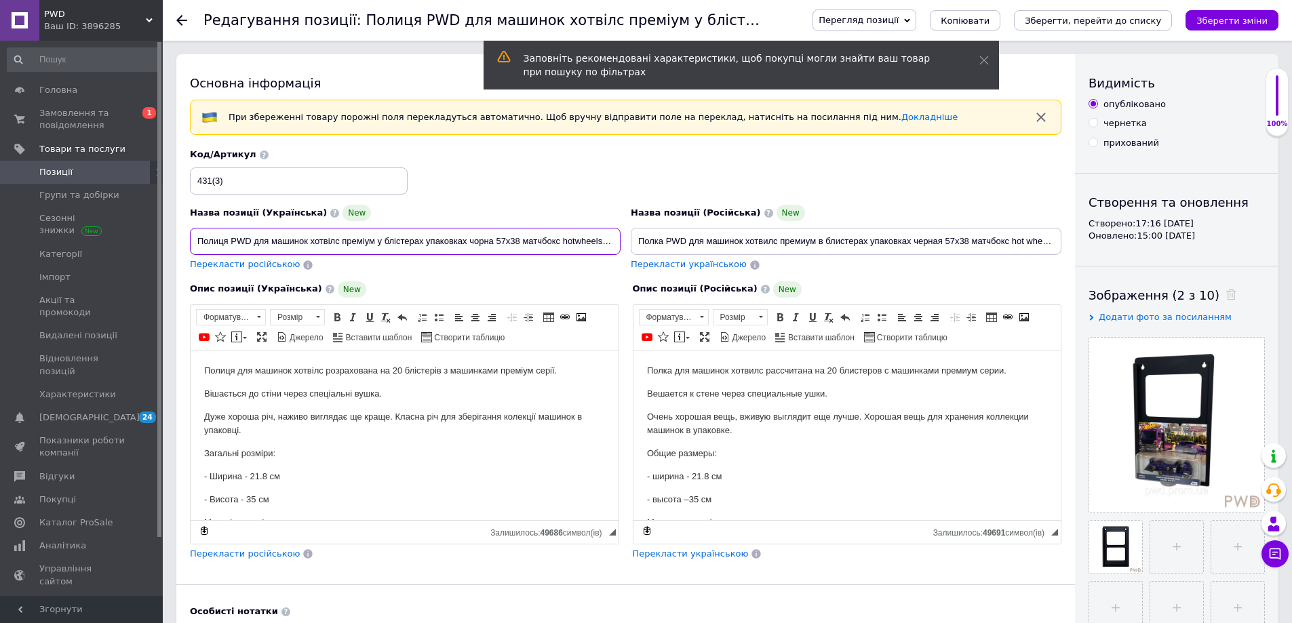
click at [251, 241] on input "Полиця PWD для машинок хотвілс преміум у блістерах упаковках чорна 57х38 матчбо…" at bounding box center [405, 241] width 431 height 27
paste input "контейнер"
click at [252, 243] on input "Полиця PWDконтейнер для машинок хотвілс преміум у блістерах упаковках чорна 57х…" at bounding box center [405, 241] width 431 height 27
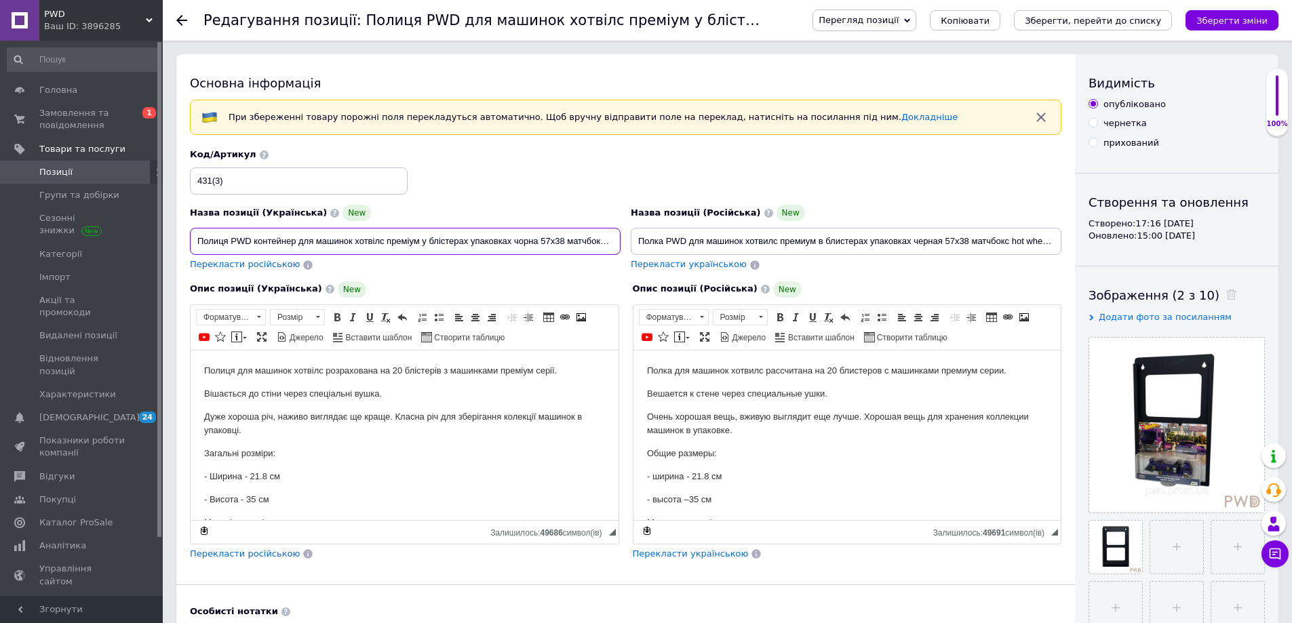
type input "Полиця PWD контейнер для машинок хотвілс преміум у блістерах упаковках чорна 57…"
click at [685, 239] on input "Полка PWD для машинок хотвилс премиум в блистерах упаковках черная 57х38 матчбо…" at bounding box center [846, 241] width 431 height 27
paste input "контейнер"
type input "Полка PWD контейнер для машинок хотвилс премиум в блистерах упаковках черная 57…"
click at [1218, 22] on icon "Зберегти зміни" at bounding box center [1232, 21] width 71 height 10
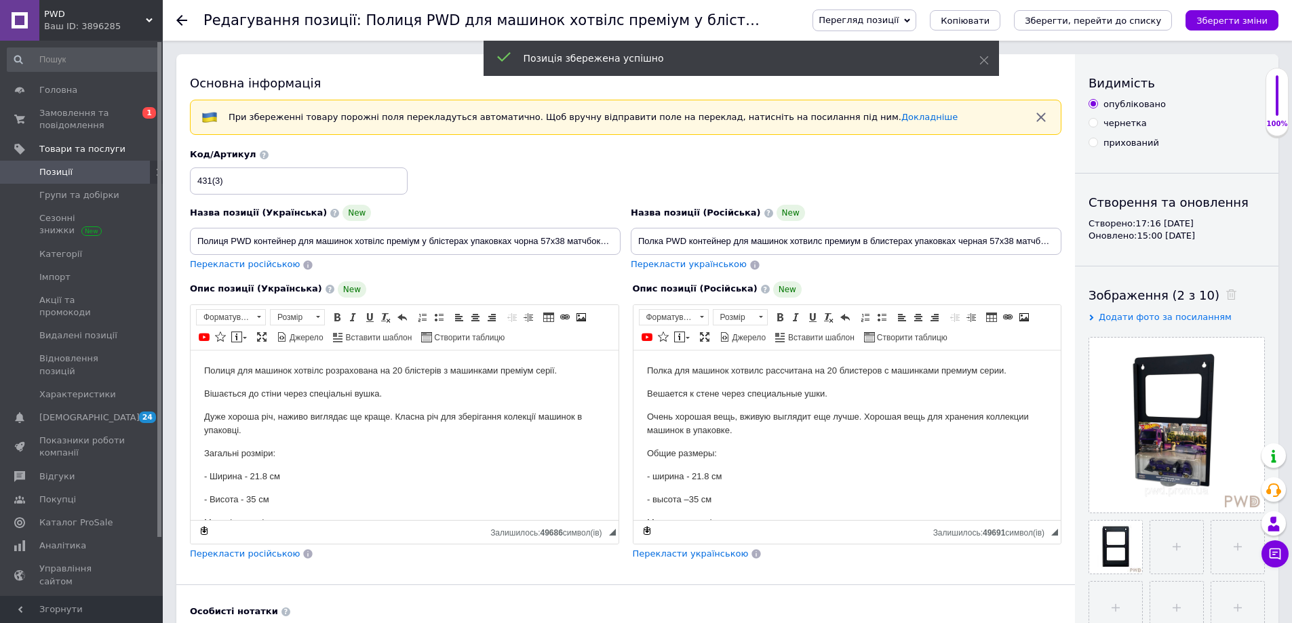
click at [180, 12] on div at bounding box center [189, 20] width 27 height 41
click at [179, 20] on use at bounding box center [181, 20] width 11 height 11
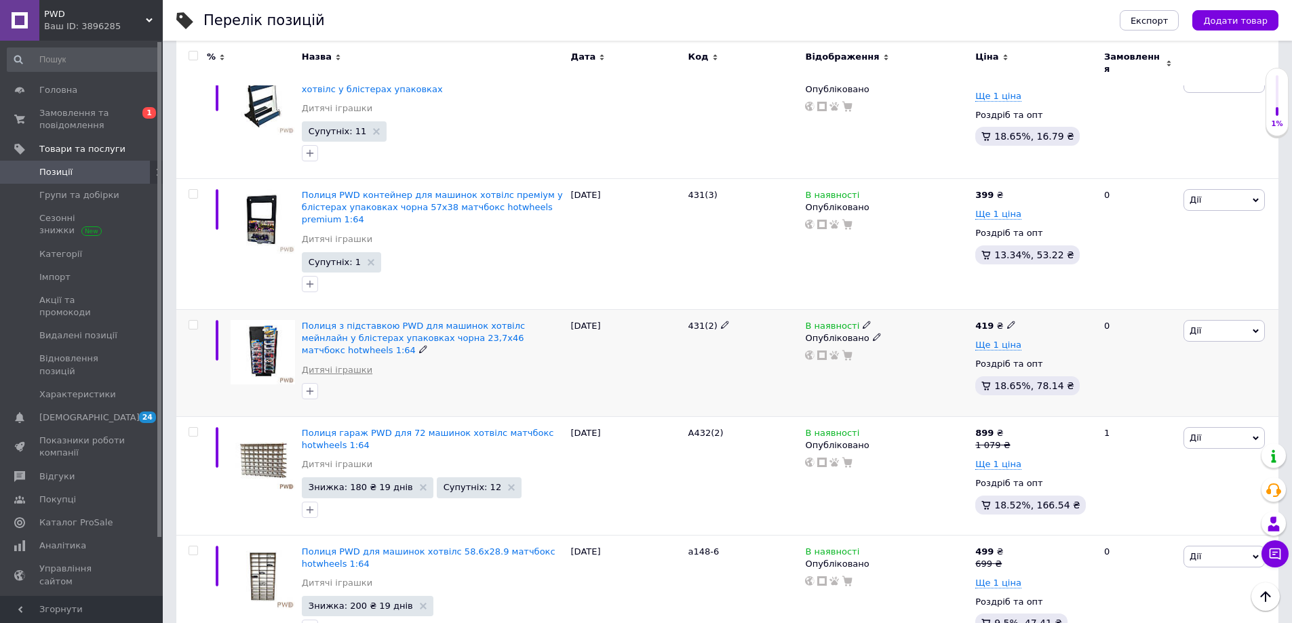
scroll to position [407, 0]
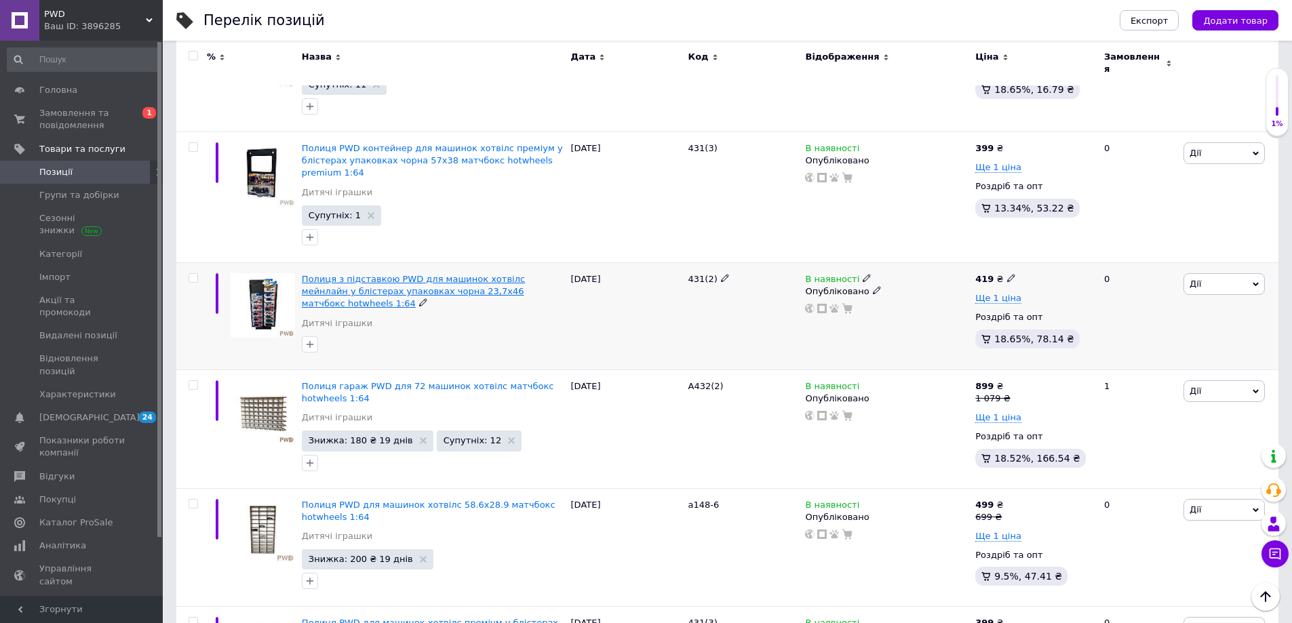
drag, startPoint x: 358, startPoint y: 268, endPoint x: 402, endPoint y: 273, distance: 44.4
click at [402, 274] on span "Полиця з підставкою PWD для машинок хотвілс мейнлайн у блістерах упаковках чорн…" at bounding box center [413, 291] width 223 height 35
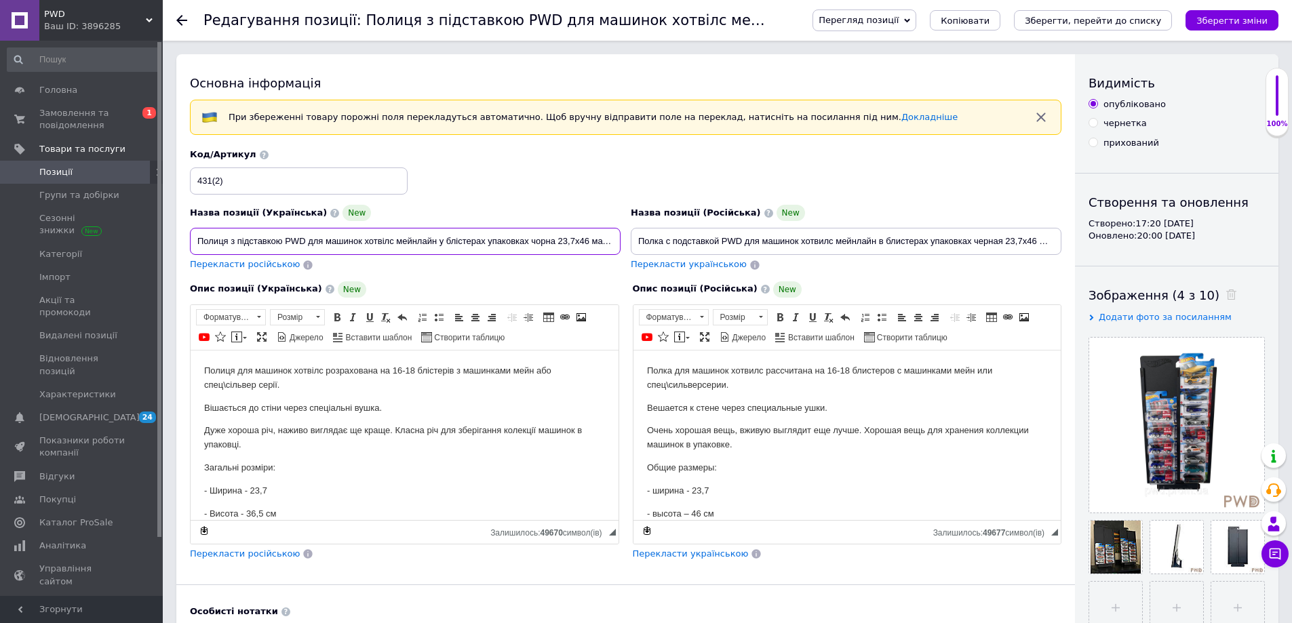
click at [305, 240] on input "Полиця з підставкою PWD для машинок хотвілс мейнлайн у блістерах упаковках чорн…" at bounding box center [405, 241] width 431 height 27
paste input "контейнер"
type input "Полиця з підставкою PWD контейнер для машинок хотвілс мейнлайн у блістерах упак…"
click at [743, 237] on input "Полка c подставкой PWD для машинок хотвилс мейнлайн в блистерах упаковках черна…" at bounding box center [846, 241] width 431 height 27
paste input "контейнер"
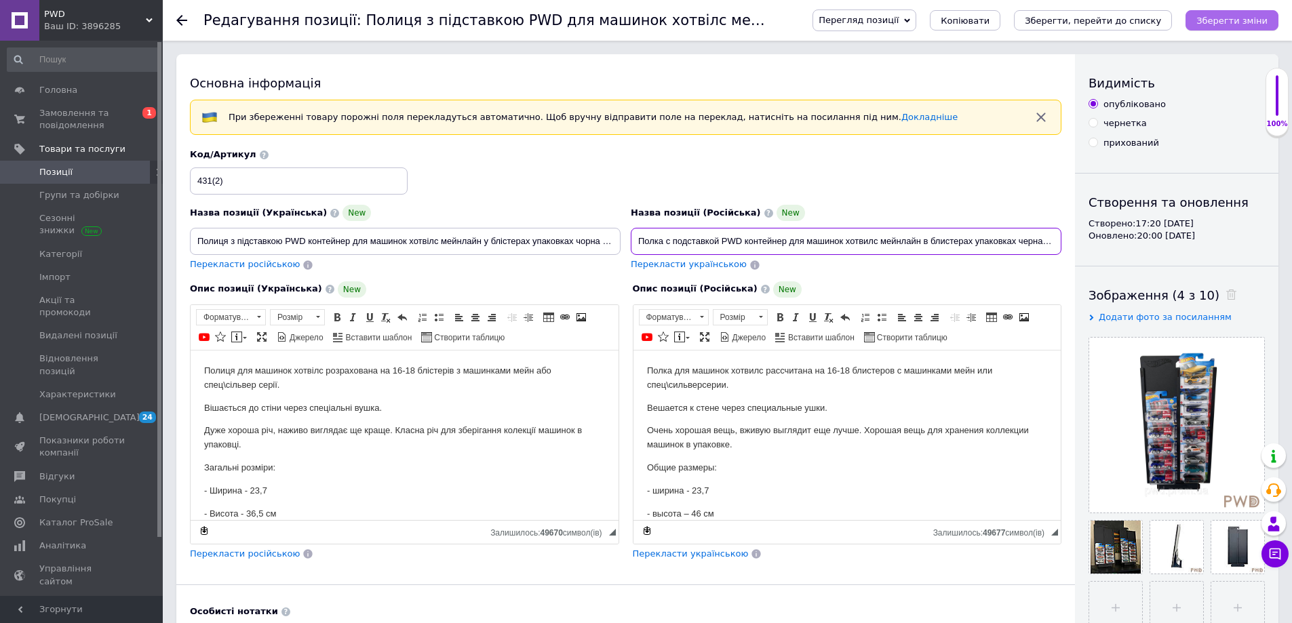
type input "Полка c подставкой PWD контейнер для машинок хотвилс мейнлайн в блистерах упако…"
click at [1251, 16] on icon "Зберегти зміни" at bounding box center [1232, 21] width 71 height 10
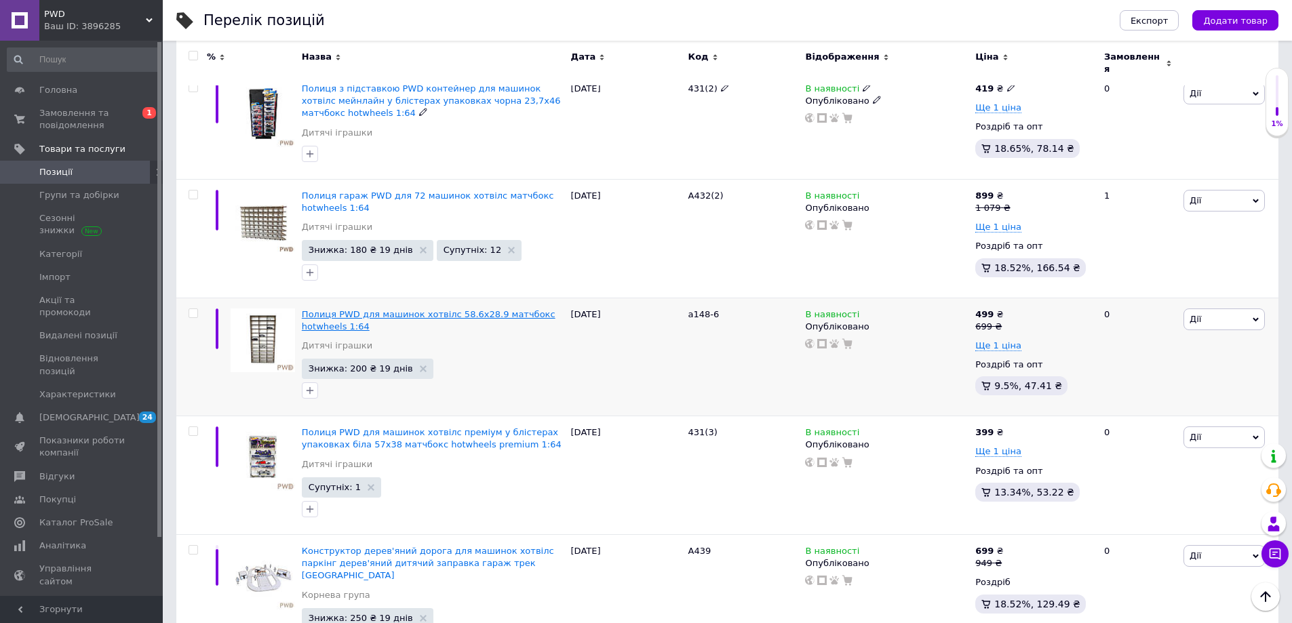
scroll to position [611, 0]
